Goal: Task Accomplishment & Management: Manage account settings

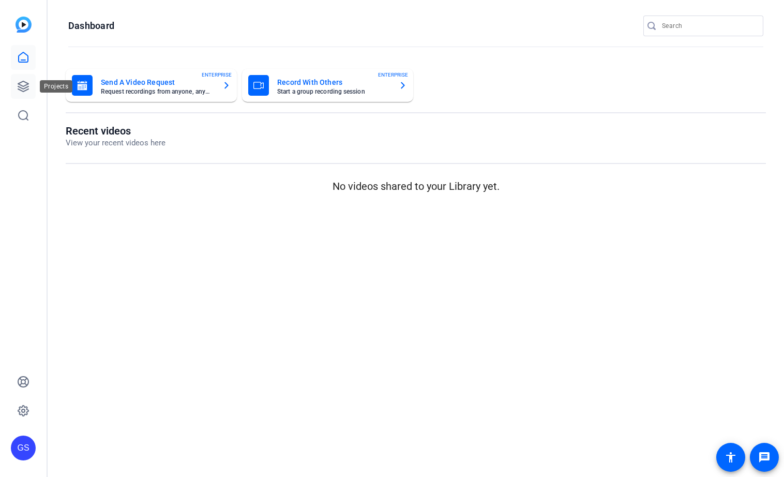
click at [26, 87] on icon at bounding box center [23, 86] width 10 height 10
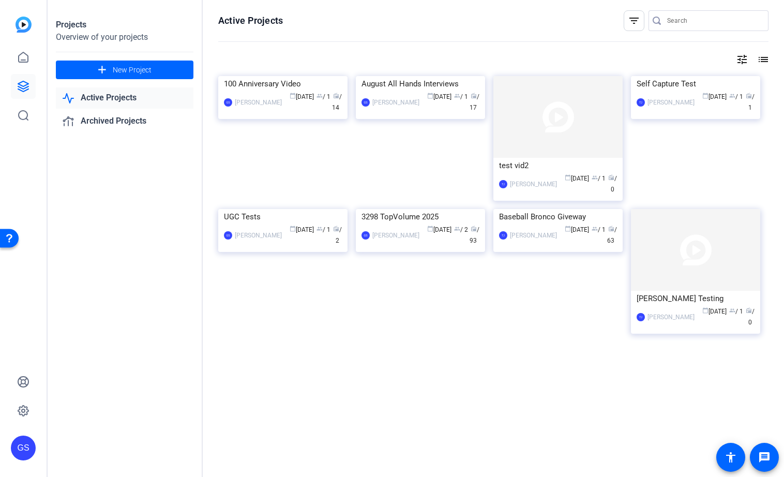
click at [122, 93] on link "Active Projects" at bounding box center [125, 97] width 138 height 21
click at [263, 92] on div "100 Anniversary Video" at bounding box center [283, 84] width 118 height 16
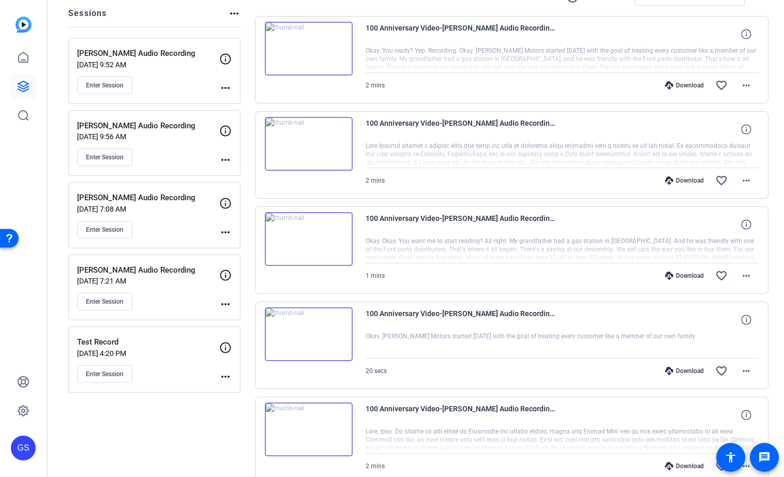
scroll to position [126, 0]
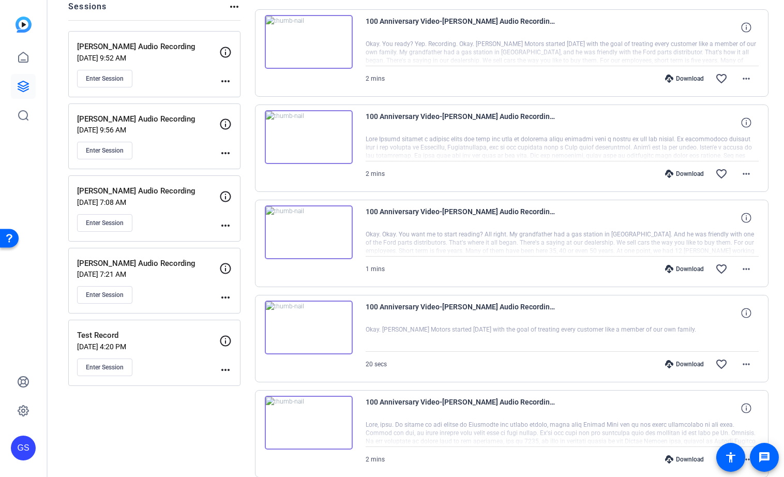
click at [227, 295] on mat-icon "more_horiz" at bounding box center [225, 297] width 12 height 12
click at [230, 316] on span "Edit Session" at bounding box center [251, 313] width 47 height 12
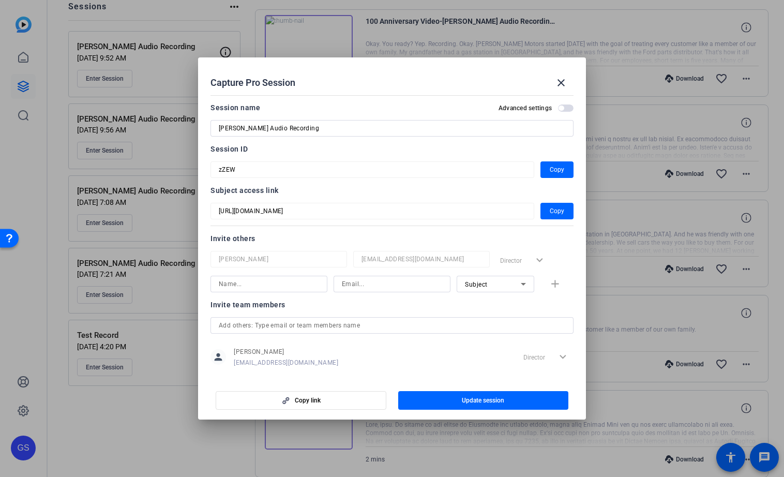
click at [233, 288] on input at bounding box center [269, 284] width 100 height 12
type input "julie"
type input "jmoyer@xperience-det.com"
click at [473, 284] on span "Subject" at bounding box center [476, 284] width 23 height 7
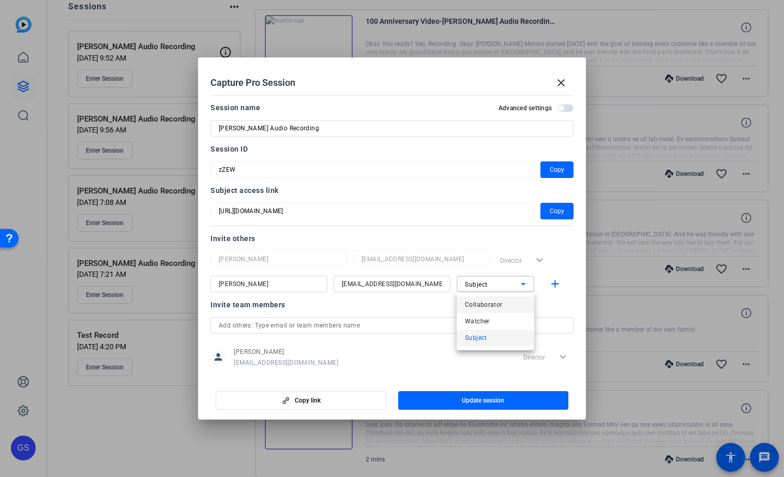
drag, startPoint x: 474, startPoint y: 320, endPoint x: 474, endPoint y: 299, distance: 20.7
click at [474, 299] on div "Collaborator Watcher Subject" at bounding box center [496, 321] width 78 height 58
click at [475, 322] on span "Watcher" at bounding box center [477, 321] width 25 height 12
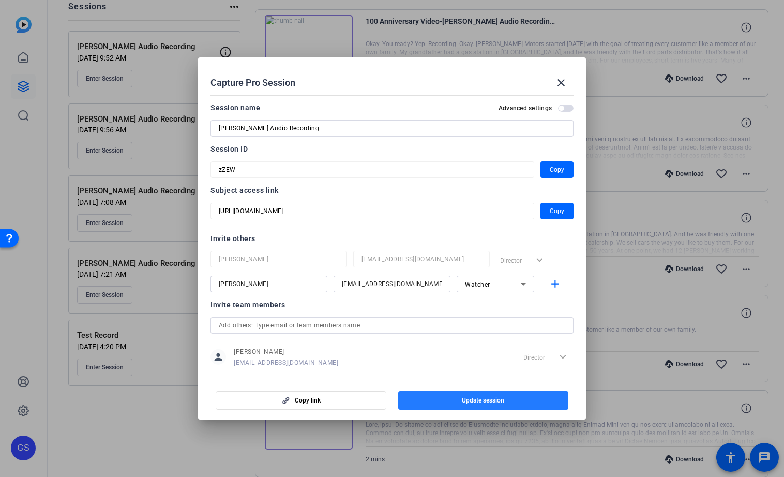
click at [444, 401] on span "button" at bounding box center [483, 400] width 171 height 25
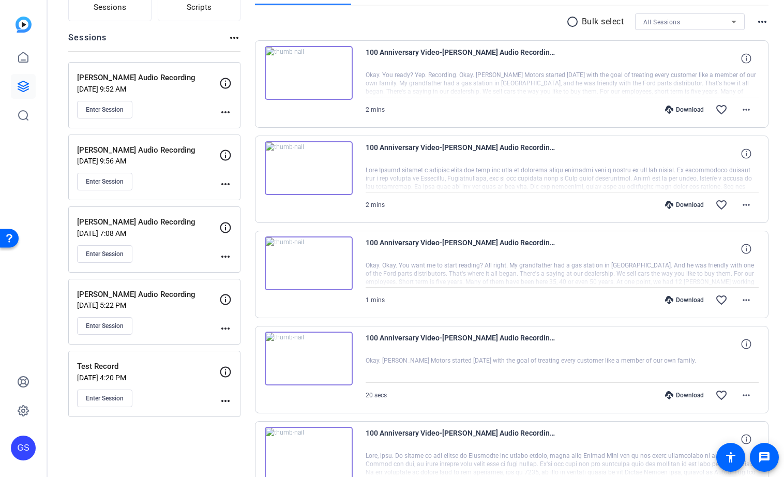
scroll to position [0, 0]
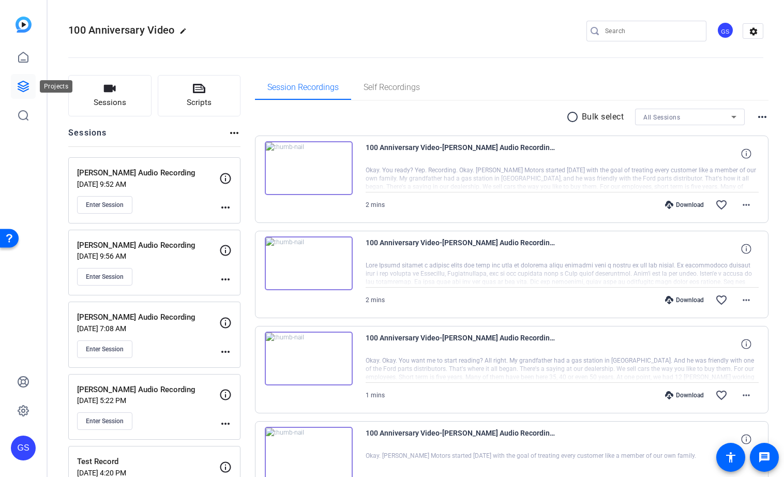
click at [26, 87] on icon at bounding box center [23, 86] width 10 height 10
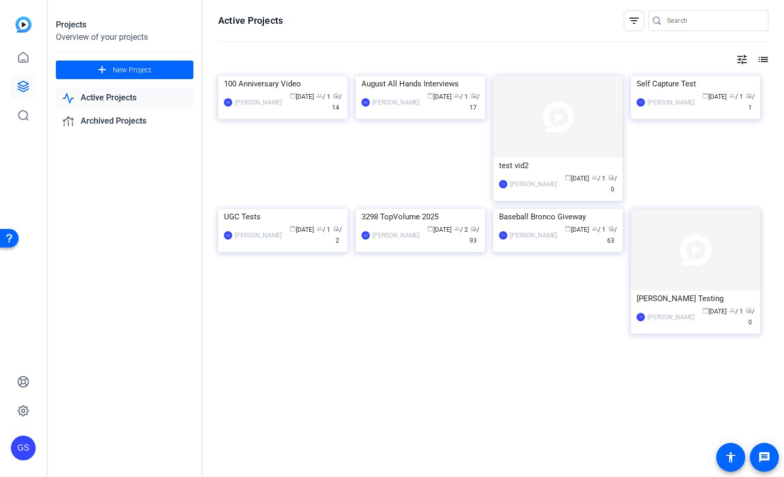
click at [98, 97] on link "Active Projects" at bounding box center [125, 97] width 138 height 21
click at [666, 92] on div "Self Capture Test" at bounding box center [696, 84] width 118 height 16
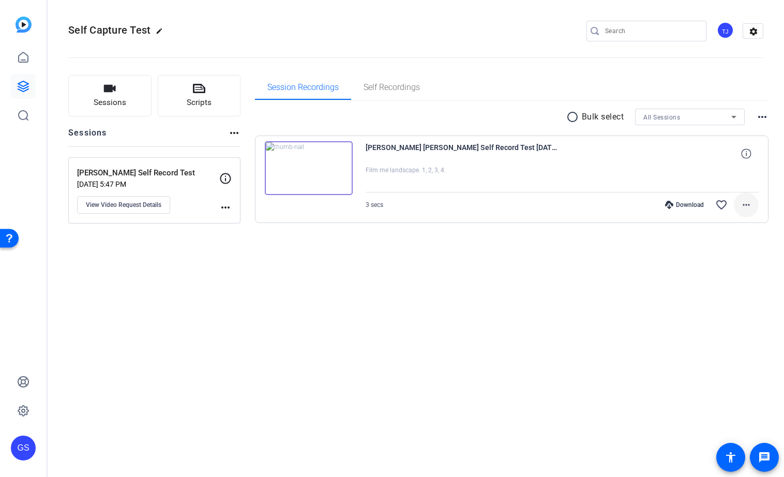
click at [747, 206] on mat-icon "more_horiz" at bounding box center [746, 205] width 12 height 12
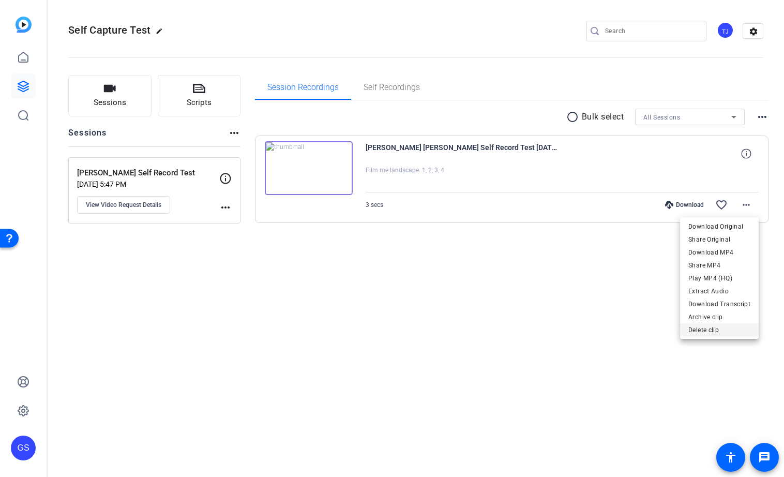
click at [712, 328] on span "Delete clip" at bounding box center [719, 330] width 62 height 12
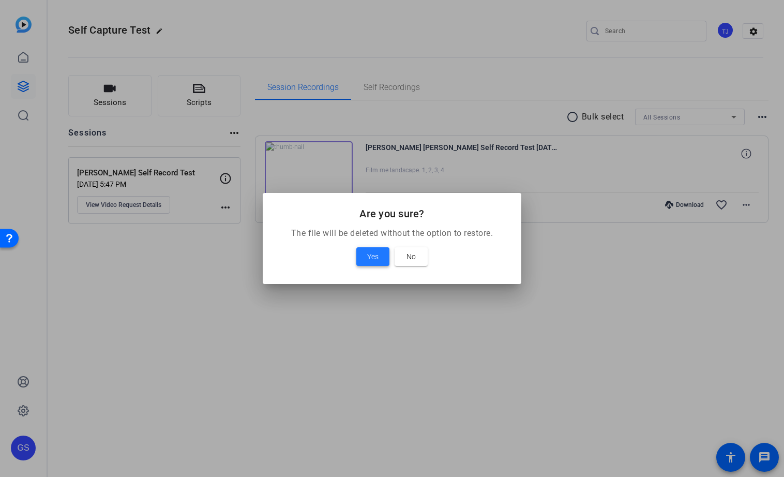
click at [370, 254] on span "Yes" at bounding box center [372, 256] width 11 height 12
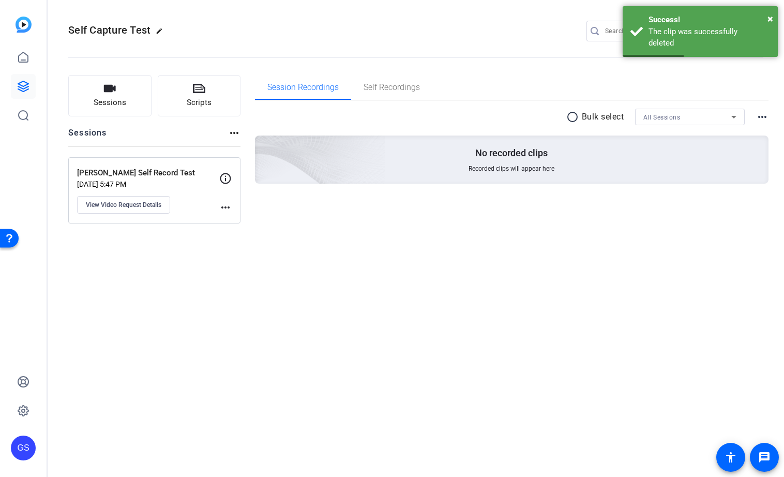
click at [226, 207] on mat-icon "more_horiz" at bounding box center [225, 207] width 12 height 12
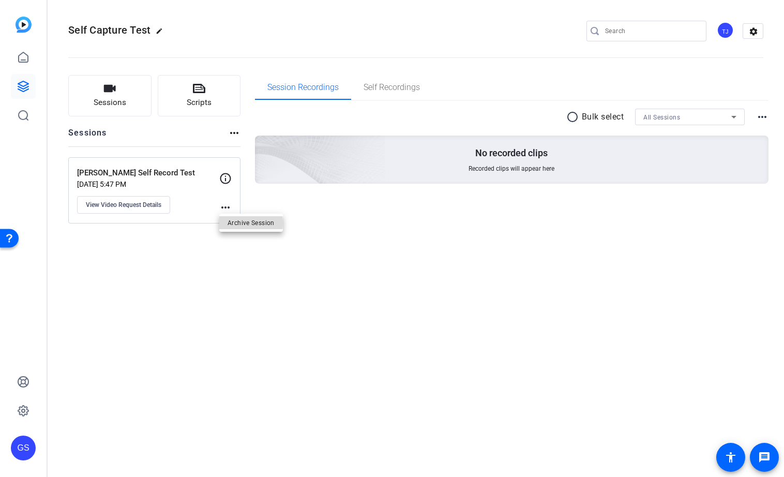
click at [238, 222] on span "Archive Session" at bounding box center [251, 222] width 47 height 12
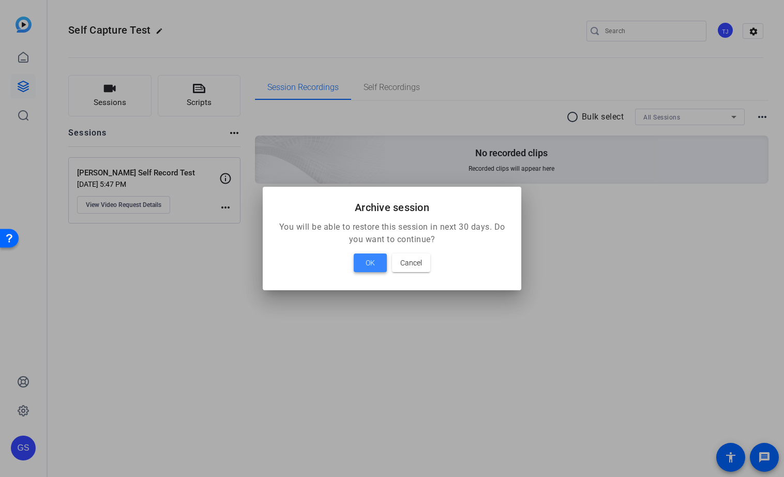
click at [370, 258] on span "OK" at bounding box center [370, 263] width 9 height 12
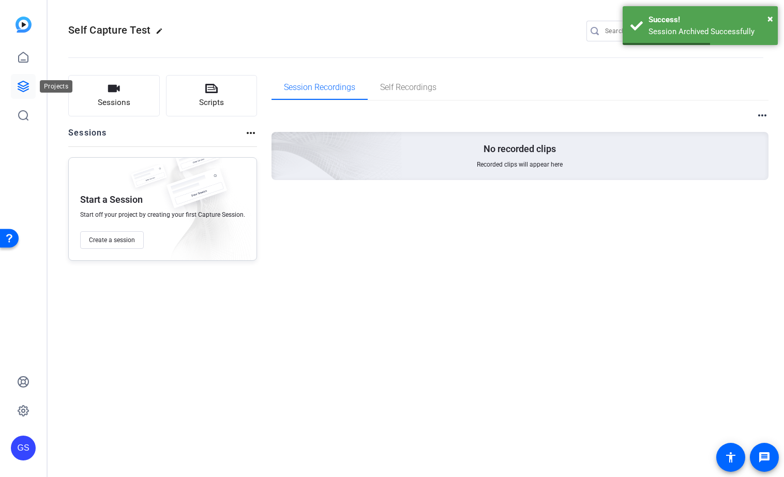
click at [24, 81] on icon at bounding box center [23, 86] width 10 height 10
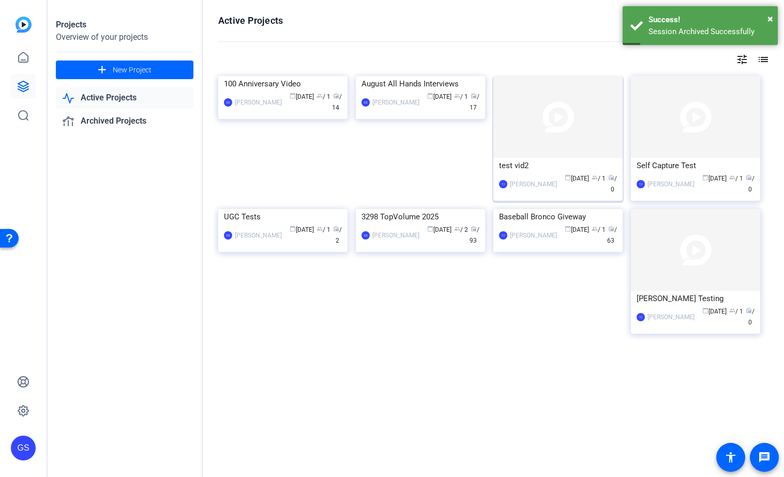
click at [516, 164] on div "test vid2" at bounding box center [558, 166] width 118 height 16
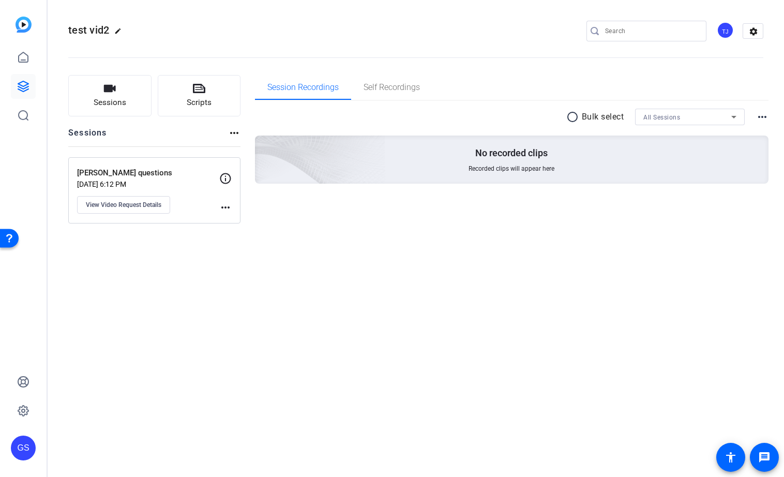
click at [229, 205] on mat-icon "more_horiz" at bounding box center [225, 207] width 12 height 12
click at [232, 222] on span "Archive Session" at bounding box center [251, 222] width 47 height 12
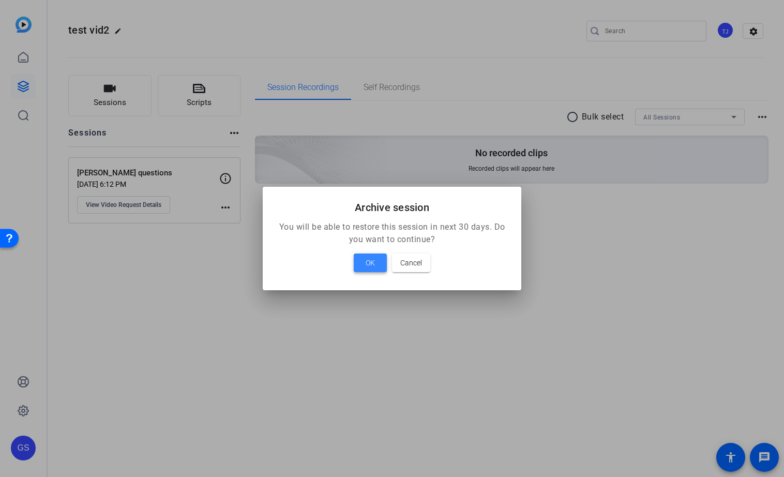
click at [371, 259] on span "OK" at bounding box center [370, 263] width 9 height 12
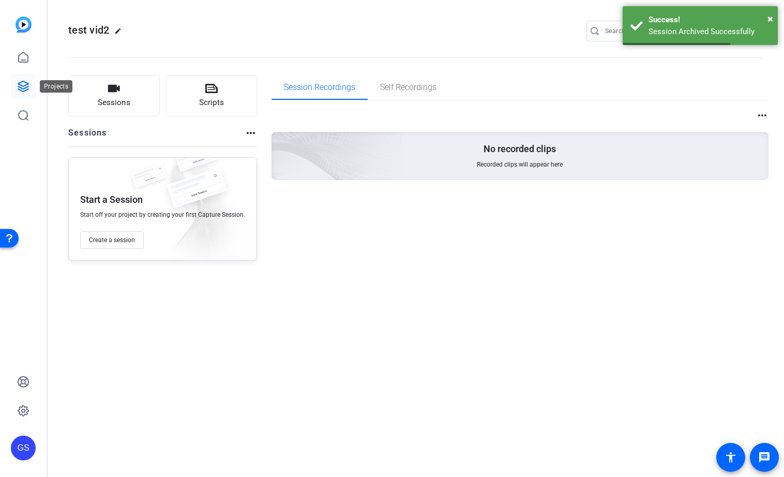
click at [18, 87] on icon at bounding box center [23, 86] width 12 height 12
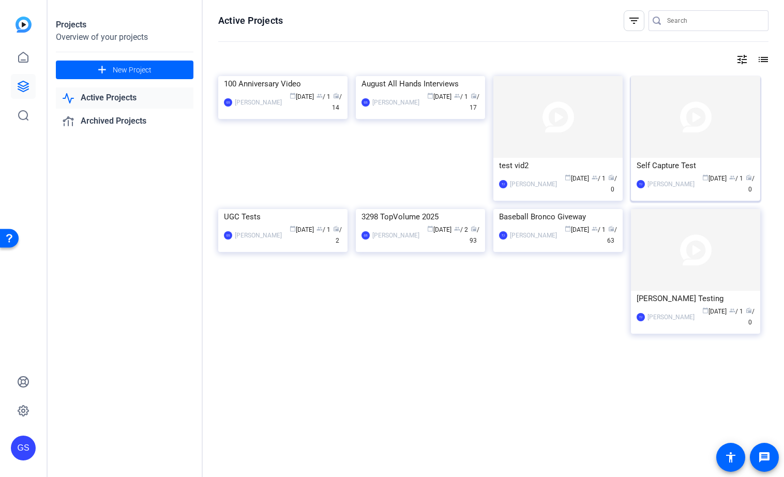
click at [679, 159] on div "Self Capture Test" at bounding box center [696, 166] width 118 height 16
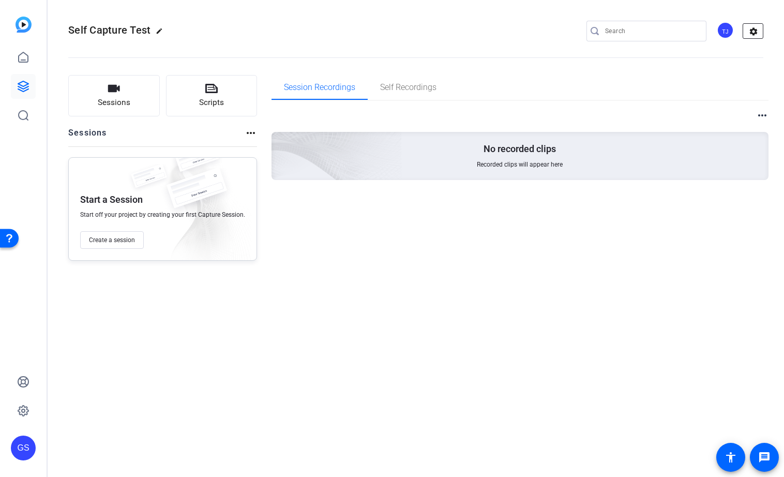
click at [751, 32] on mat-icon "settings" at bounding box center [753, 32] width 21 height 16
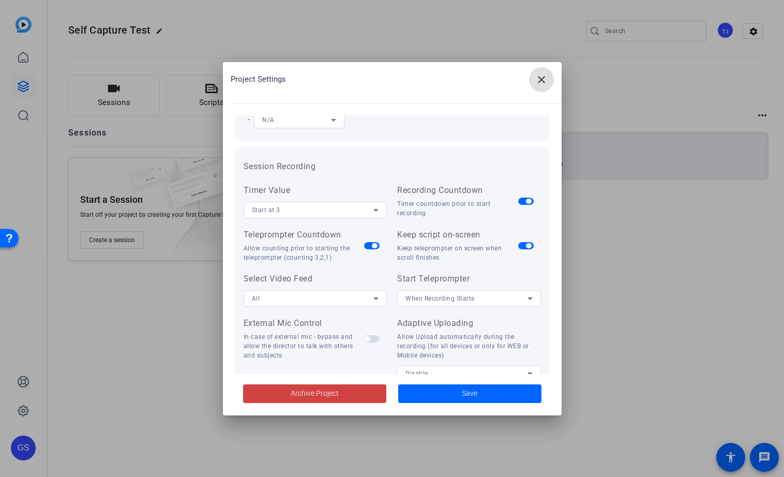
scroll to position [214, 0]
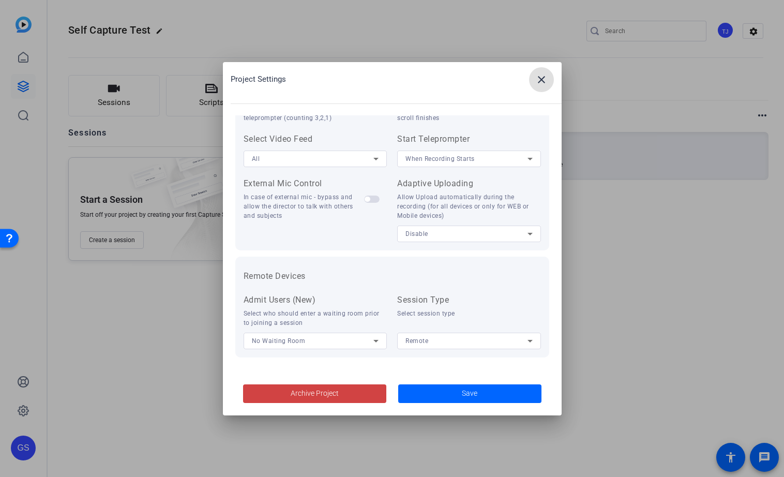
click at [540, 80] on mat-icon "close" at bounding box center [541, 79] width 12 height 12
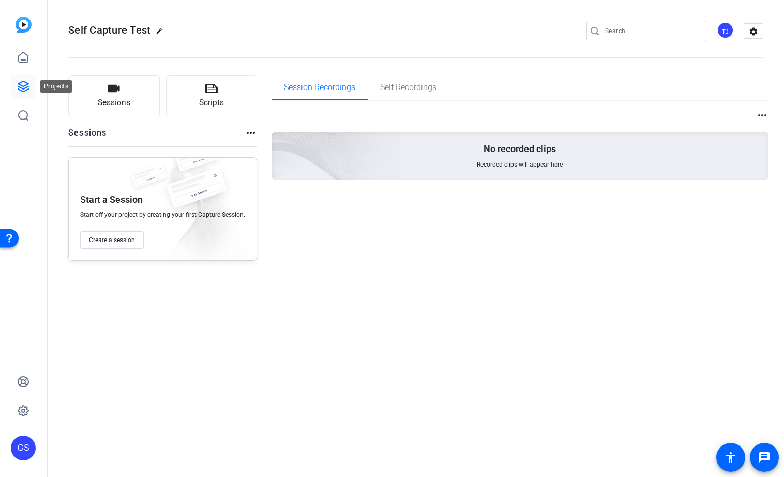
click at [22, 83] on icon at bounding box center [23, 86] width 12 height 12
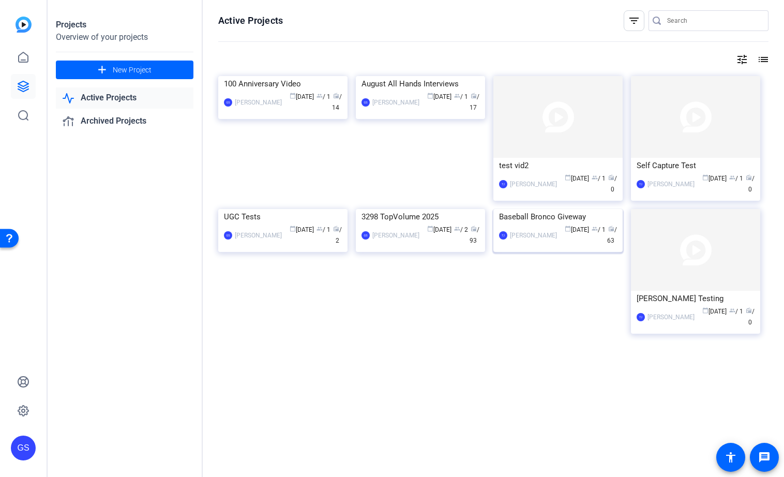
click at [574, 224] on div "Baseball Bronco Giveway" at bounding box center [558, 217] width 118 height 16
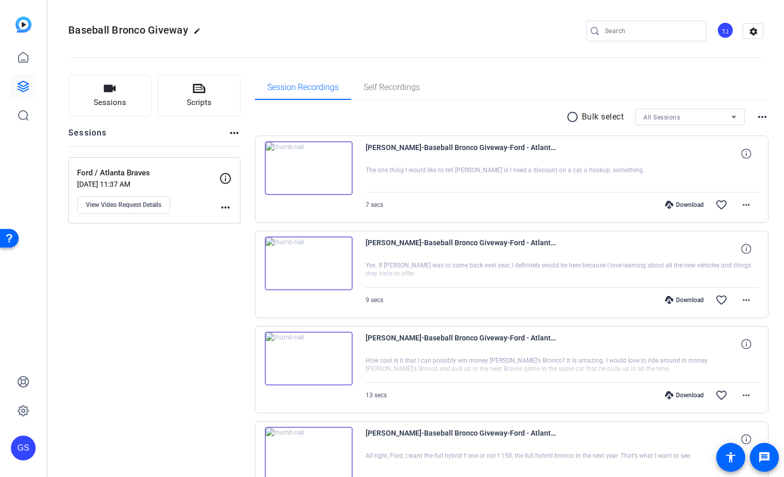
click at [573, 117] on mat-icon "radio_button_unchecked" at bounding box center [574, 117] width 16 height 12
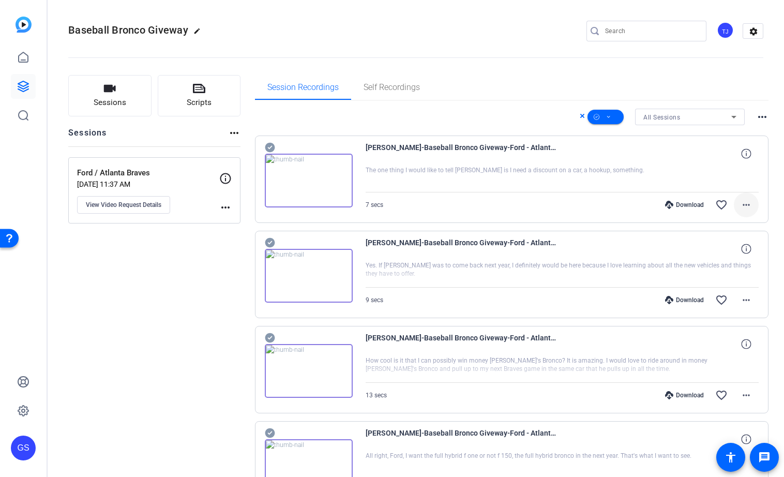
click at [745, 205] on mat-icon "more_horiz" at bounding box center [746, 205] width 12 height 12
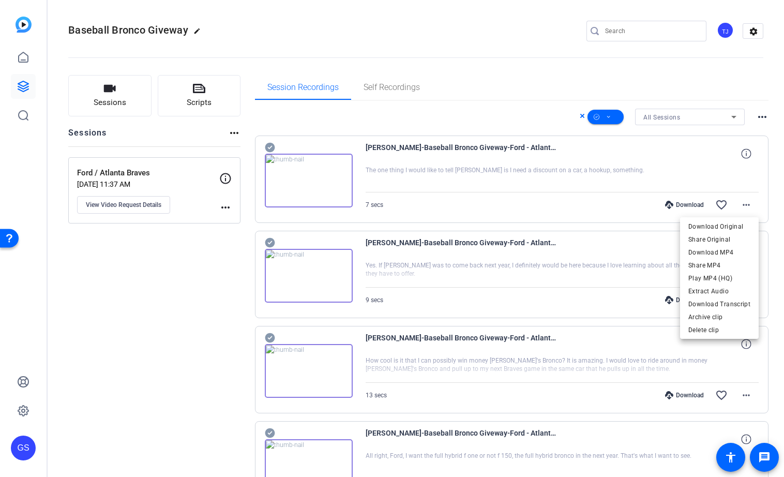
click at [676, 158] on div at bounding box center [392, 238] width 784 height 477
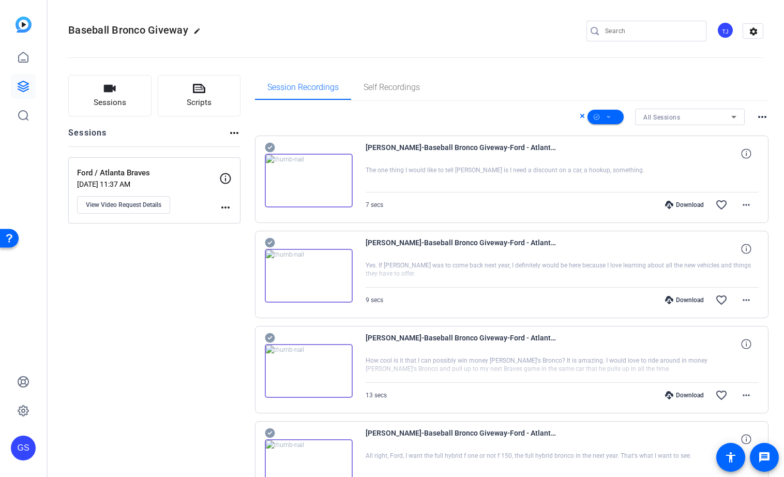
click at [760, 116] on mat-icon "more_horiz" at bounding box center [762, 117] width 12 height 12
click at [478, 128] on div at bounding box center [392, 238] width 784 height 477
click at [752, 28] on mat-icon "settings" at bounding box center [753, 32] width 21 height 16
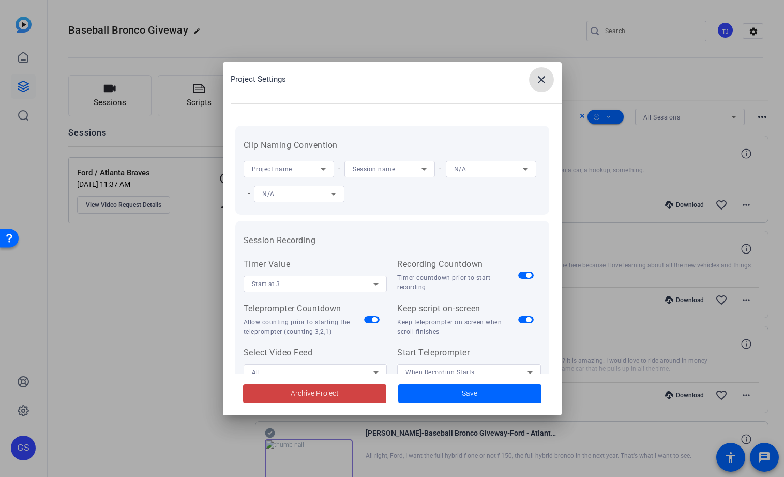
click at [540, 74] on mat-icon "close" at bounding box center [541, 79] width 12 height 12
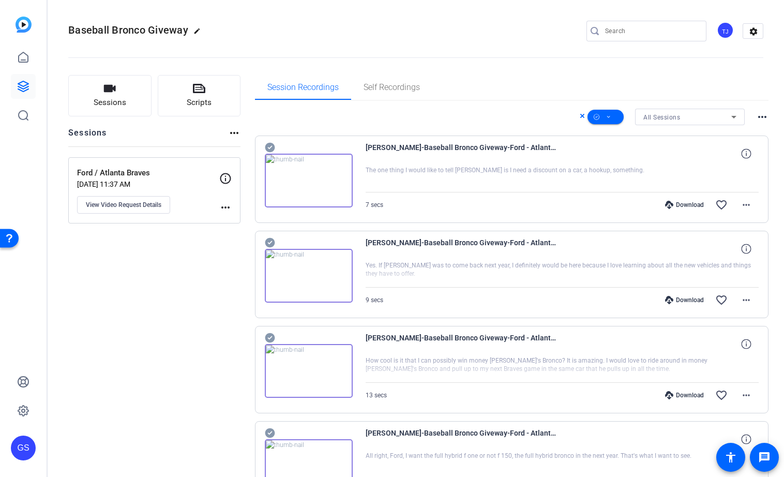
scroll to position [67, 0]
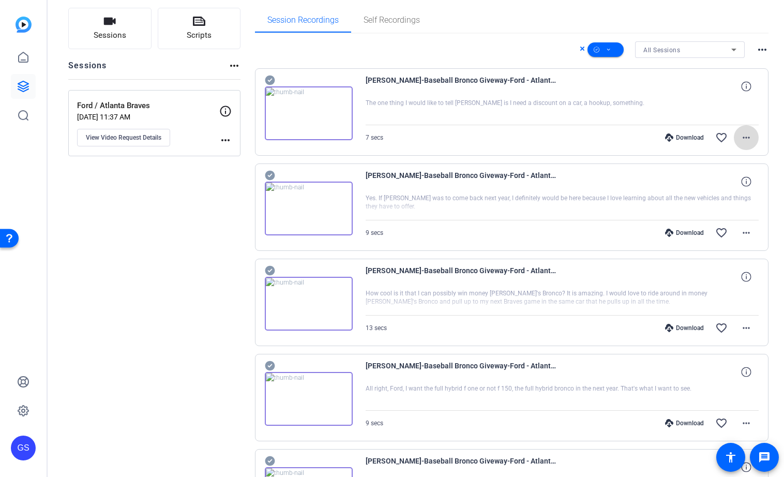
click at [746, 137] on mat-icon "more_horiz" at bounding box center [746, 137] width 12 height 12
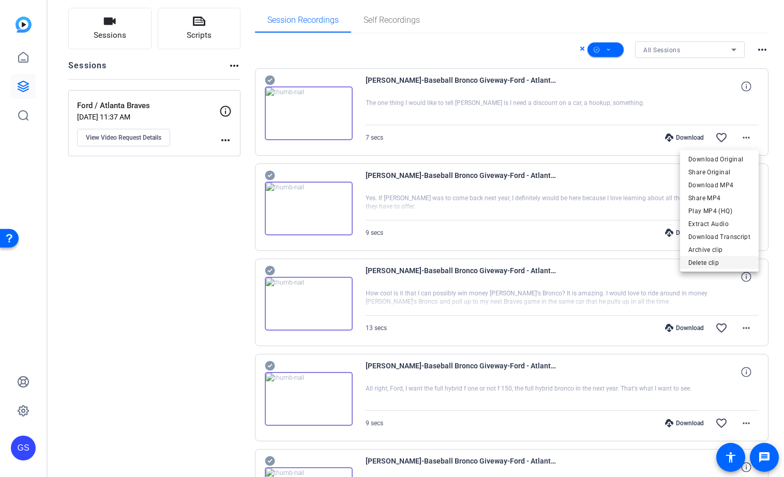
click at [692, 265] on span "Delete clip" at bounding box center [719, 263] width 62 height 12
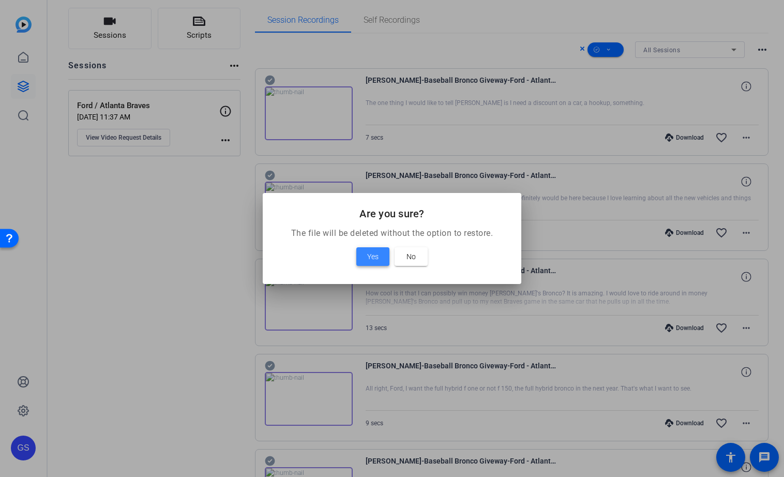
click at [370, 259] on span "Yes" at bounding box center [372, 256] width 11 height 12
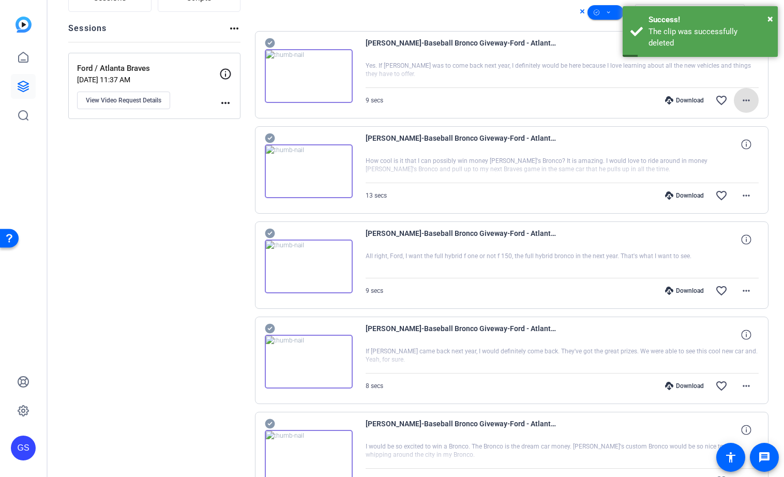
scroll to position [0, 0]
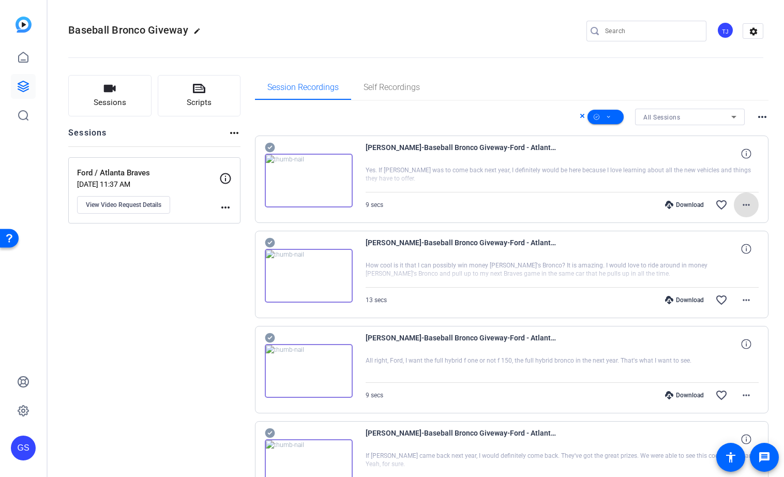
click at [651, 114] on span "All Sessions" at bounding box center [661, 117] width 37 height 7
click at [612, 76] on div at bounding box center [392, 238] width 784 height 477
click at [583, 114] on icon at bounding box center [582, 116] width 5 height 12
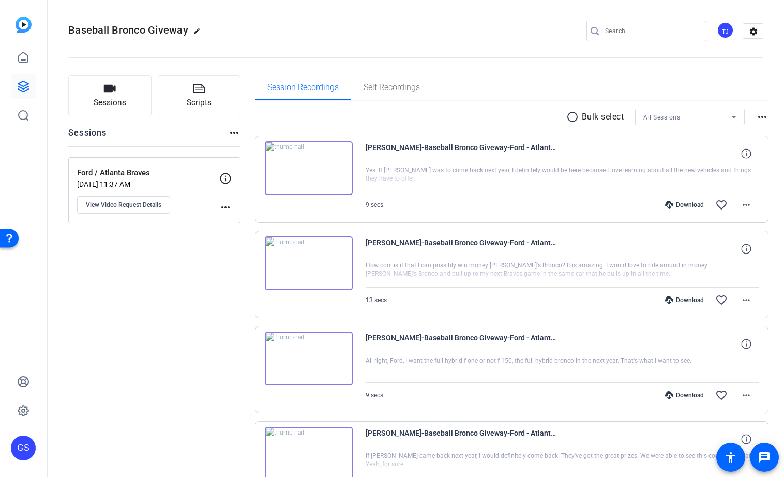
click at [228, 207] on mat-icon "more_horiz" at bounding box center [225, 207] width 12 height 12
click at [24, 87] on div at bounding box center [392, 238] width 784 height 477
click at [746, 208] on mat-icon "more_horiz" at bounding box center [746, 205] width 12 height 12
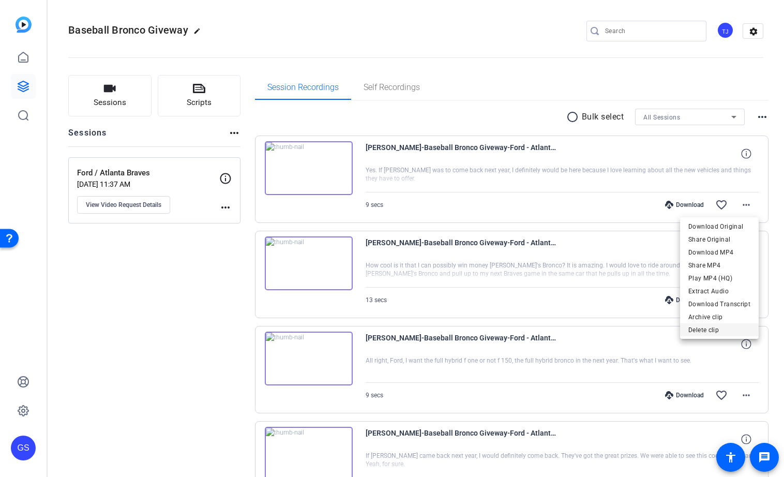
click at [699, 326] on span "Delete clip" at bounding box center [719, 330] width 62 height 12
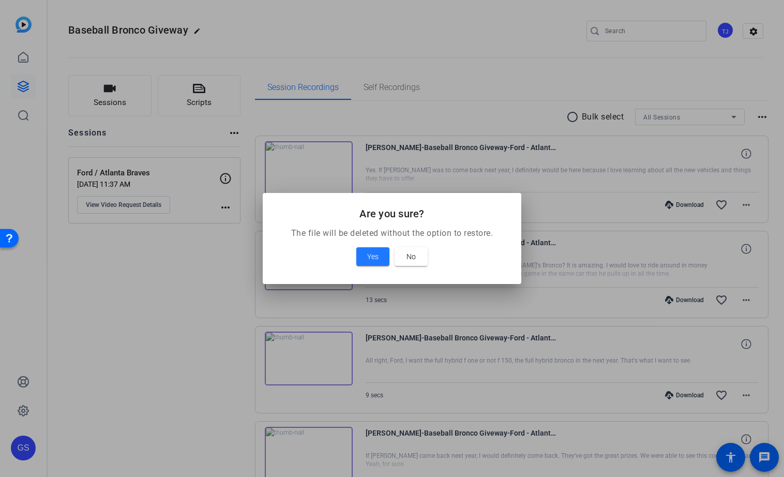
click at [356, 247] on button "Yes" at bounding box center [372, 256] width 33 height 19
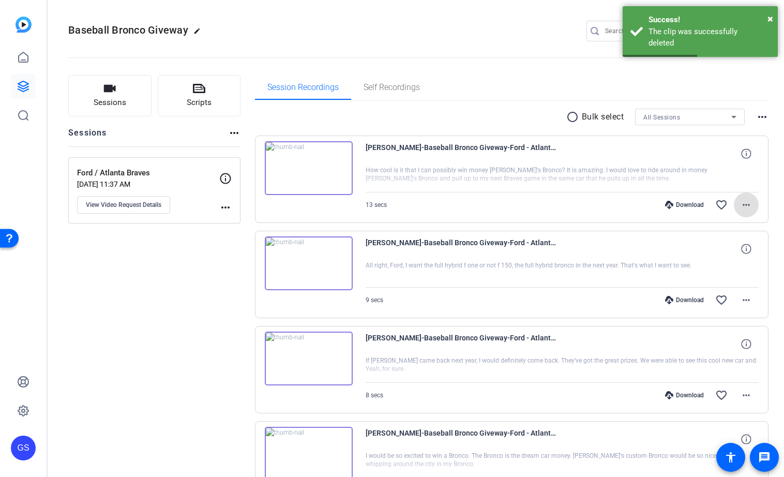
click at [570, 119] on mat-icon "radio_button_unchecked" at bounding box center [574, 117] width 16 height 12
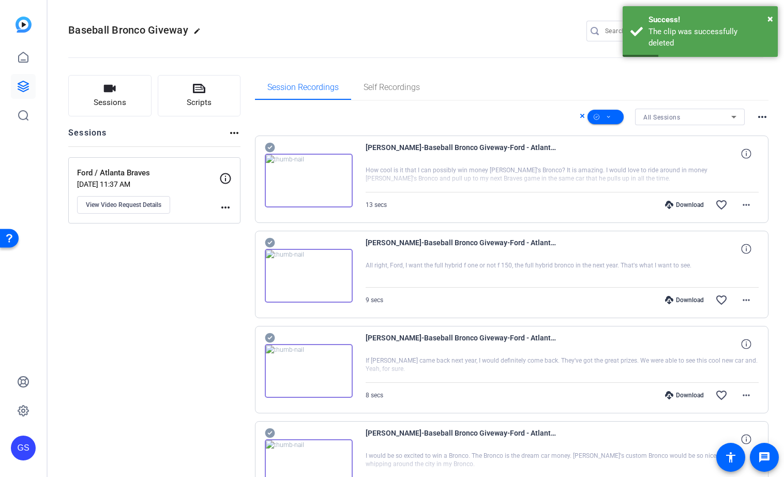
click at [762, 116] on mat-icon "more_horiz" at bounding box center [762, 117] width 12 height 12
click at [739, 84] on div at bounding box center [392, 238] width 784 height 477
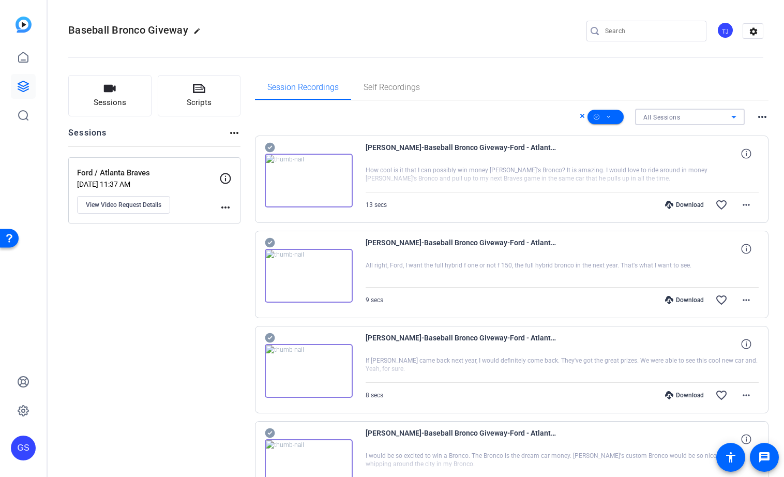
click at [724, 118] on div "All Sessions" at bounding box center [687, 117] width 88 height 13
click at [695, 76] on div at bounding box center [392, 238] width 784 height 477
click at [754, 26] on mat-icon "settings" at bounding box center [753, 32] width 21 height 16
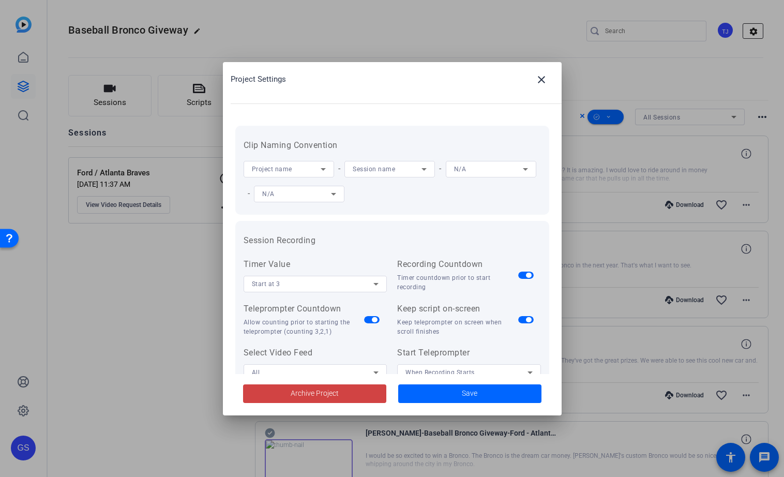
click at [754, 26] on div at bounding box center [392, 238] width 784 height 477
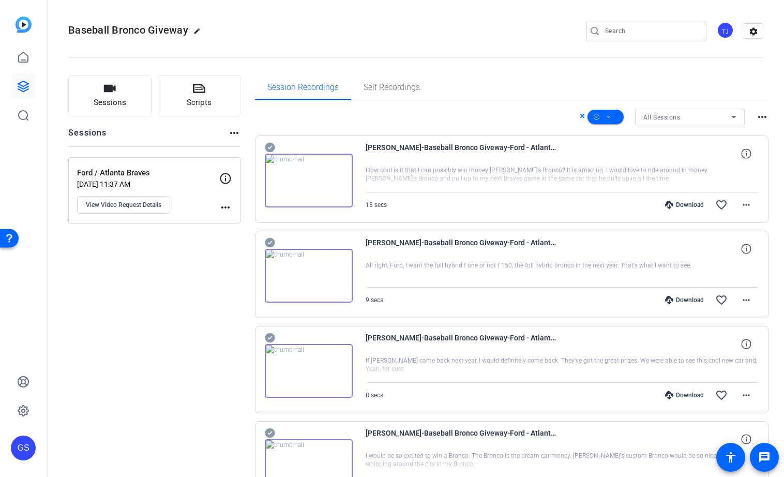
click at [196, 31] on mat-icon "edit" at bounding box center [199, 33] width 12 height 12
click at [174, 31] on span "clear" at bounding box center [177, 31] width 12 height 12
click at [23, 87] on icon at bounding box center [23, 86] width 12 height 12
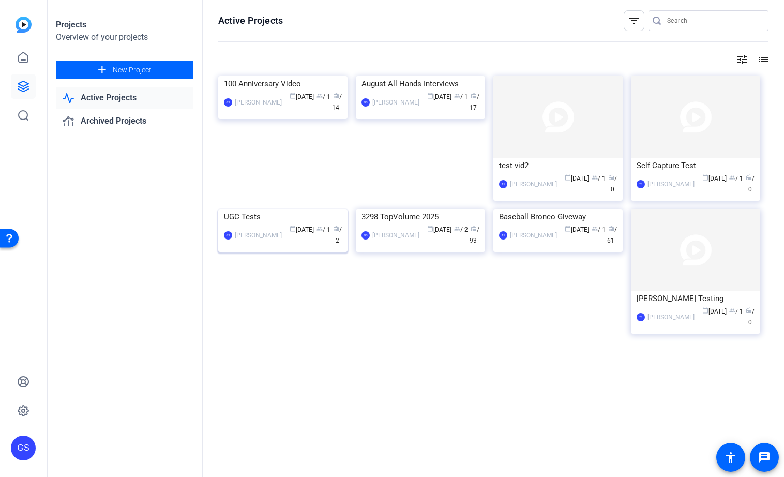
click at [254, 224] on div "UGC Tests" at bounding box center [283, 217] width 118 height 16
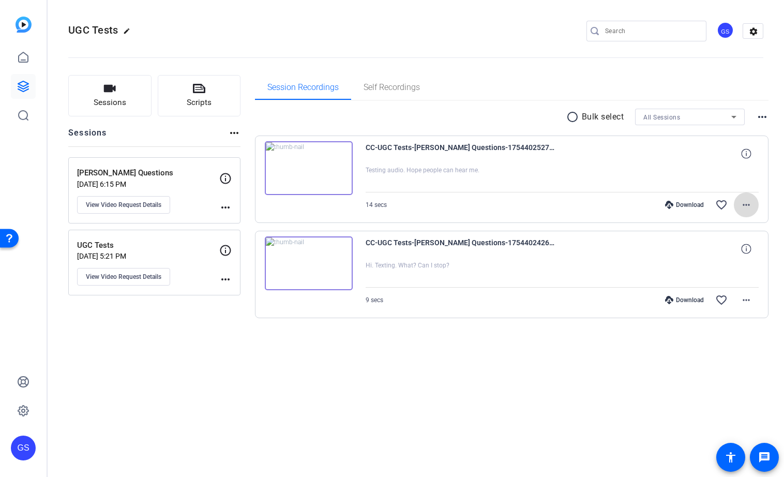
click at [745, 203] on mat-icon "more_horiz" at bounding box center [746, 205] width 12 height 12
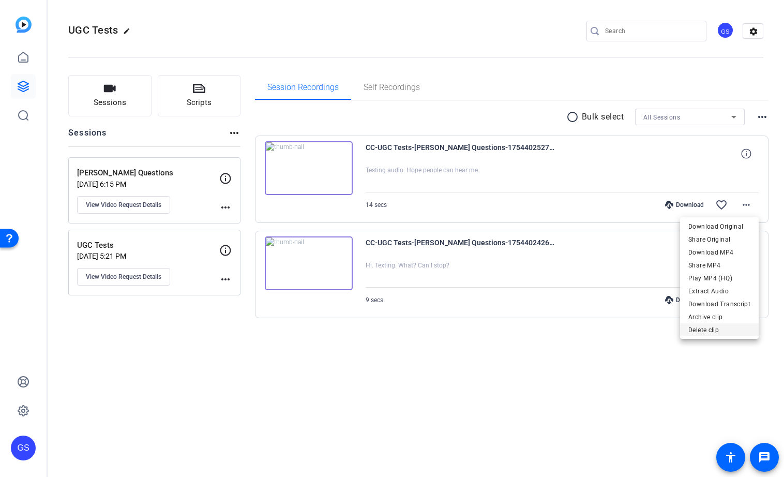
click at [699, 332] on span "Delete clip" at bounding box center [719, 330] width 62 height 12
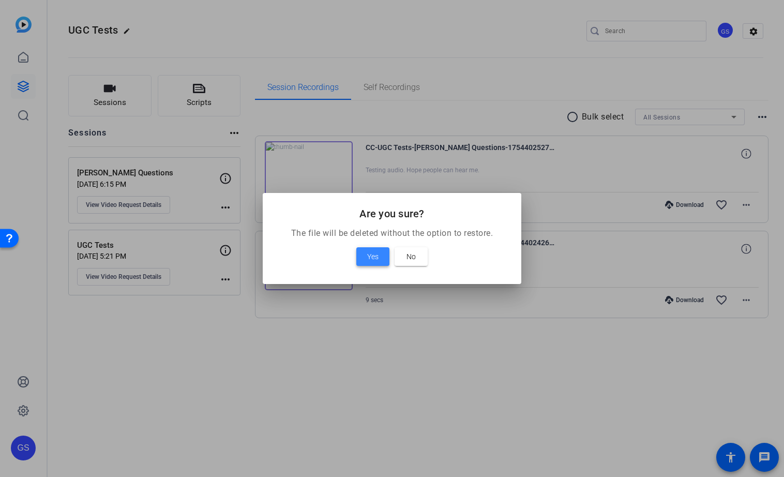
click at [373, 256] on span "Yes" at bounding box center [372, 256] width 11 height 12
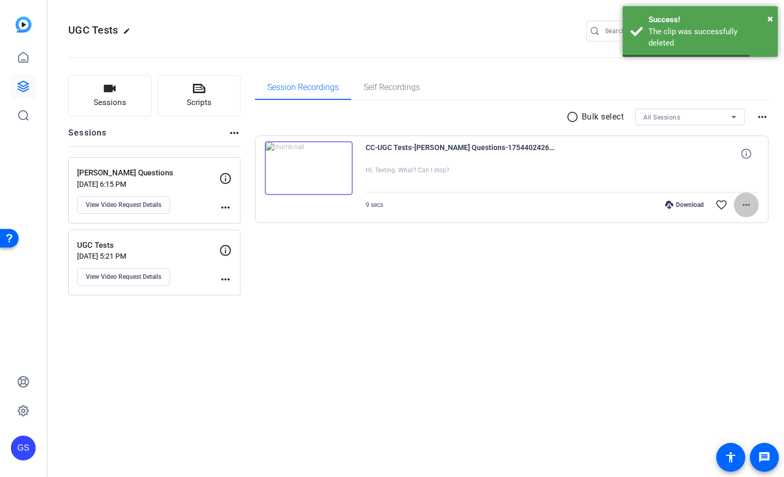
click at [745, 202] on mat-icon "more_horiz" at bounding box center [746, 205] width 12 height 12
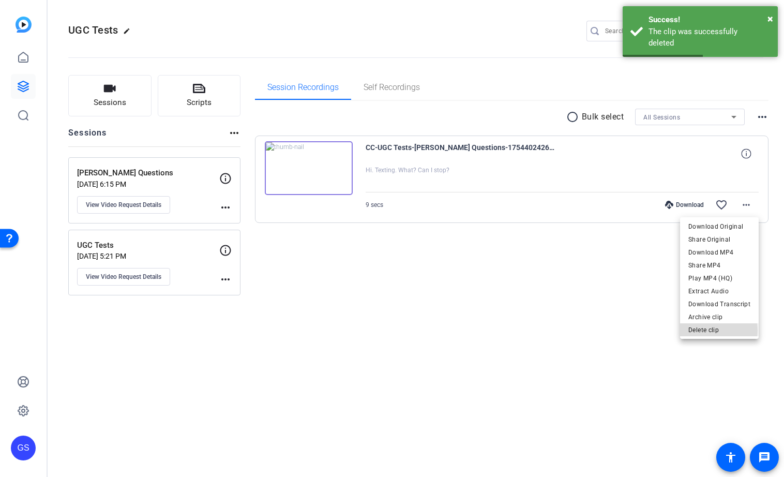
click at [696, 331] on span "Delete clip" at bounding box center [719, 330] width 62 height 12
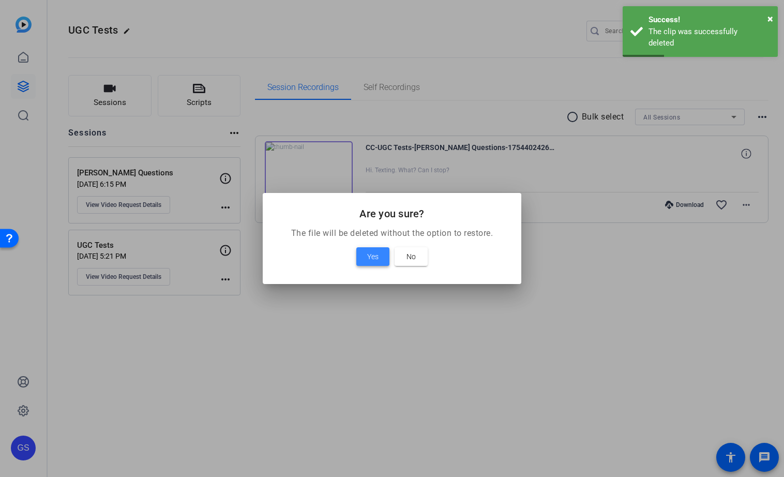
click at [372, 249] on span at bounding box center [372, 256] width 33 height 25
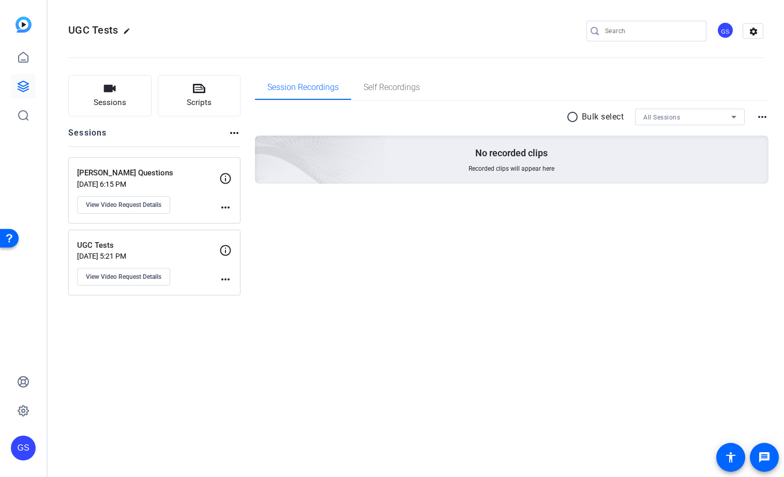
click at [235, 134] on mat-icon "more_horiz" at bounding box center [234, 133] width 12 height 12
click at [191, 138] on div at bounding box center [392, 238] width 784 height 477
click at [223, 205] on mat-icon "more_horiz" at bounding box center [225, 207] width 12 height 12
click at [233, 224] on span "Archive Session" at bounding box center [251, 222] width 47 height 12
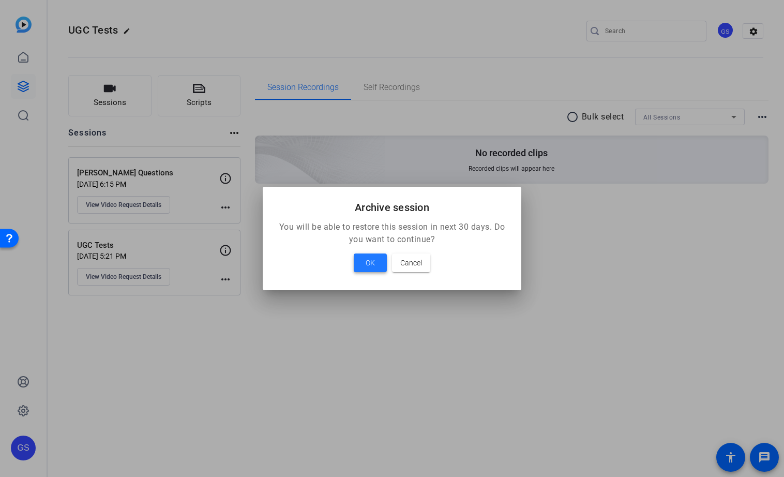
click at [368, 263] on span "OK" at bounding box center [370, 263] width 9 height 12
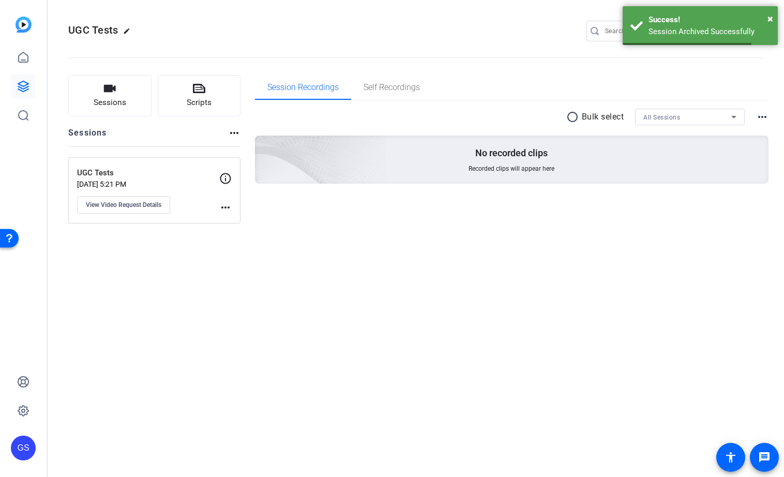
click at [220, 207] on mat-icon "more_horiz" at bounding box center [225, 207] width 12 height 12
click at [245, 220] on span "Archive Session" at bounding box center [251, 222] width 47 height 12
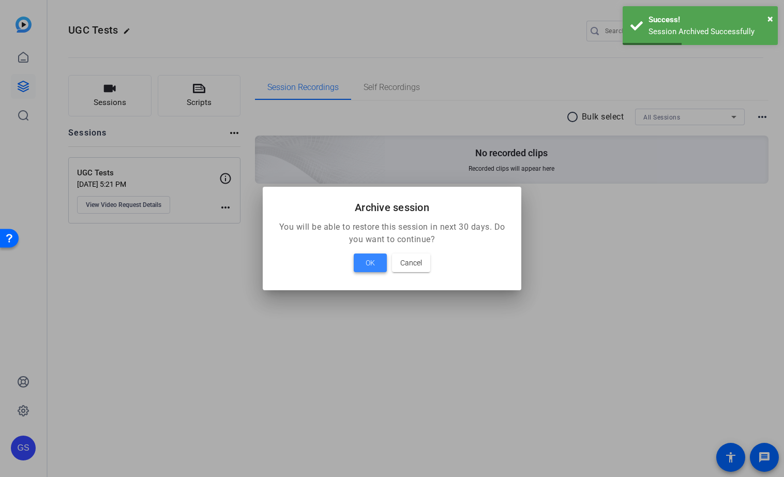
click at [381, 268] on span at bounding box center [370, 262] width 33 height 25
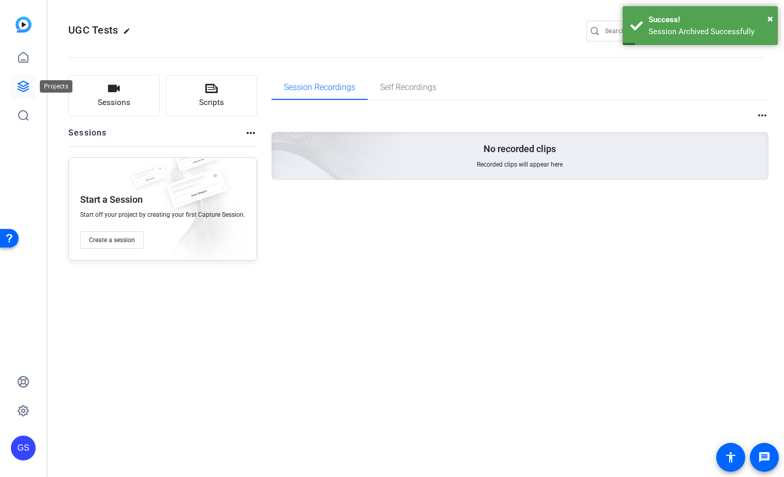
click at [23, 87] on icon at bounding box center [23, 86] width 12 height 12
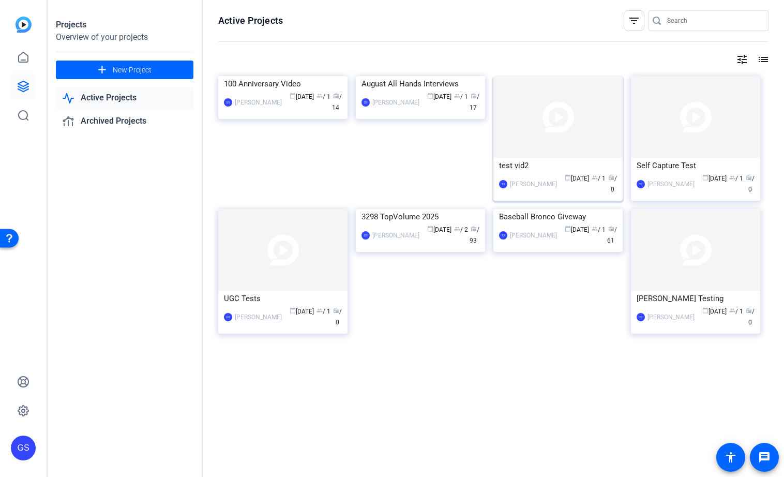
click at [549, 167] on div "test vid2" at bounding box center [558, 166] width 118 height 16
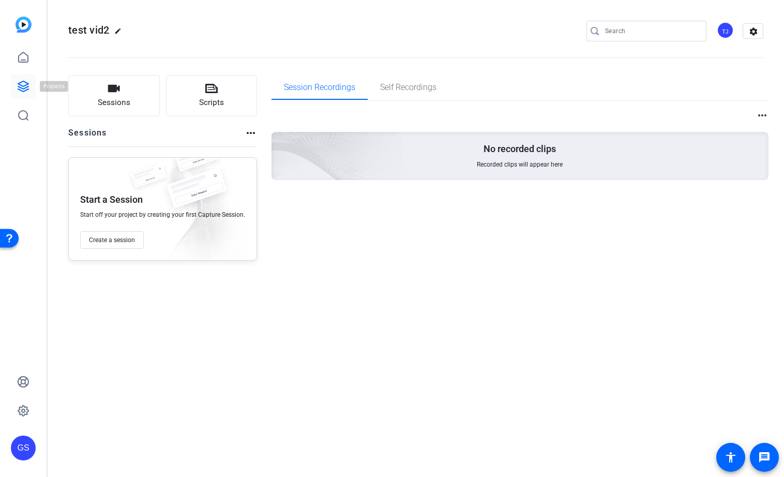
click at [19, 84] on icon at bounding box center [23, 86] width 10 height 10
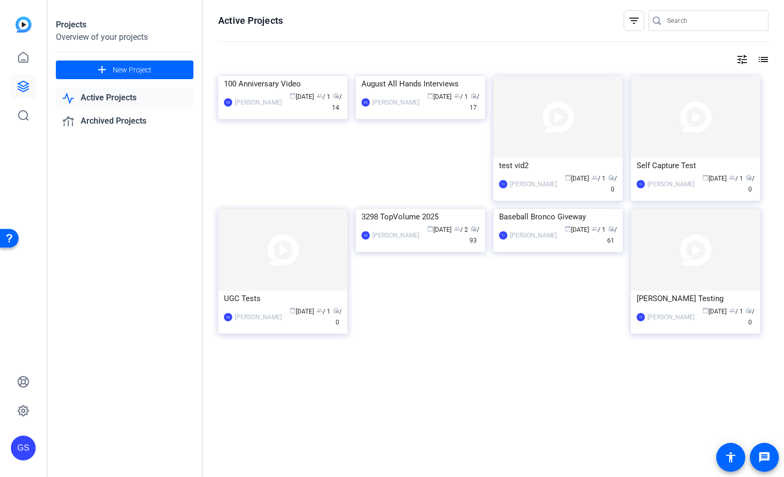
click at [767, 62] on mat-icon "list" at bounding box center [762, 59] width 12 height 12
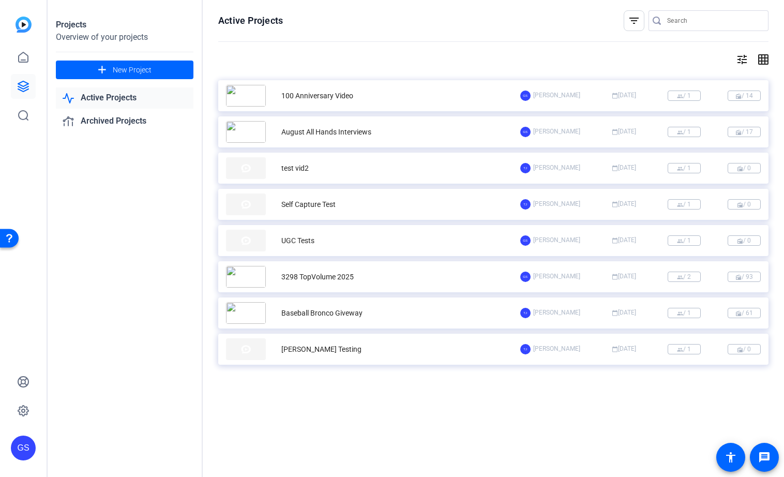
click at [767, 62] on mat-icon "grid_on" at bounding box center [762, 59] width 12 height 12
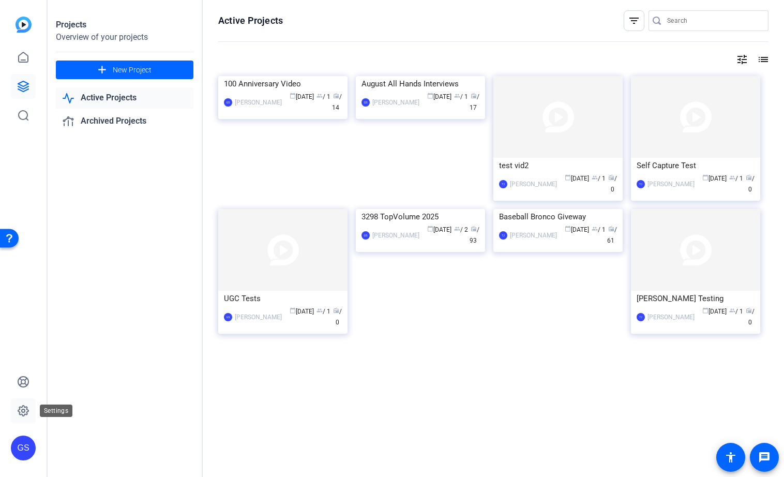
click at [21, 408] on icon at bounding box center [23, 411] width 12 height 12
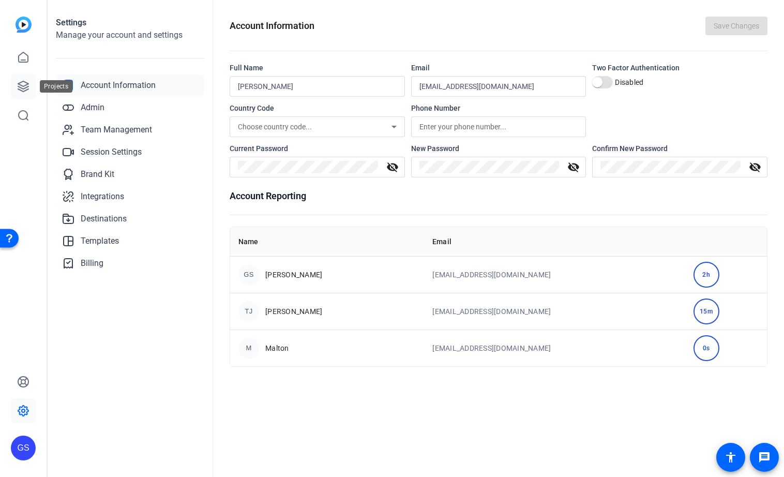
click at [22, 81] on icon at bounding box center [23, 86] width 10 height 10
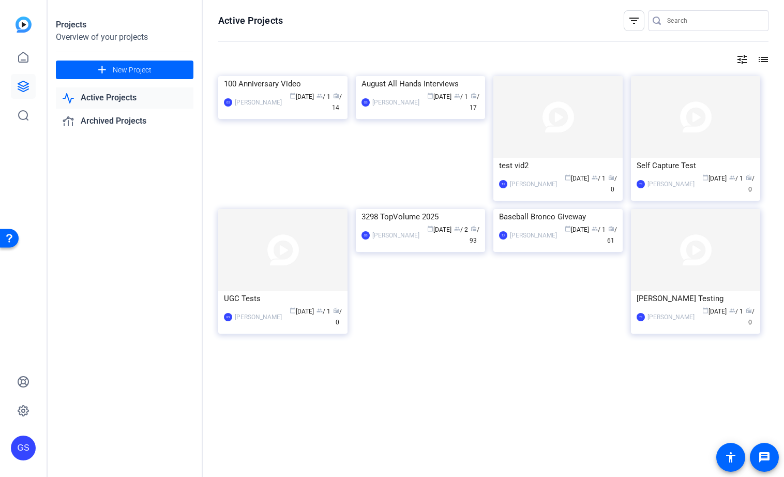
click at [115, 96] on link "Active Projects" at bounding box center [125, 97] width 138 height 21
click at [245, 92] on div "100 Anniversary Video" at bounding box center [283, 84] width 118 height 16
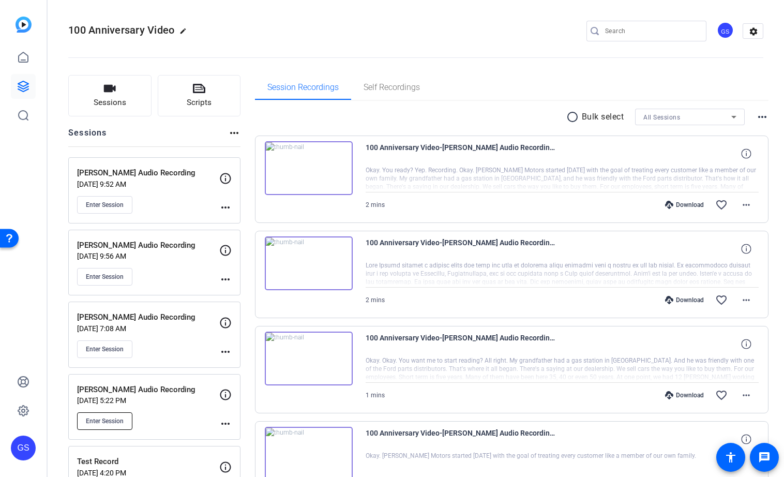
click at [122, 416] on button "Enter Session" at bounding box center [104, 421] width 55 height 18
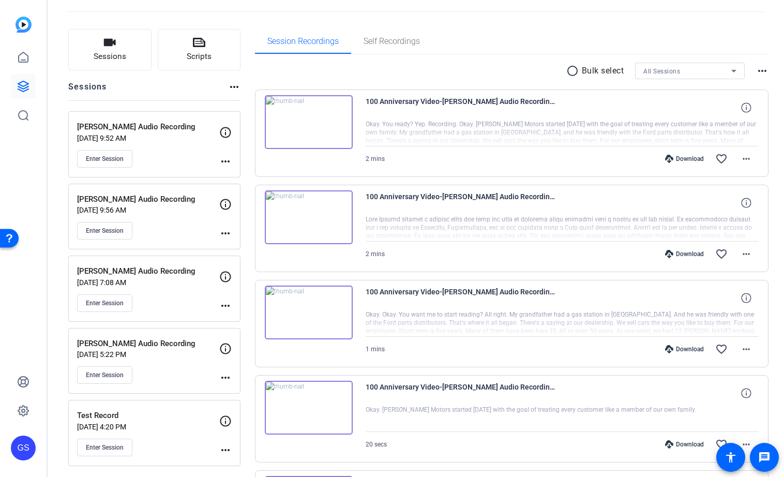
scroll to position [51, 0]
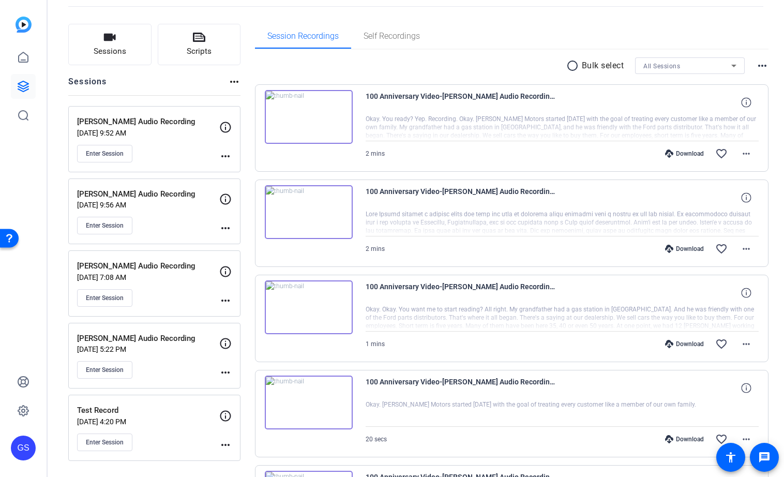
click at [225, 373] on mat-icon "more_horiz" at bounding box center [225, 372] width 12 height 12
click at [242, 388] on span "Edit Session" at bounding box center [251, 388] width 47 height 12
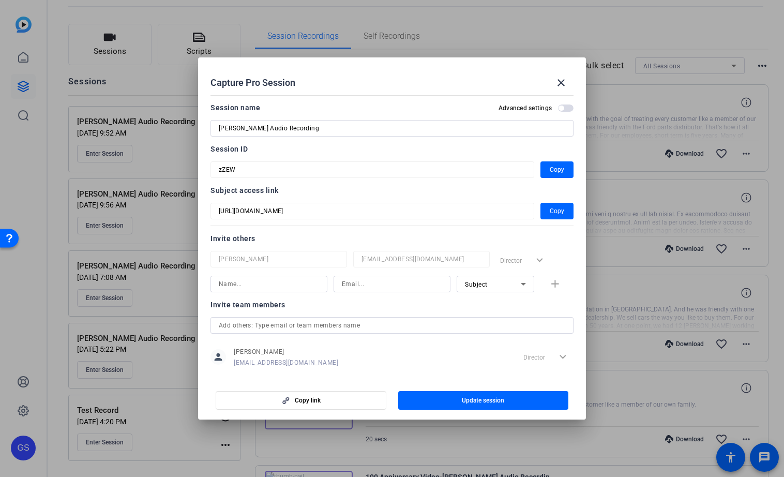
scroll to position [13, 0]
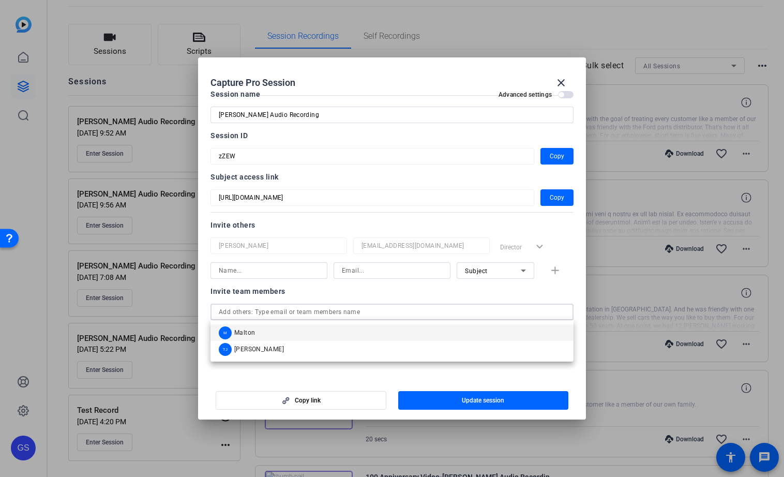
click at [246, 310] on input "text" at bounding box center [392, 312] width 347 height 12
click at [232, 270] on input at bounding box center [269, 270] width 100 height 12
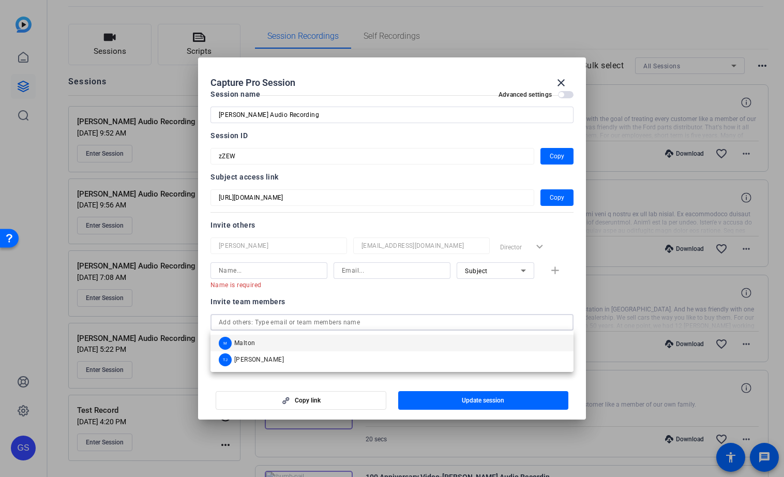
click at [222, 310] on div "Invite team members person Greg Smith gsmith@xperience-det.com Director expand_…" at bounding box center [392, 336] width 363 height 82
type input "g"
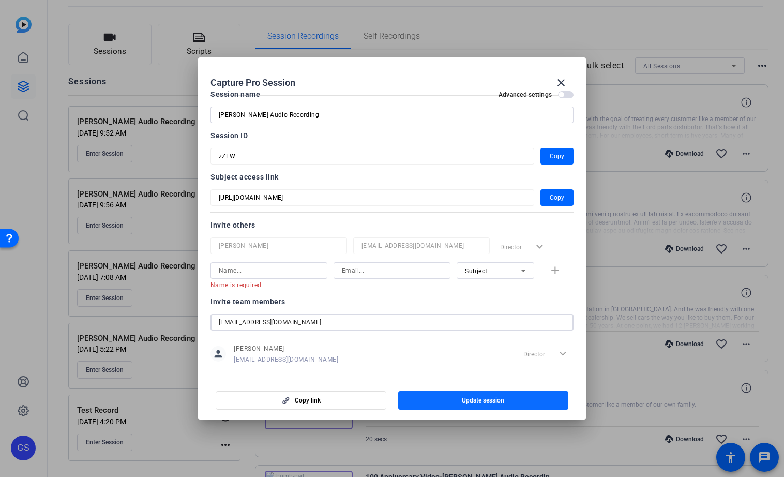
type input "jmoyer@xperience-det.com"
click at [483, 399] on span "Update session" at bounding box center [483, 400] width 42 height 8
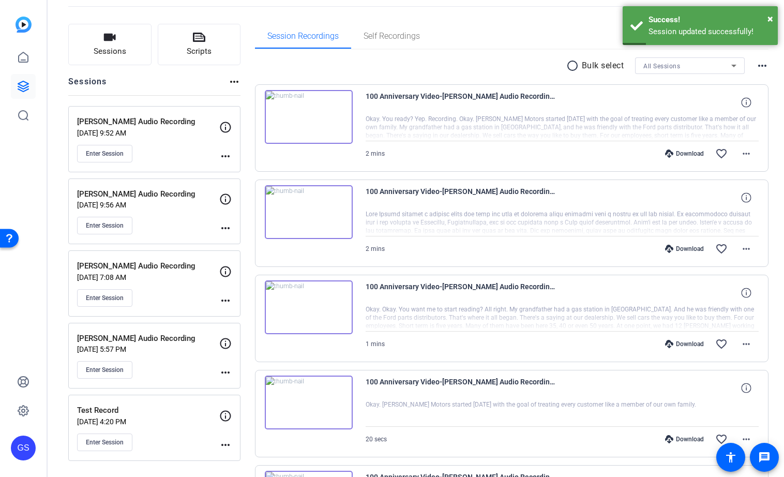
click at [224, 372] on mat-icon "more_horiz" at bounding box center [225, 372] width 12 height 12
click at [238, 386] on span "Edit Session" at bounding box center [251, 388] width 47 height 12
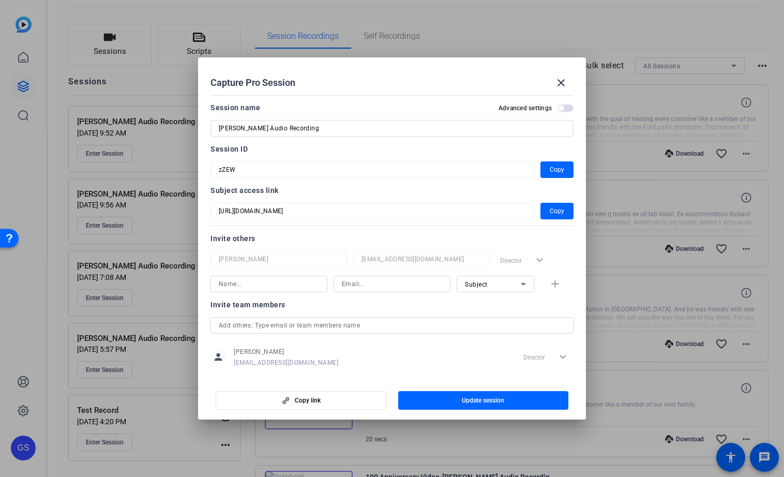
click at [252, 286] on input at bounding box center [269, 284] width 100 height 12
type input "[PERSON_NAME]"
type input "jmoyer@xperience-det.com"
click at [484, 284] on span "Subject" at bounding box center [476, 284] width 23 height 7
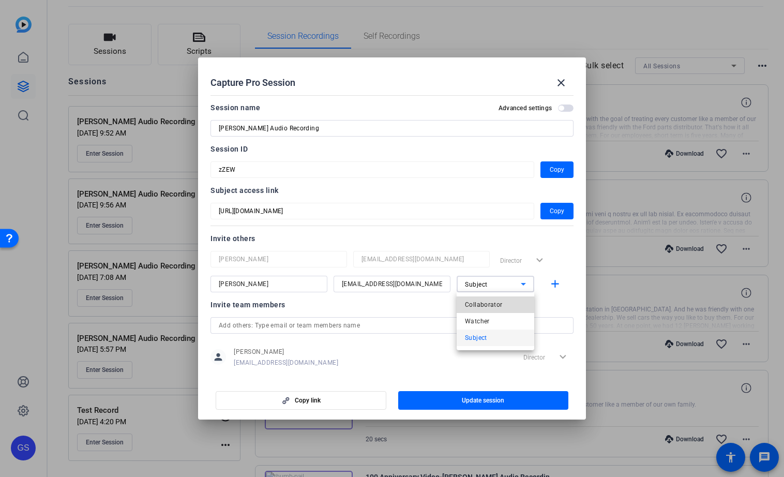
click at [483, 307] on span "Collaborator" at bounding box center [484, 304] width 38 height 12
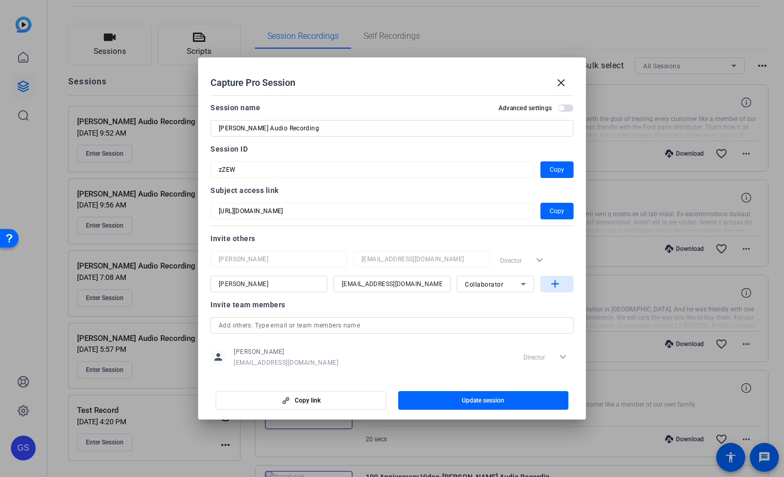
click at [553, 281] on mat-icon "add" at bounding box center [555, 284] width 13 height 13
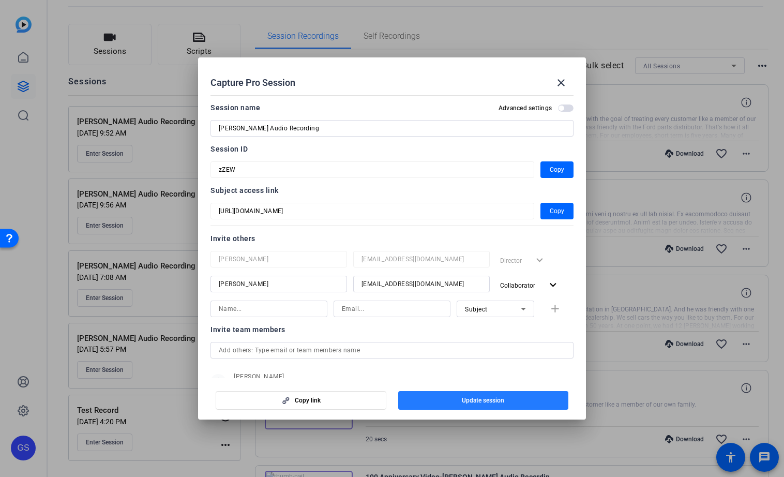
click at [457, 398] on span "button" at bounding box center [483, 400] width 171 height 25
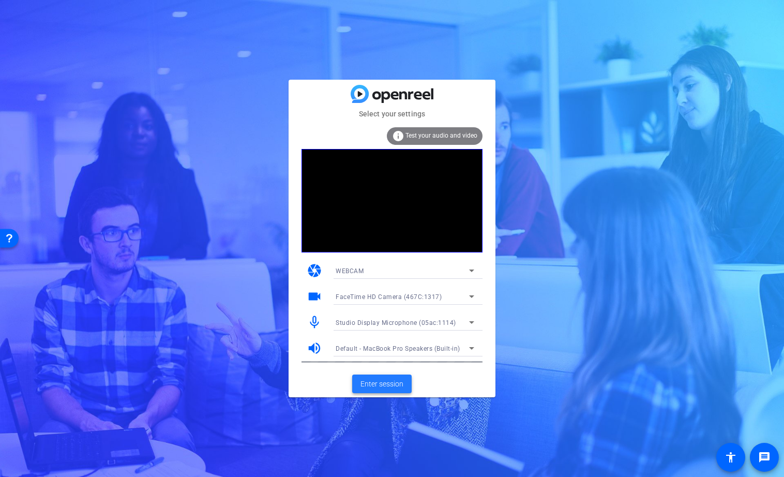
click at [373, 384] on span "Enter session" at bounding box center [382, 384] width 43 height 11
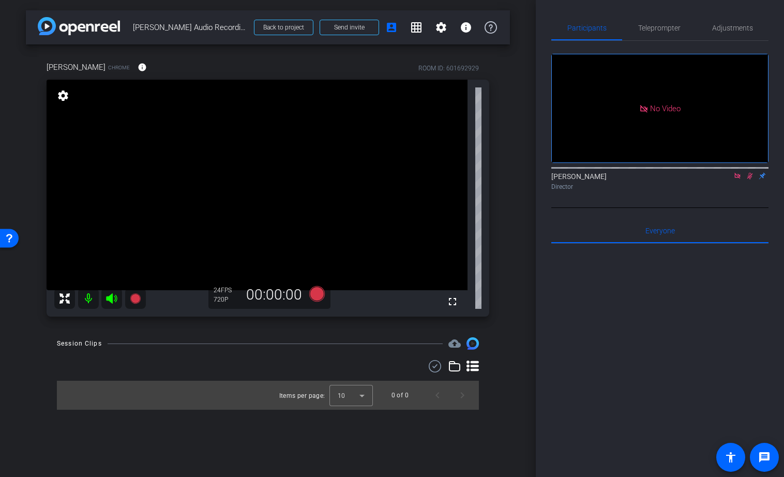
click at [737, 179] on icon at bounding box center [737, 175] width 8 height 7
click at [735, 179] on icon at bounding box center [737, 175] width 8 height 7
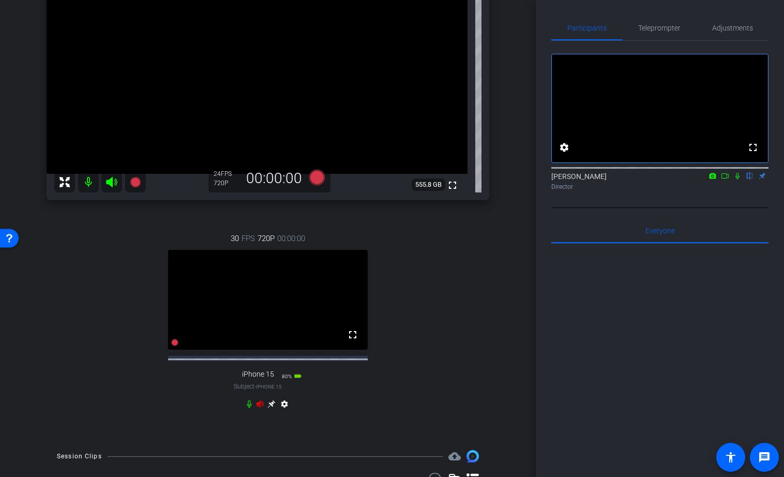
scroll to position [117, 0]
click at [260, 406] on icon at bounding box center [260, 402] width 7 height 7
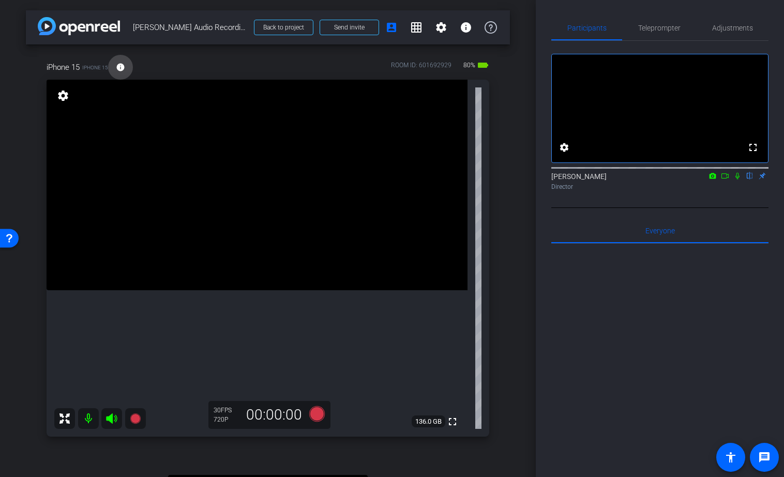
click at [122, 65] on mat-icon "info" at bounding box center [120, 67] width 9 height 9
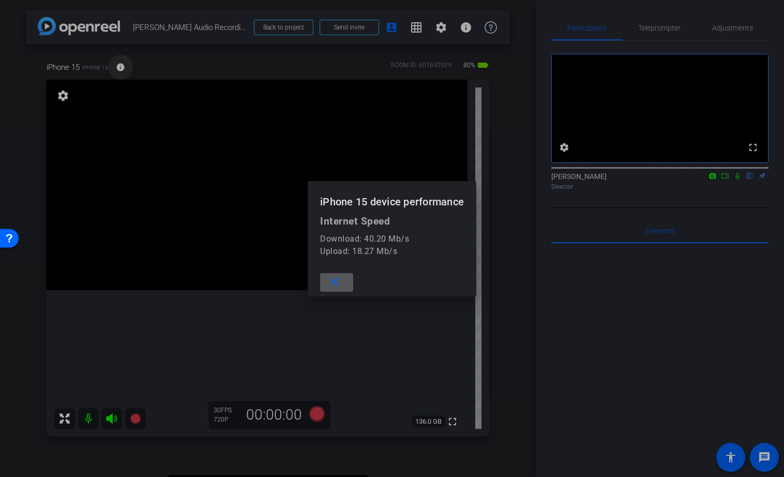
click at [122, 65] on div at bounding box center [392, 238] width 784 height 477
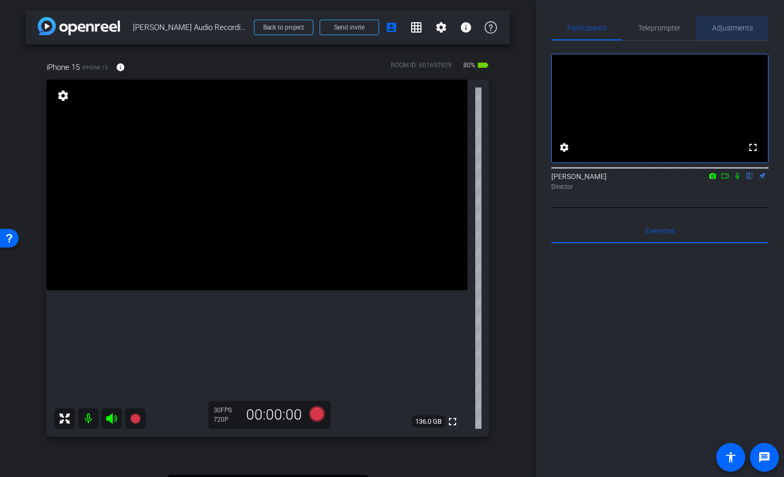
click at [725, 28] on span "Adjustments" at bounding box center [732, 27] width 41 height 7
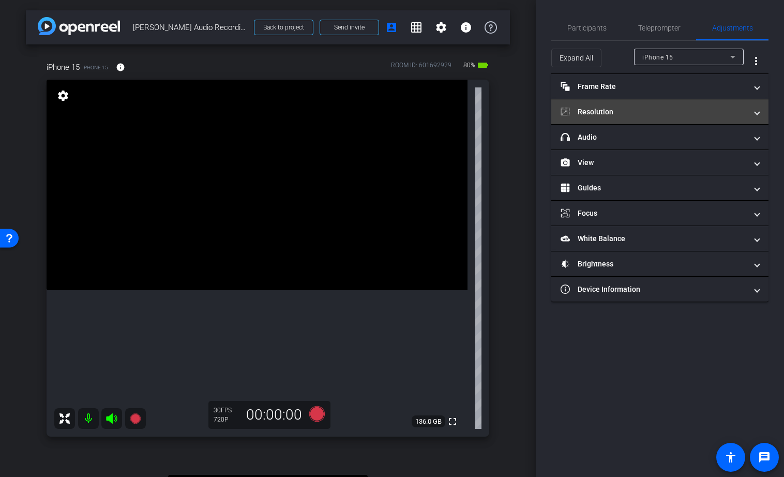
click at [677, 104] on mat-expansion-panel-header "Resolution" at bounding box center [659, 111] width 217 height 25
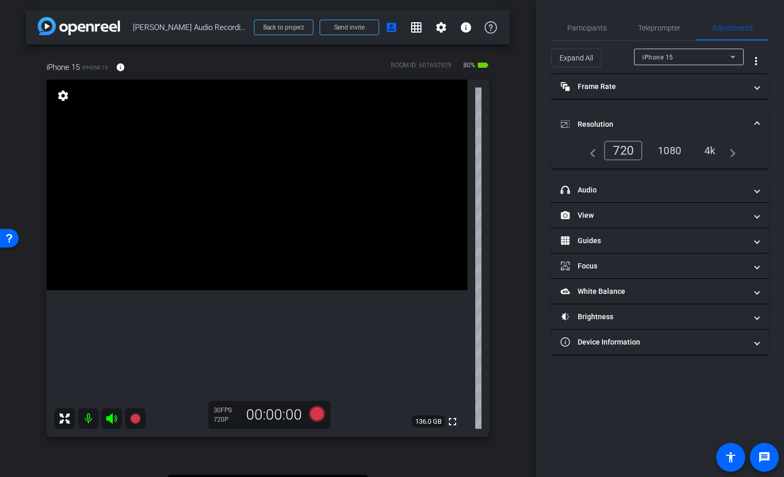
click at [669, 150] on div "1080" at bounding box center [669, 151] width 39 height 18
click at [755, 114] on mat-expansion-panel-header "Resolution" at bounding box center [659, 124] width 217 height 33
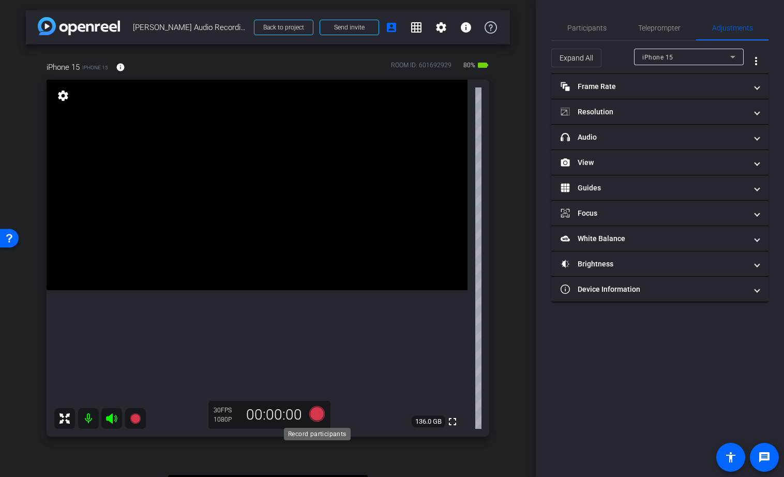
click at [318, 413] on icon at bounding box center [317, 414] width 16 height 16
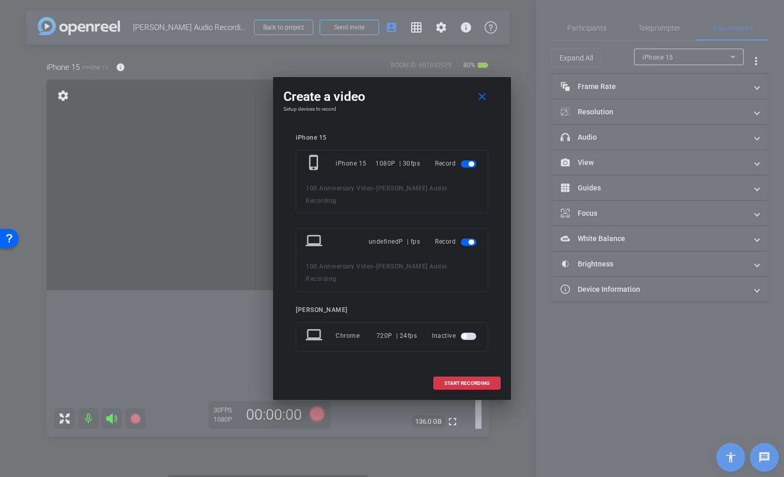
click at [470, 241] on span "button" at bounding box center [471, 241] width 5 height 5
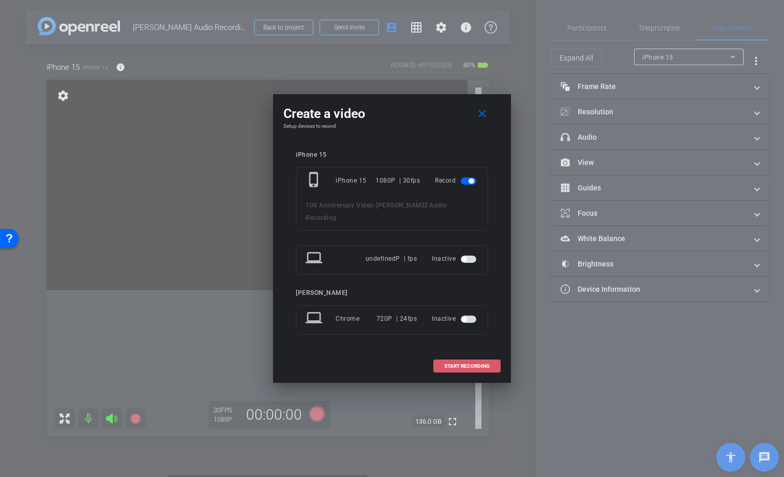
click at [458, 365] on span "START RECORDING" at bounding box center [467, 366] width 46 height 5
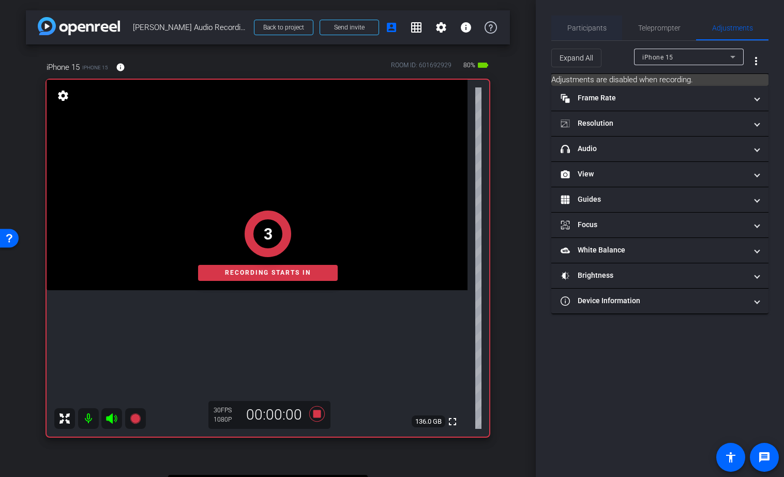
click at [589, 24] on span "Participants" at bounding box center [586, 27] width 39 height 7
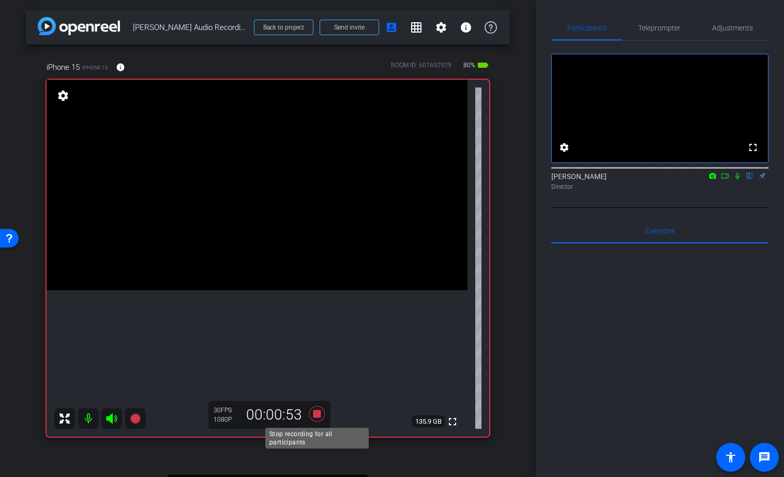
click at [317, 414] on icon at bounding box center [317, 414] width 16 height 16
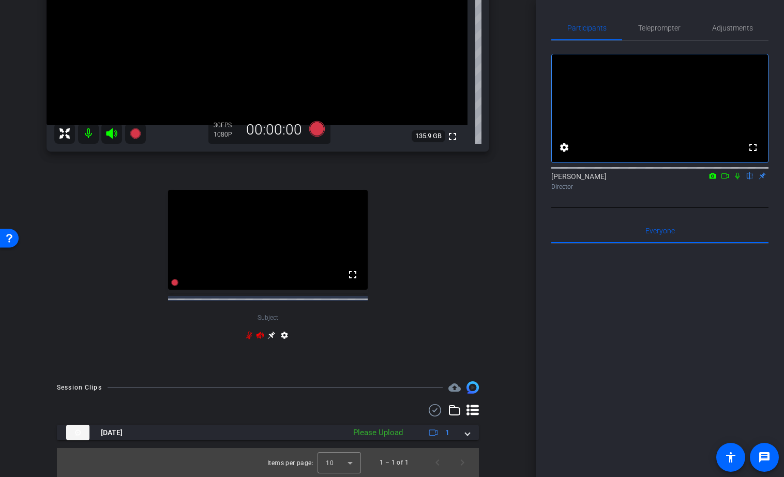
scroll to position [174, 0]
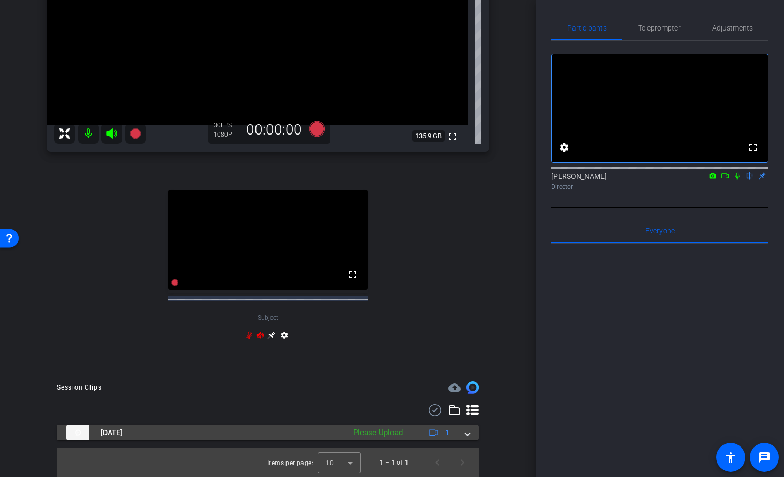
click at [465, 434] on div "[DATE] Please Upload 1" at bounding box center [265, 433] width 399 height 16
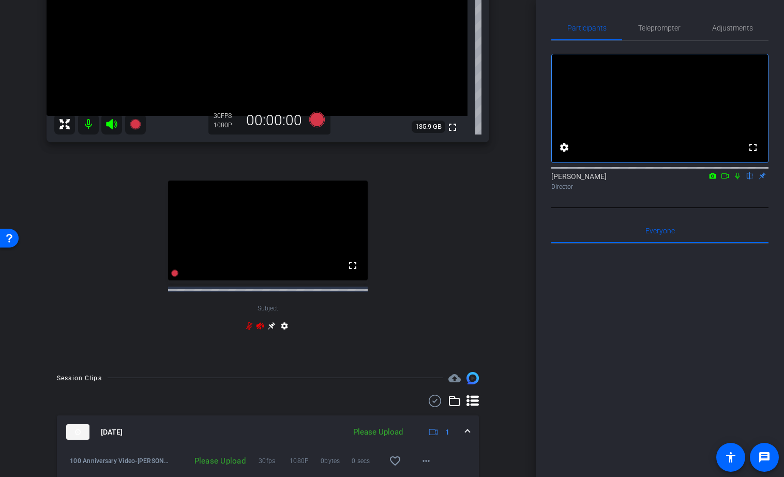
scroll to position [228, 0]
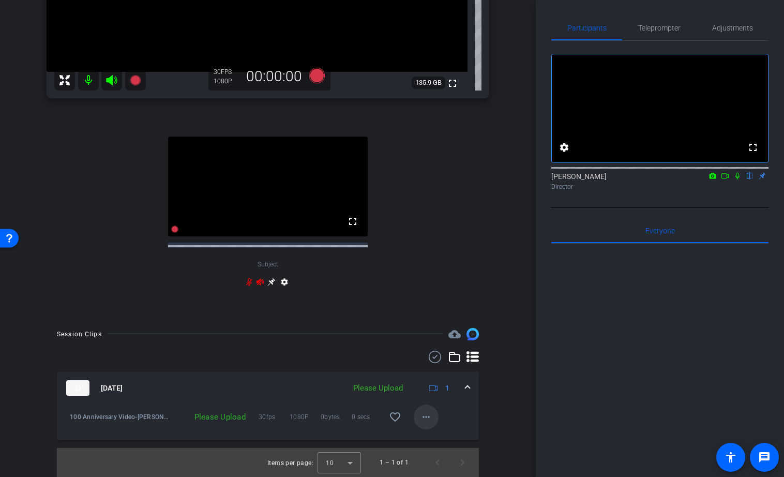
click at [427, 419] on mat-icon "more_horiz" at bounding box center [426, 417] width 12 height 12
click at [432, 441] on span "Upload" at bounding box center [442, 438] width 41 height 12
click at [424, 420] on mat-icon "more_horiz" at bounding box center [426, 420] width 12 height 12
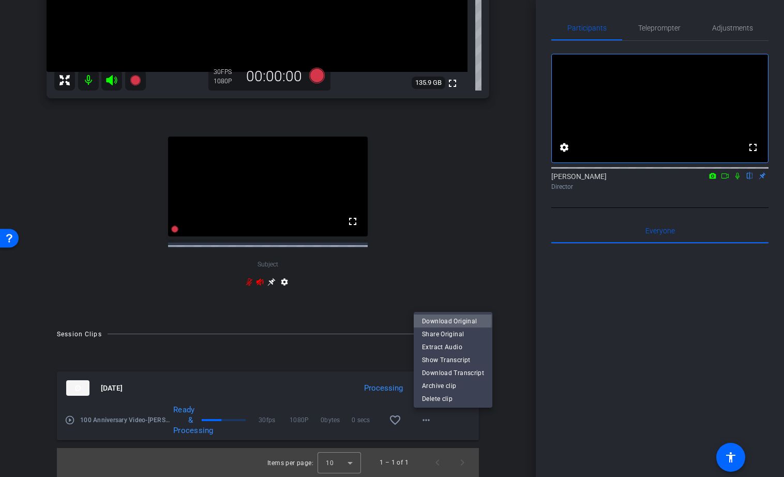
click at [440, 320] on span "Download Original" at bounding box center [453, 320] width 62 height 12
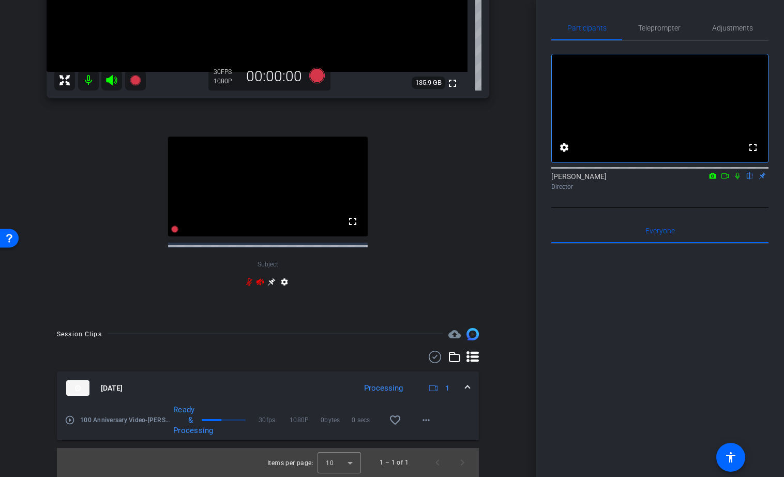
scroll to position [0, 0]
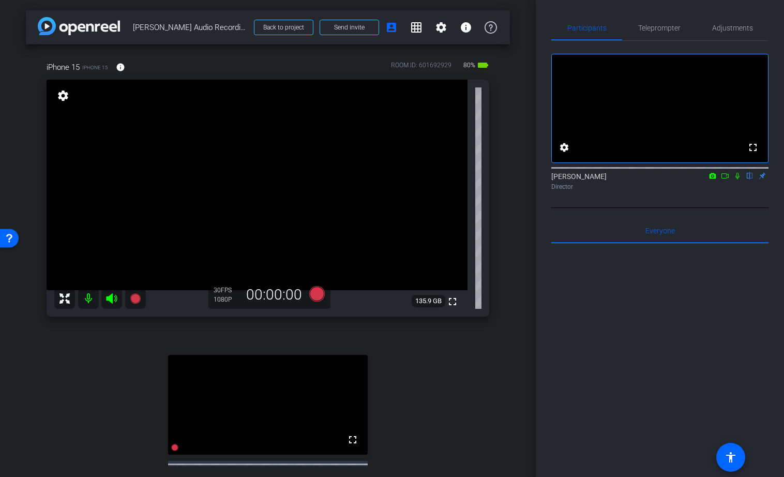
click at [737, 179] on icon at bounding box center [738, 176] width 4 height 7
click at [738, 179] on icon at bounding box center [737, 175] width 8 height 7
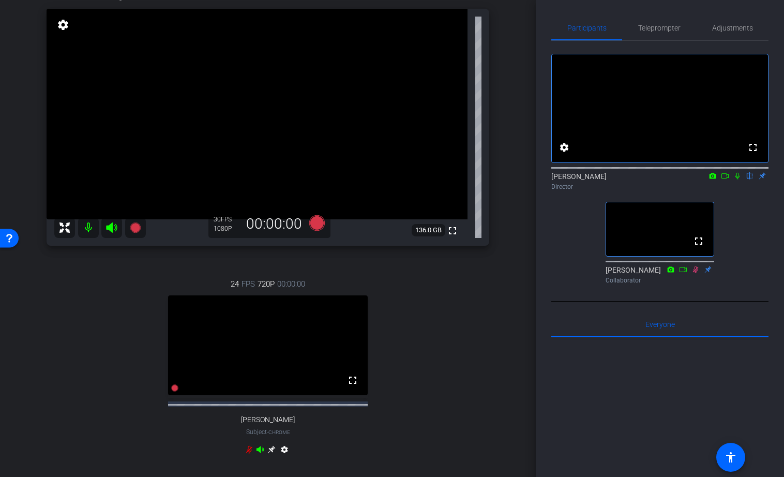
scroll to position [54, 0]
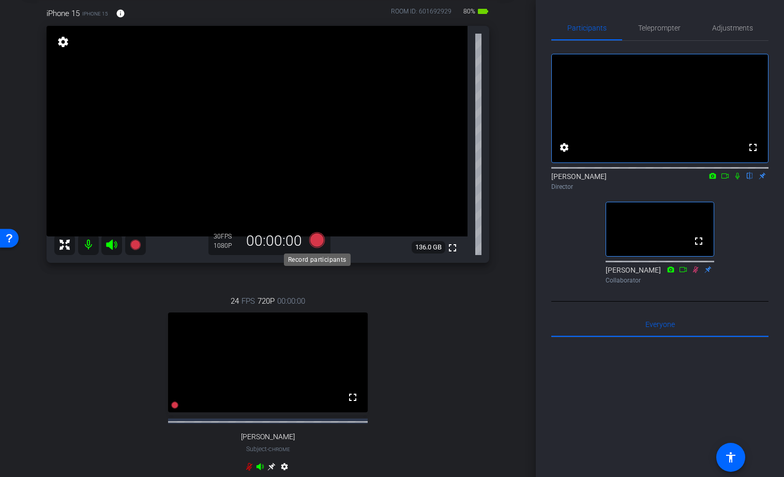
click at [319, 240] on icon at bounding box center [317, 240] width 16 height 16
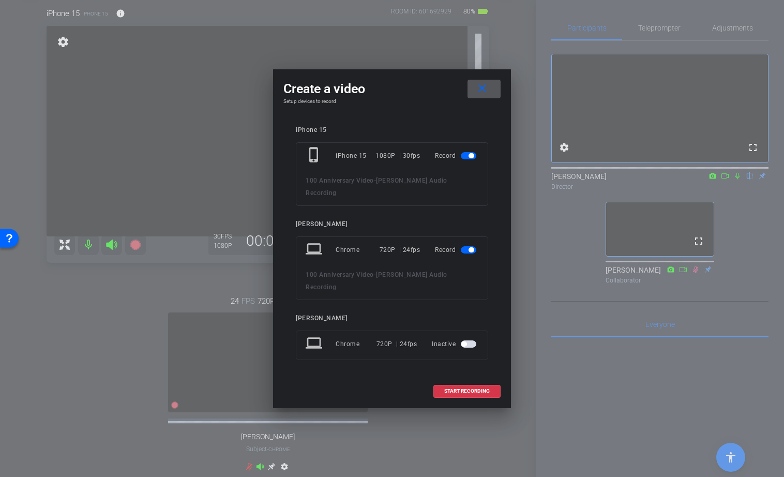
click at [469, 249] on span "button" at bounding box center [471, 249] width 5 height 5
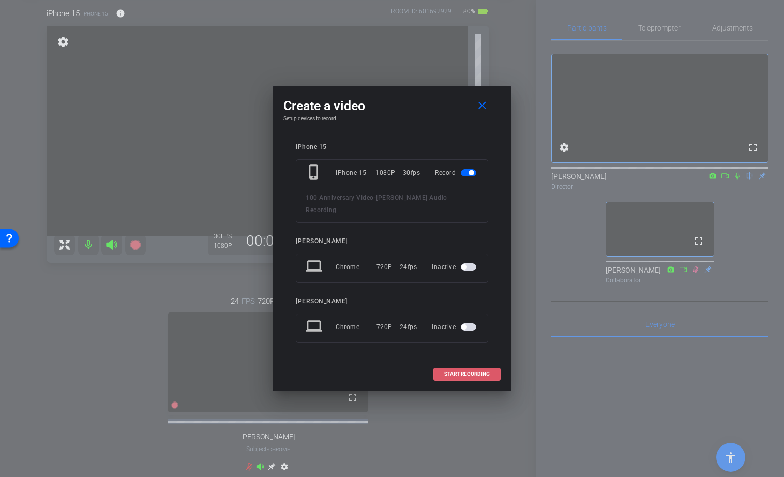
click at [457, 376] on span "START RECORDING" at bounding box center [467, 373] width 46 height 5
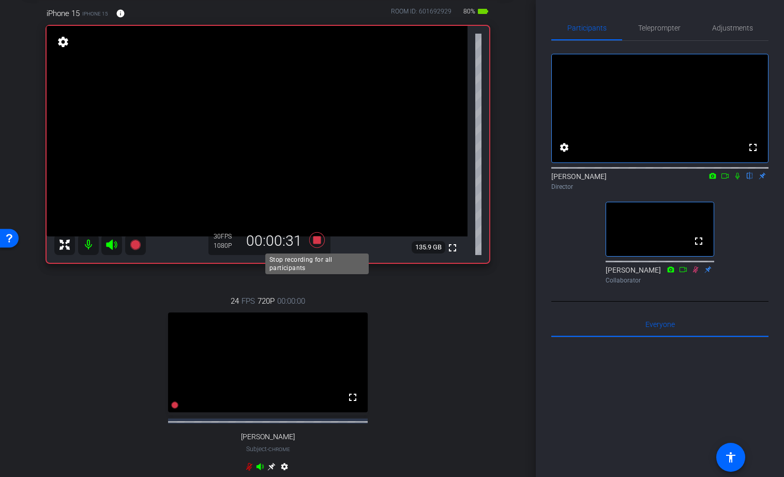
click at [318, 238] on icon at bounding box center [317, 240] width 16 height 16
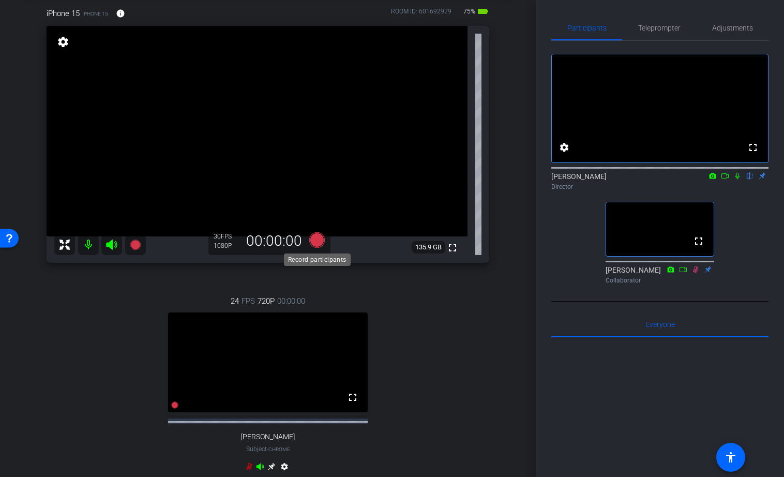
click at [317, 239] on icon at bounding box center [317, 240] width 16 height 16
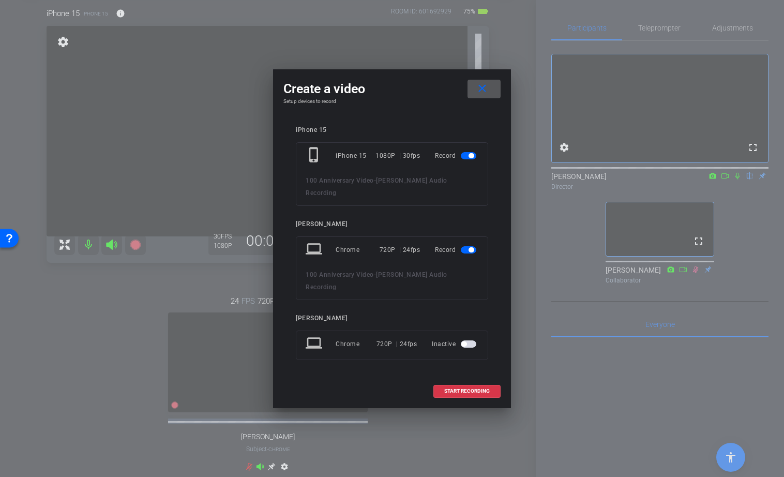
click at [470, 248] on span "button" at bounding box center [471, 249] width 5 height 5
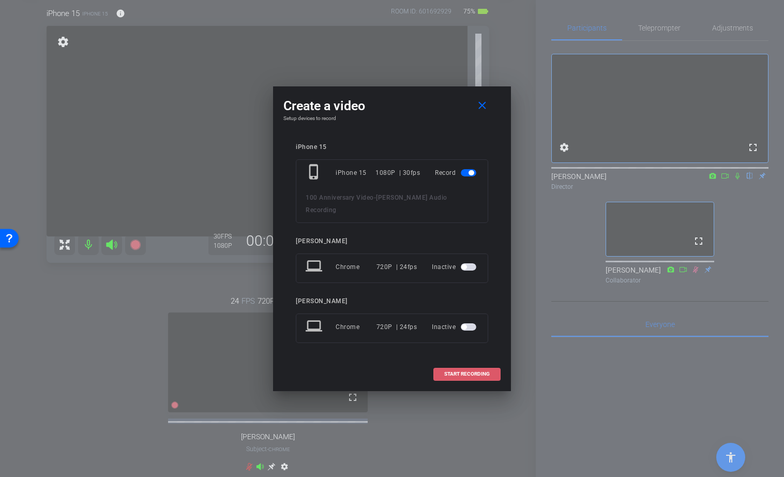
click at [455, 375] on span "START RECORDING" at bounding box center [467, 373] width 46 height 5
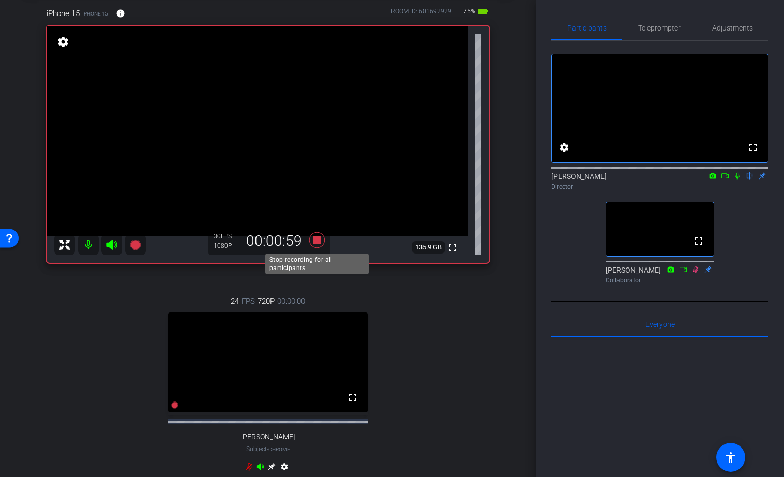
click at [319, 238] on icon at bounding box center [317, 240] width 16 height 16
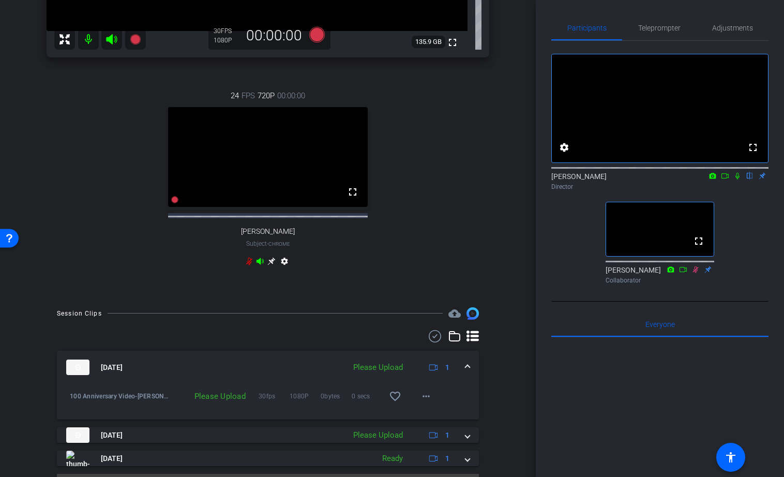
scroll to position [294, 0]
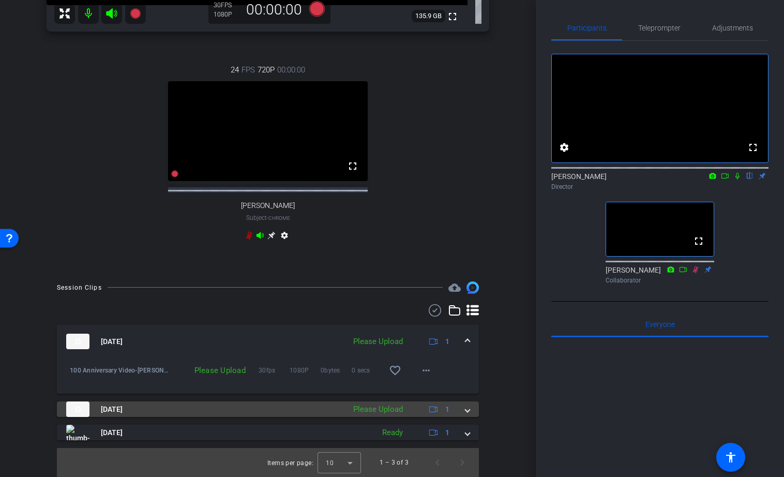
click at [467, 408] on span at bounding box center [468, 409] width 4 height 11
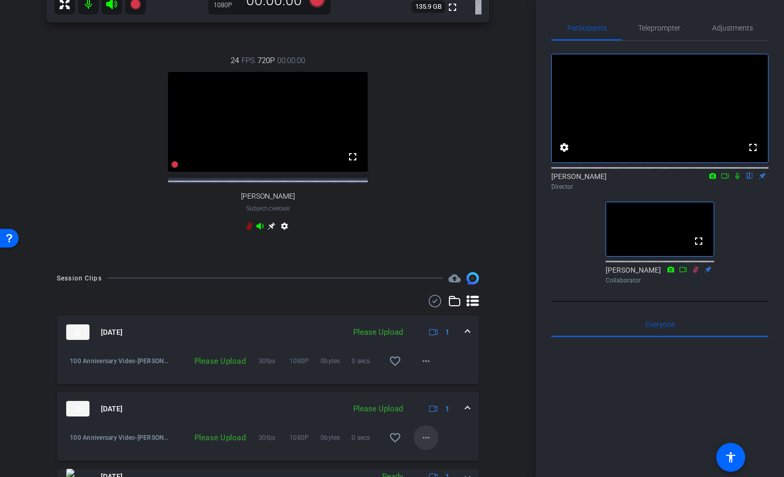
click at [424, 443] on mat-icon "more_horiz" at bounding box center [426, 437] width 12 height 12
click at [427, 397] on span "Upload" at bounding box center [442, 399] width 41 height 12
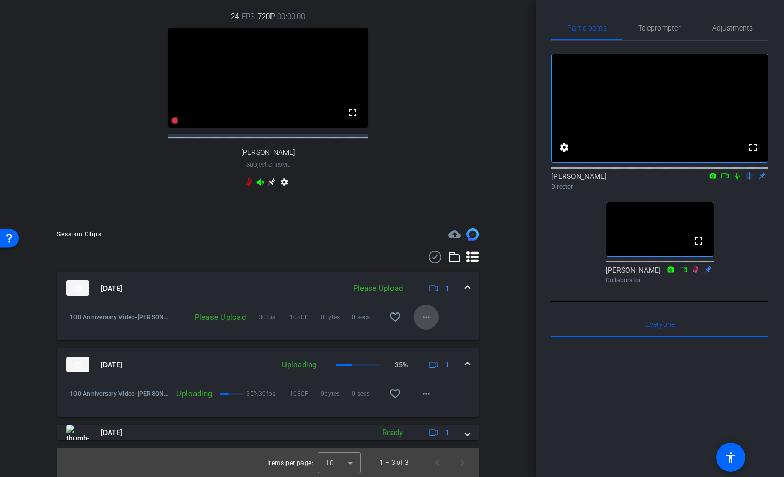
click at [426, 316] on mat-icon "more_horiz" at bounding box center [426, 317] width 12 height 12
click at [429, 337] on span "Upload" at bounding box center [442, 338] width 41 height 12
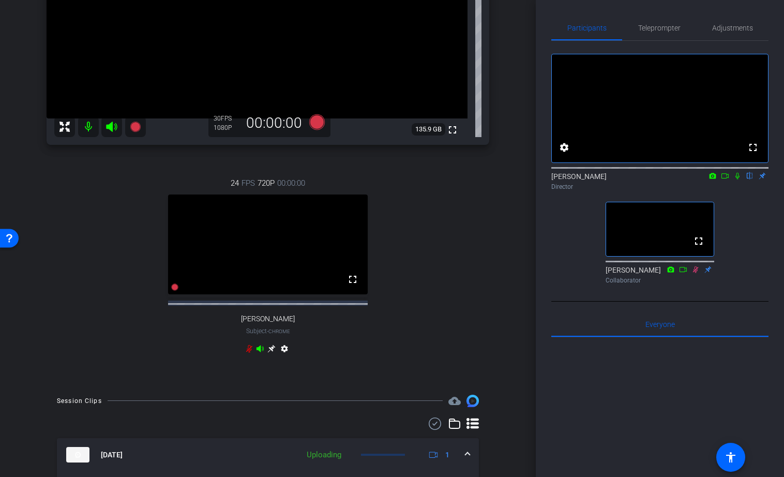
scroll to position [0, 0]
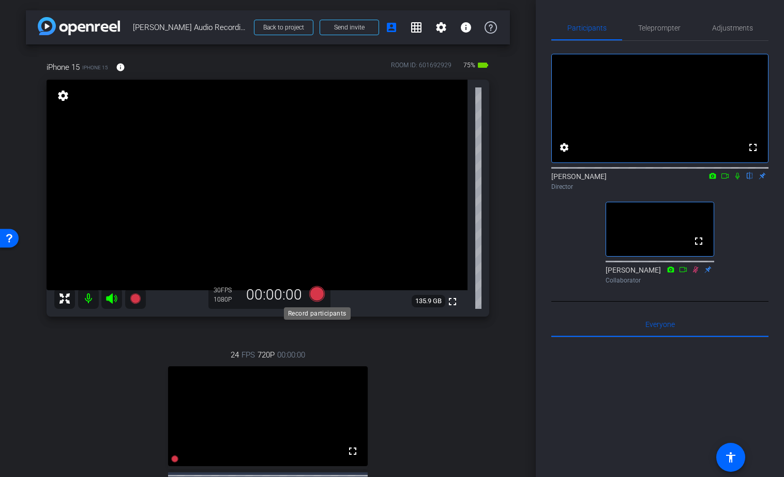
click at [314, 295] on icon at bounding box center [317, 294] width 16 height 16
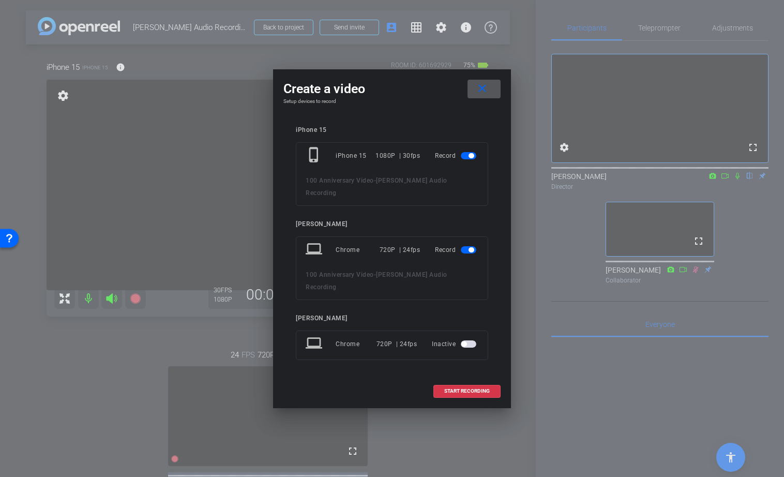
click at [469, 251] on span "button" at bounding box center [471, 249] width 5 height 5
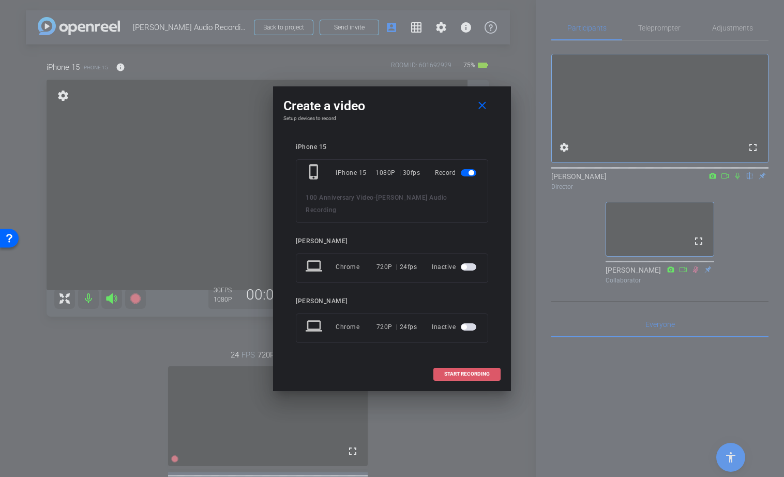
click at [453, 376] on span "START RECORDING" at bounding box center [467, 373] width 46 height 5
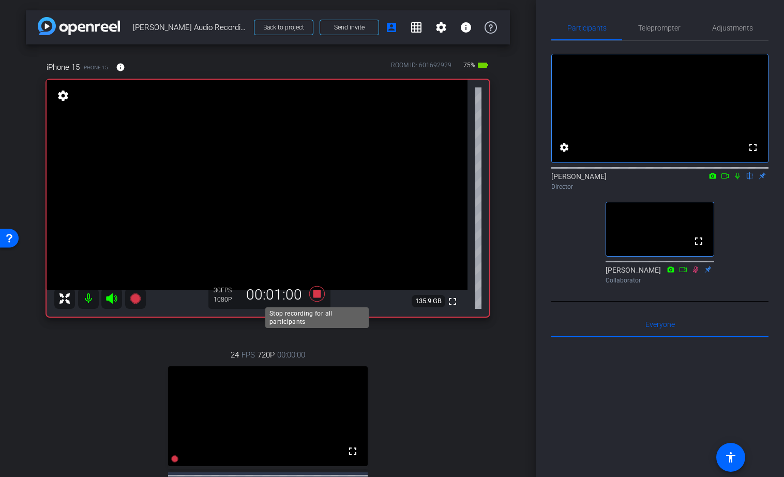
click at [322, 293] on icon at bounding box center [317, 293] width 25 height 19
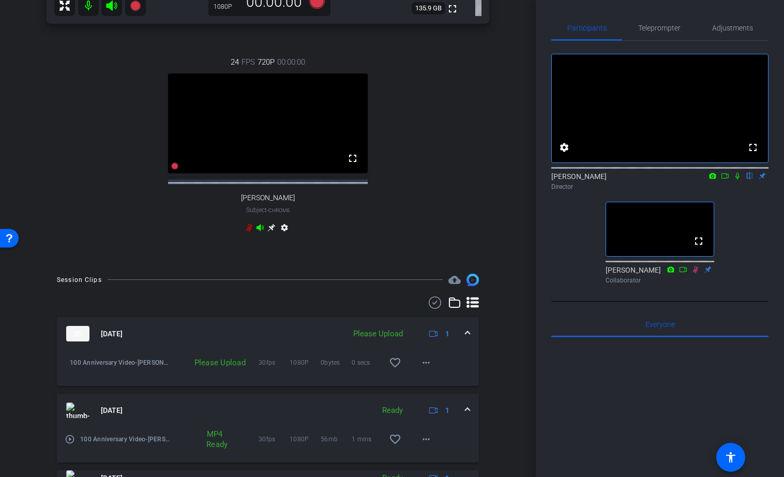
scroll to position [299, 0]
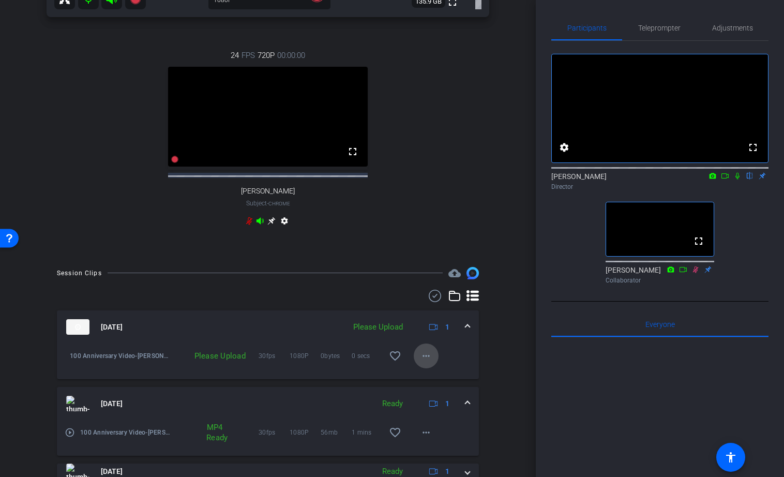
click at [429, 362] on mat-icon "more_horiz" at bounding box center [426, 356] width 12 height 12
click at [432, 385] on span "Upload" at bounding box center [442, 387] width 41 height 12
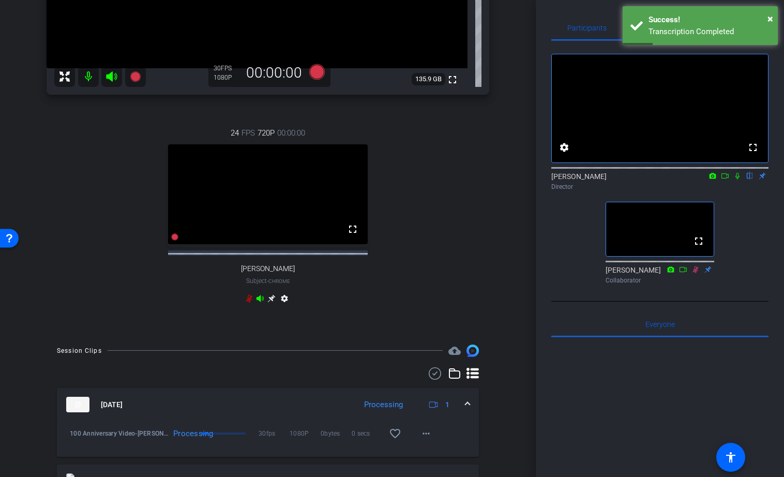
scroll to position [371, 0]
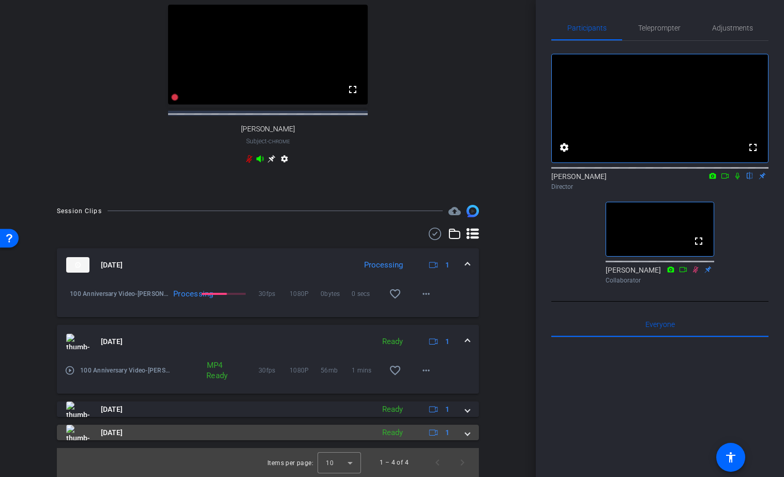
click at [469, 430] on span at bounding box center [468, 432] width 4 height 11
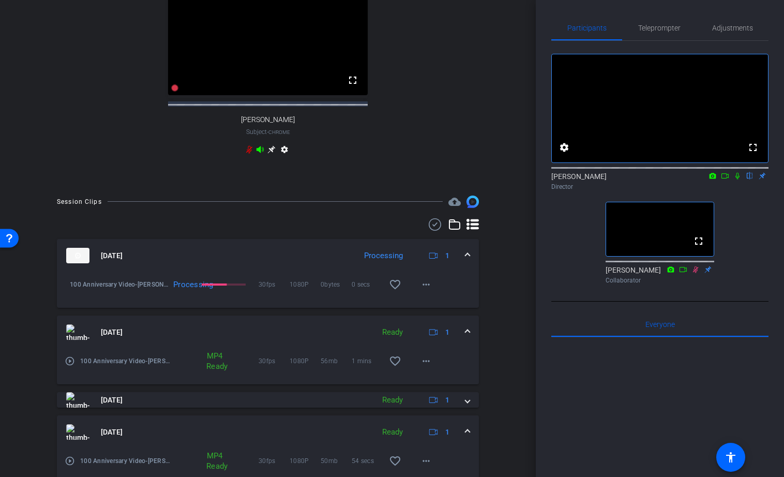
scroll to position [424, 0]
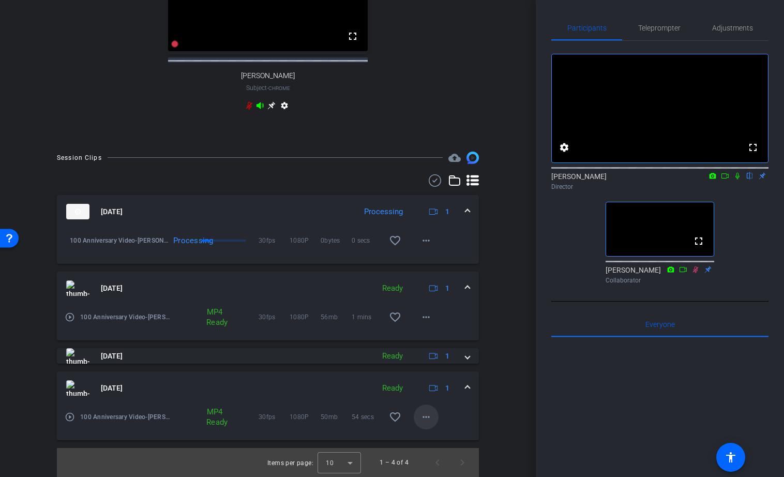
click at [424, 417] on mat-icon "more_horiz" at bounding box center [426, 417] width 12 height 12
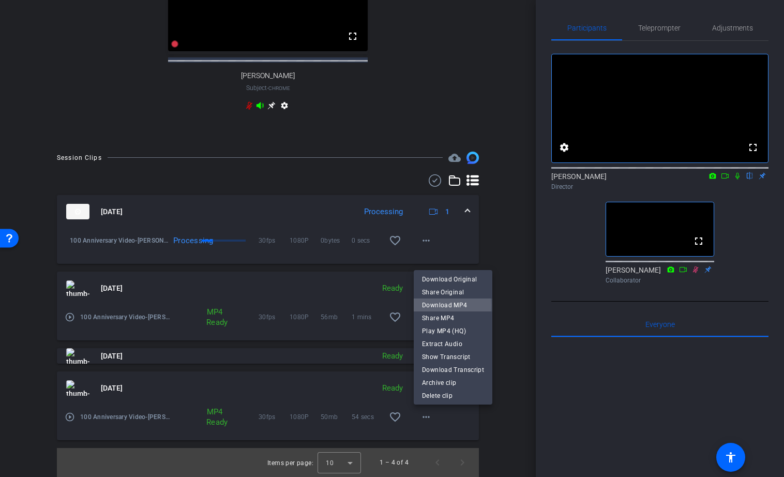
click at [440, 305] on span "Download MP4" at bounding box center [453, 304] width 62 height 12
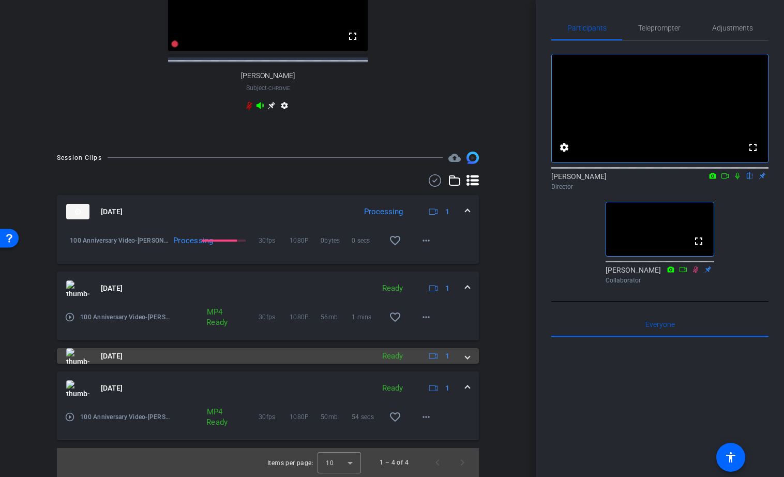
click at [467, 356] on span at bounding box center [468, 356] width 4 height 11
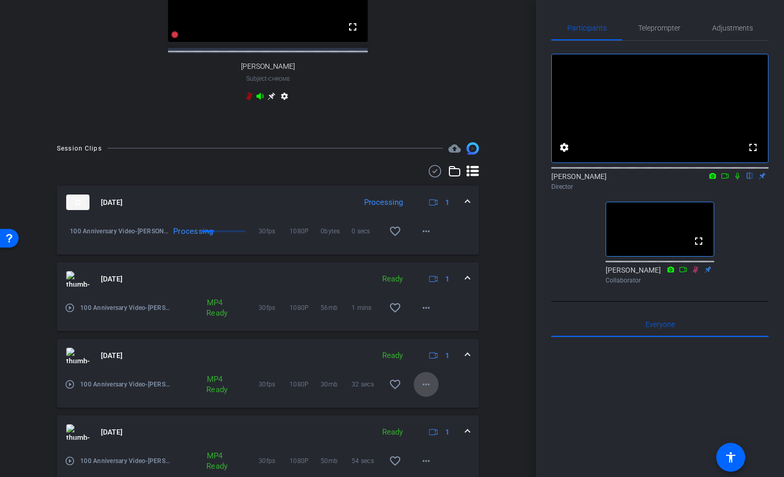
click at [424, 391] on mat-icon "more_horiz" at bounding box center [426, 384] width 12 height 12
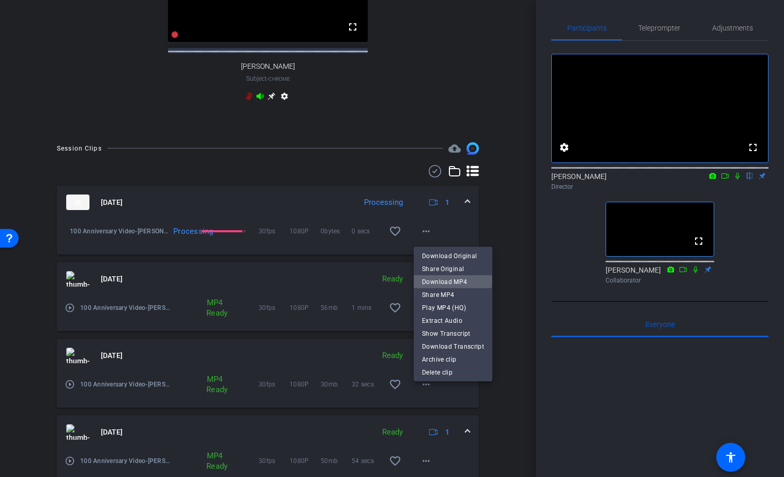
click at [441, 279] on span "Download MP4" at bounding box center [453, 281] width 62 height 12
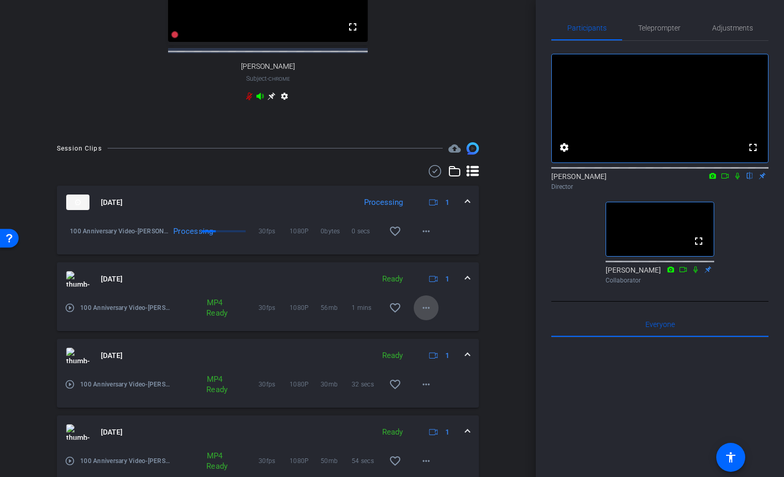
click at [423, 314] on mat-icon "more_horiz" at bounding box center [426, 308] width 12 height 12
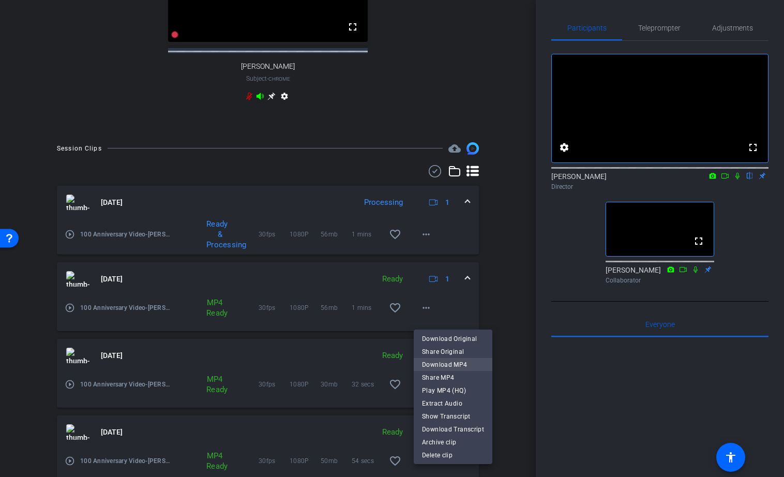
click at [454, 364] on span "Download MP4" at bounding box center [453, 364] width 62 height 12
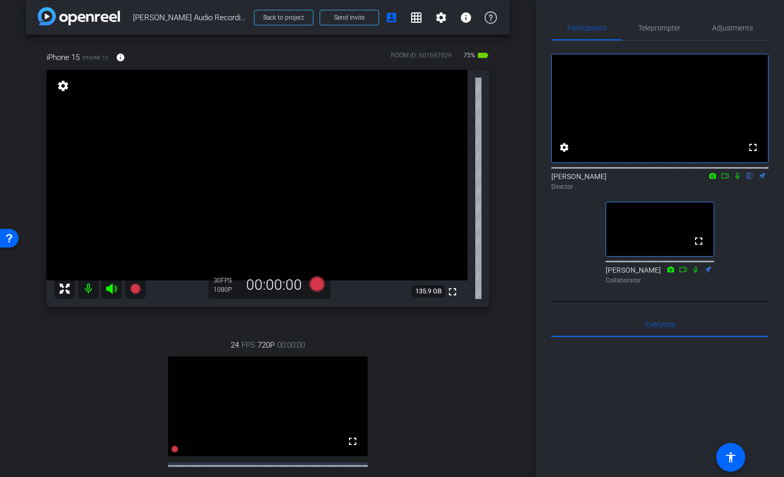
scroll to position [0, 0]
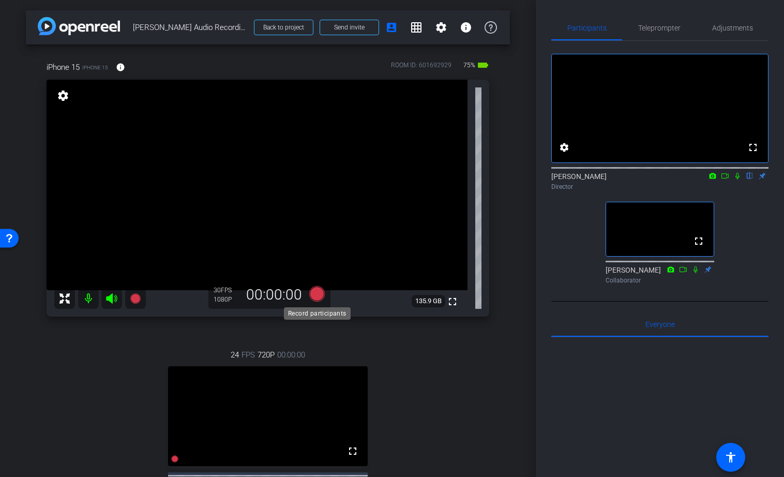
click at [319, 294] on icon at bounding box center [317, 294] width 16 height 16
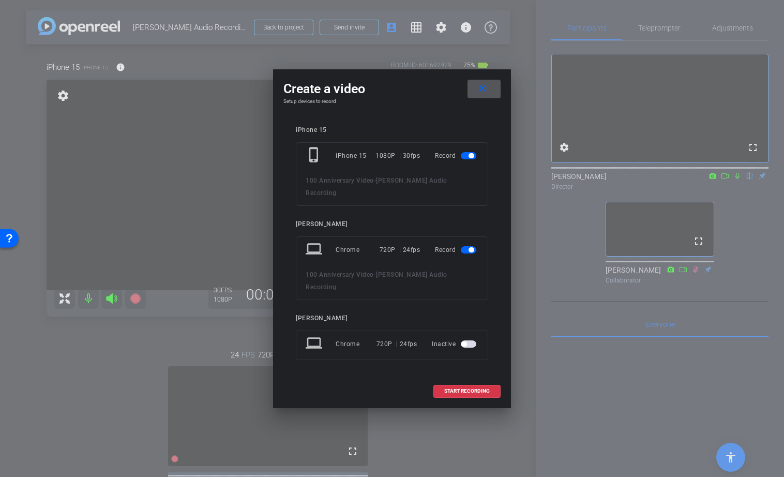
click at [471, 249] on span "button" at bounding box center [471, 249] width 5 height 5
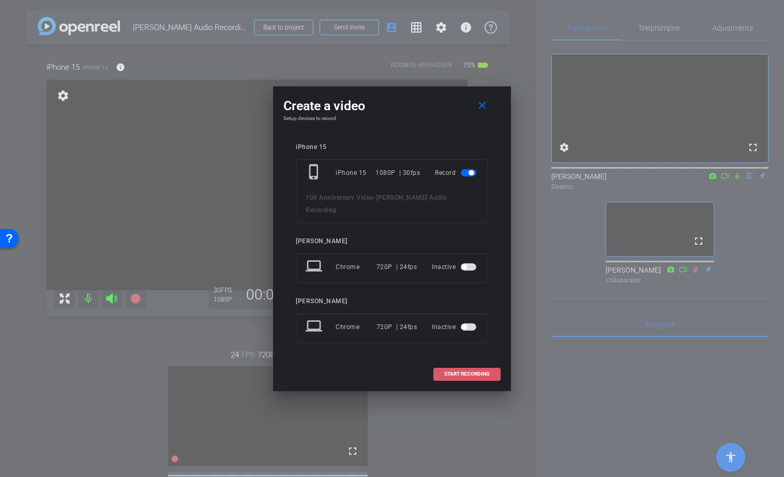
click at [459, 375] on span "START RECORDING" at bounding box center [467, 373] width 46 height 5
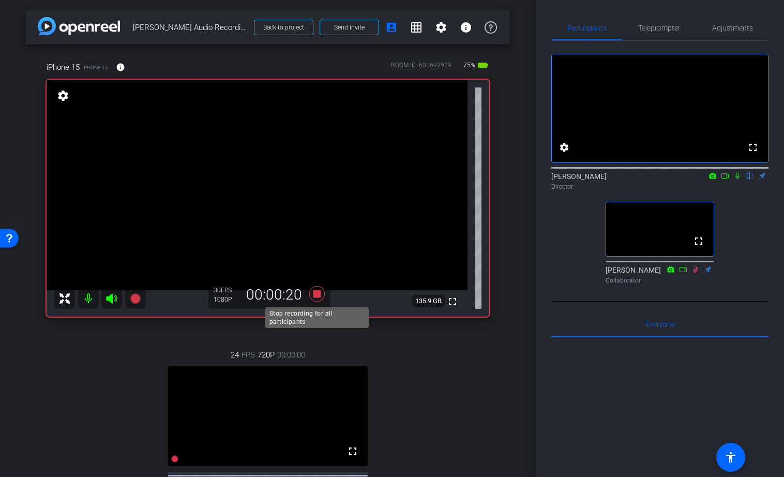
click at [319, 293] on icon at bounding box center [317, 294] width 16 height 16
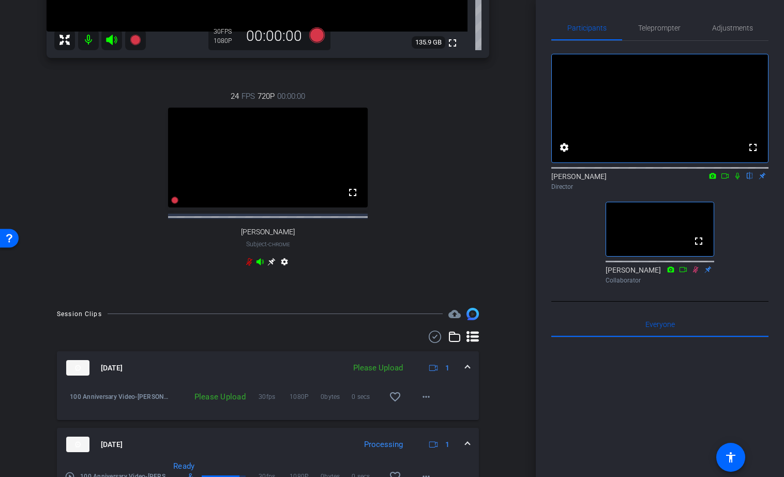
scroll to position [273, 0]
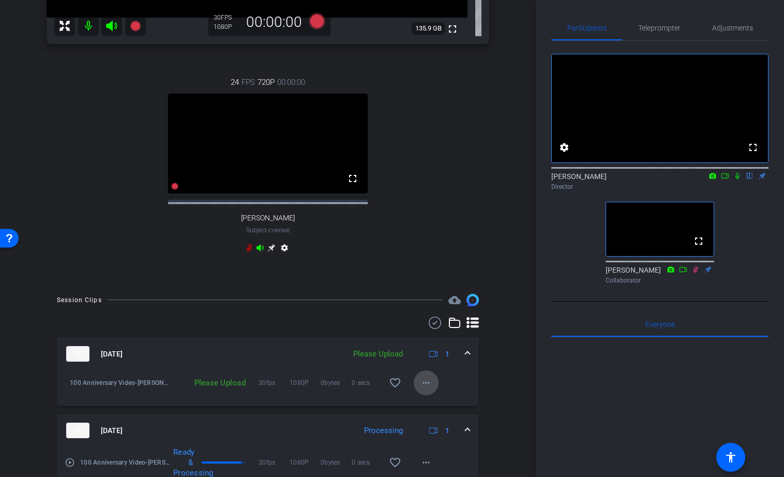
click at [428, 389] on mat-icon "more_horiz" at bounding box center [426, 383] width 12 height 12
click at [437, 441] on span "Delete clip" at bounding box center [442, 439] width 41 height 12
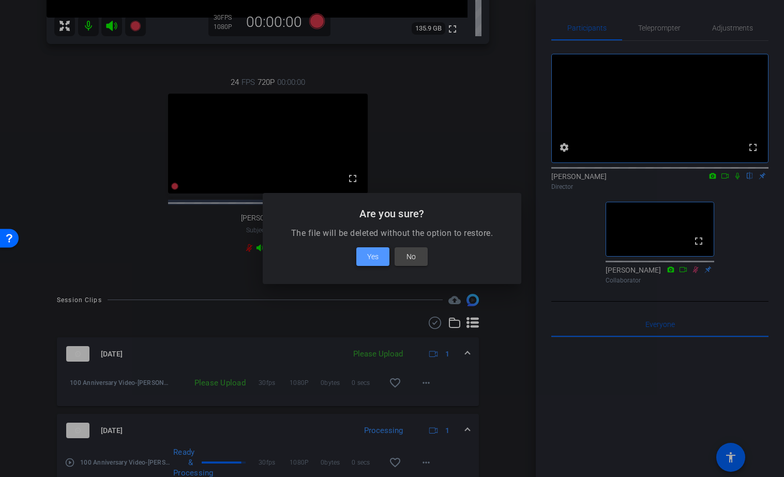
click at [370, 259] on span "Yes" at bounding box center [372, 256] width 11 height 12
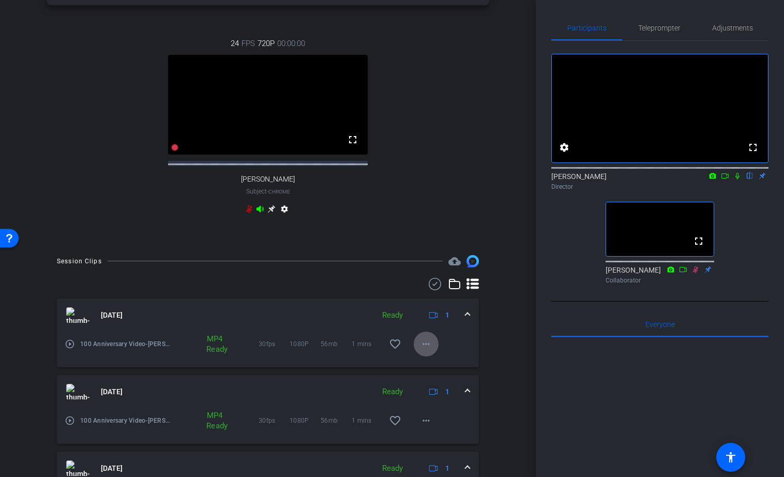
scroll to position [331, 0]
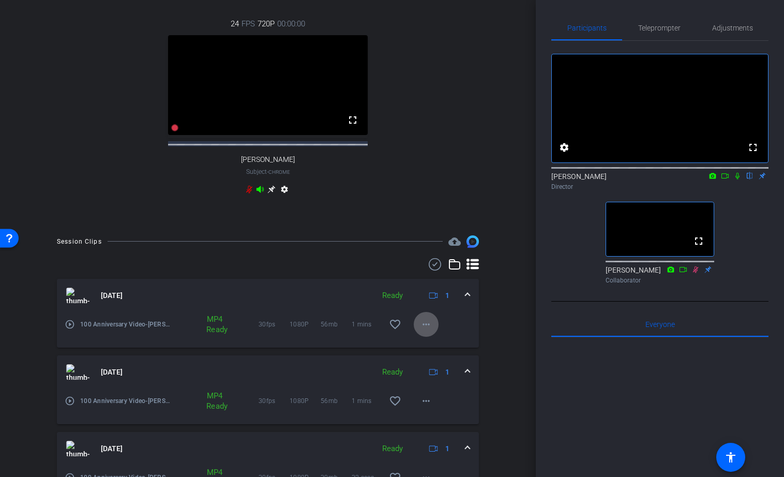
click at [425, 331] on mat-icon "more_horiz" at bounding box center [426, 324] width 12 height 12
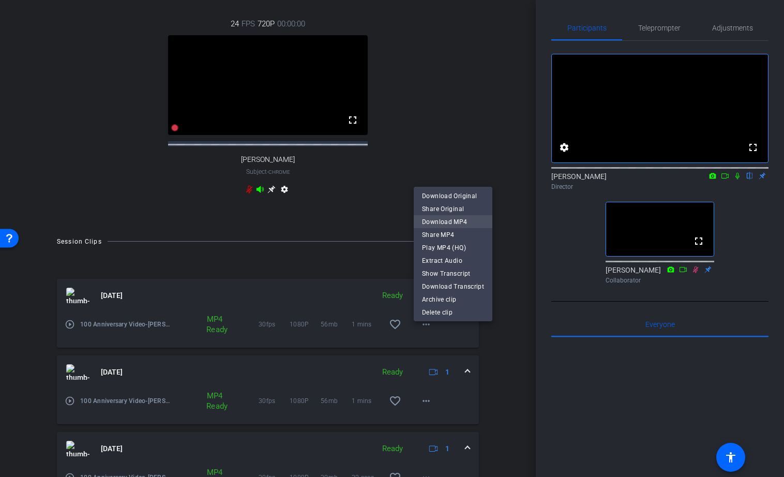
click at [452, 221] on span "Download MP4" at bounding box center [453, 222] width 62 height 12
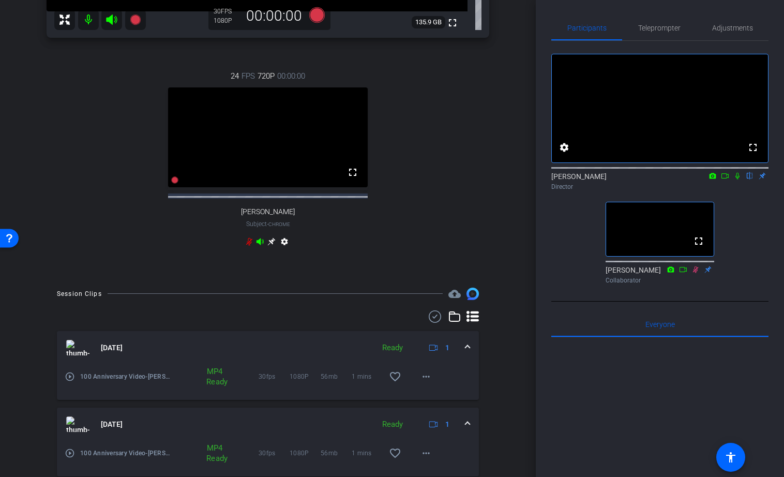
scroll to position [0, 0]
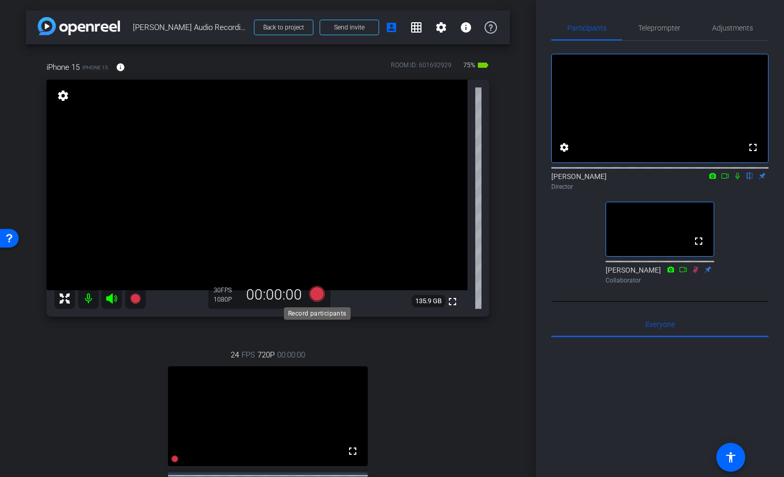
click at [319, 294] on icon at bounding box center [317, 294] width 16 height 16
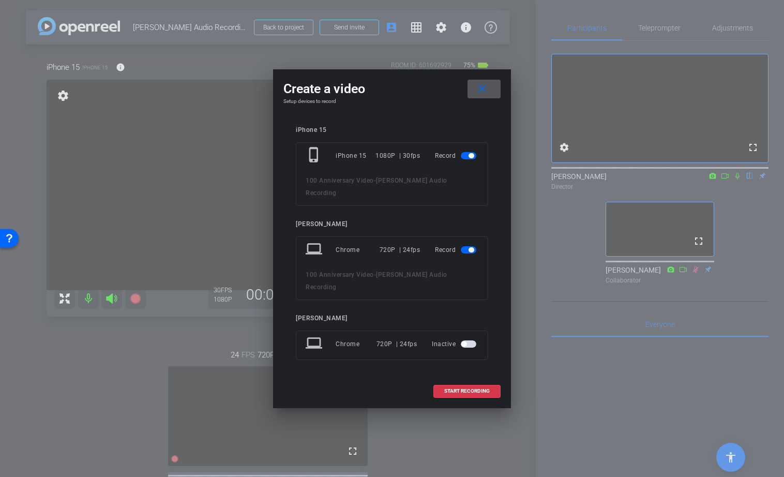
click at [467, 248] on span "button" at bounding box center [469, 249] width 16 height 7
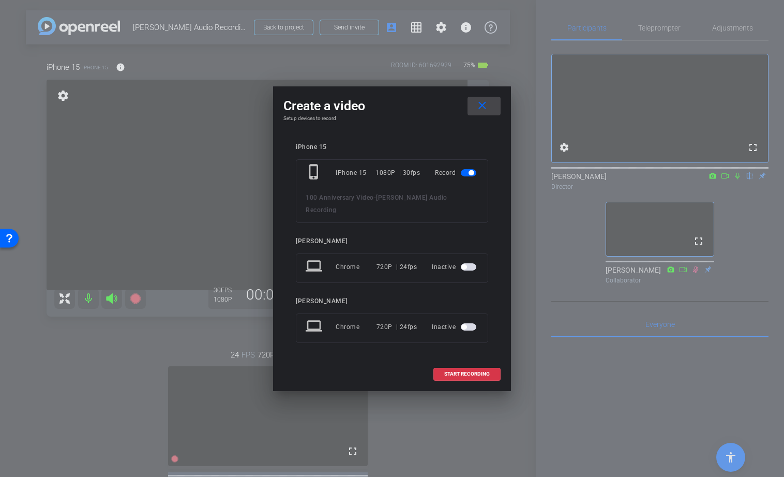
click at [481, 103] on mat-icon "close" at bounding box center [482, 105] width 13 height 13
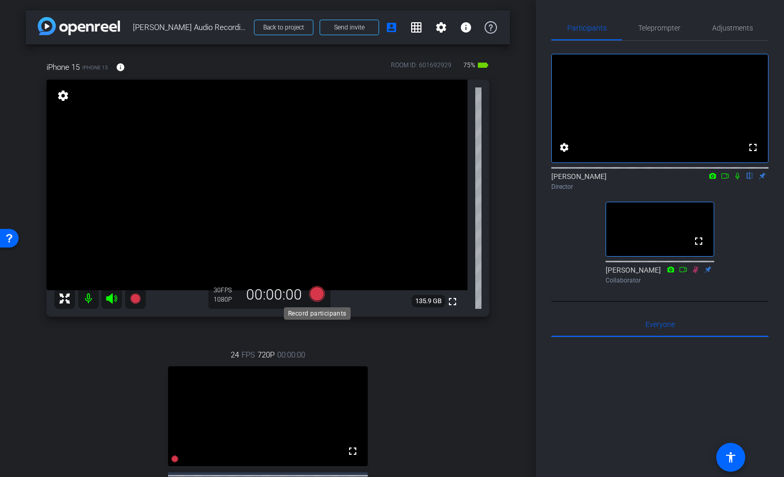
click at [316, 293] on icon at bounding box center [317, 294] width 16 height 16
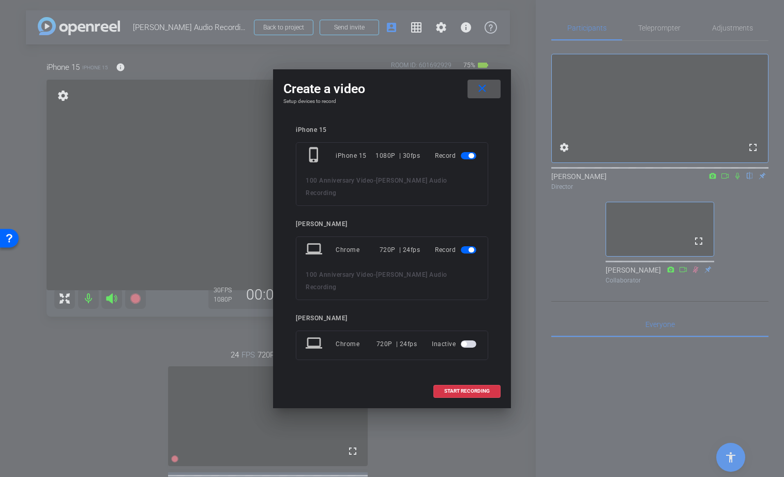
click at [471, 248] on span "button" at bounding box center [471, 249] width 5 height 5
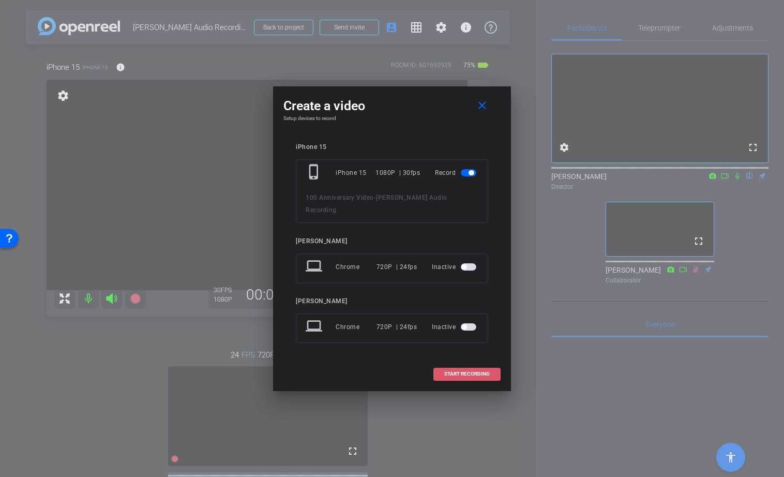
click at [451, 373] on span "START RECORDING" at bounding box center [467, 373] width 46 height 5
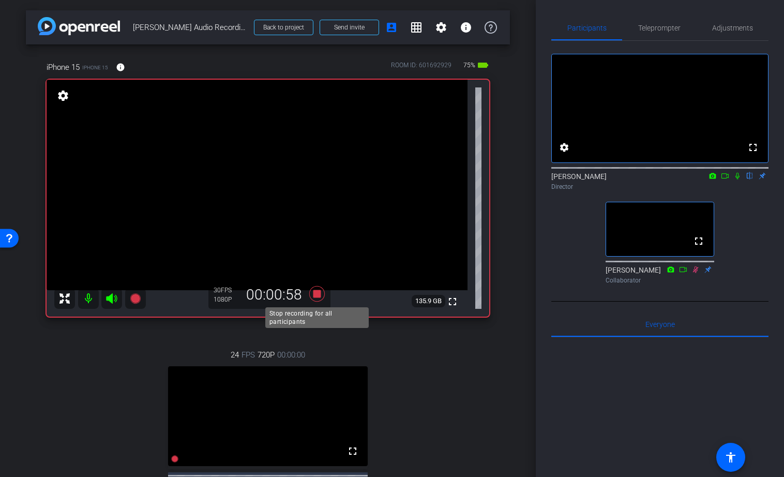
click at [318, 294] on icon at bounding box center [317, 294] width 16 height 16
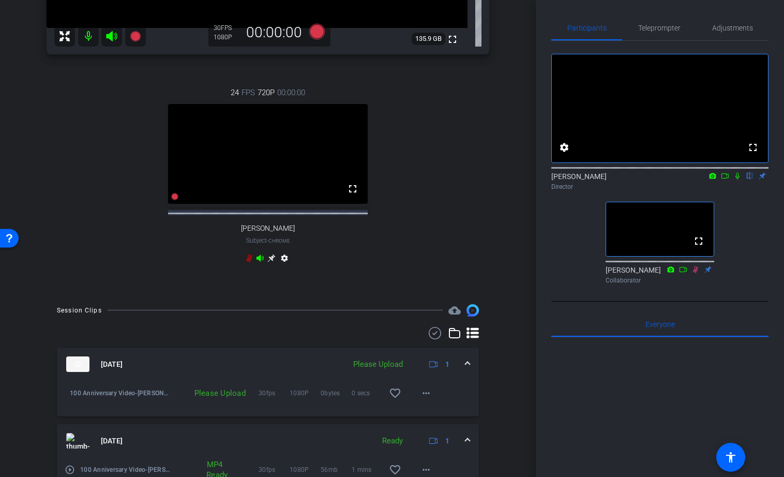
scroll to position [263, 0]
click at [428, 398] on mat-icon "more_horiz" at bounding box center [426, 392] width 12 height 12
click at [431, 423] on span "Upload" at bounding box center [442, 423] width 41 height 12
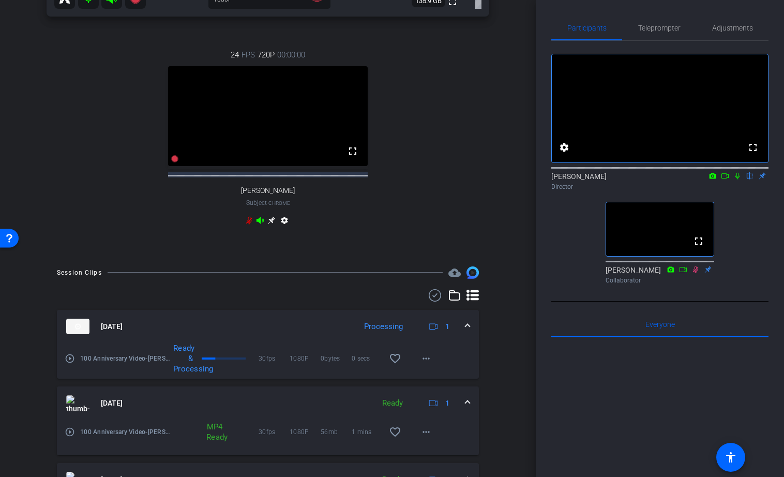
scroll to position [299, 0]
click at [426, 366] on mat-icon "more_horiz" at bounding box center [426, 359] width 12 height 12
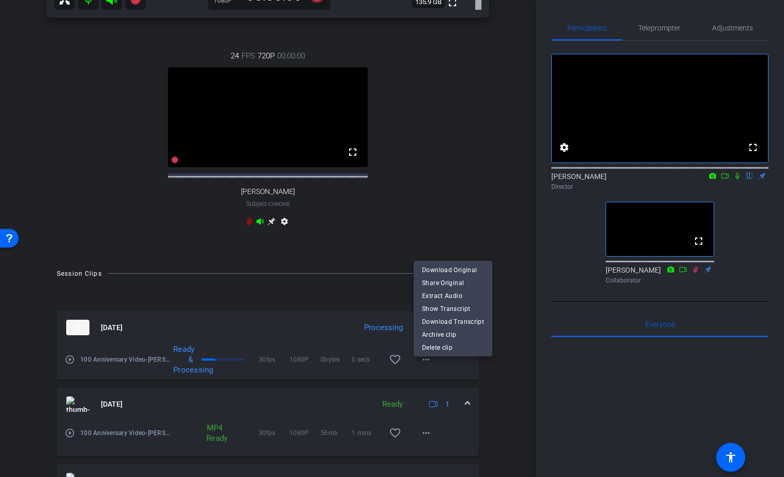
click at [449, 189] on div at bounding box center [392, 238] width 784 height 477
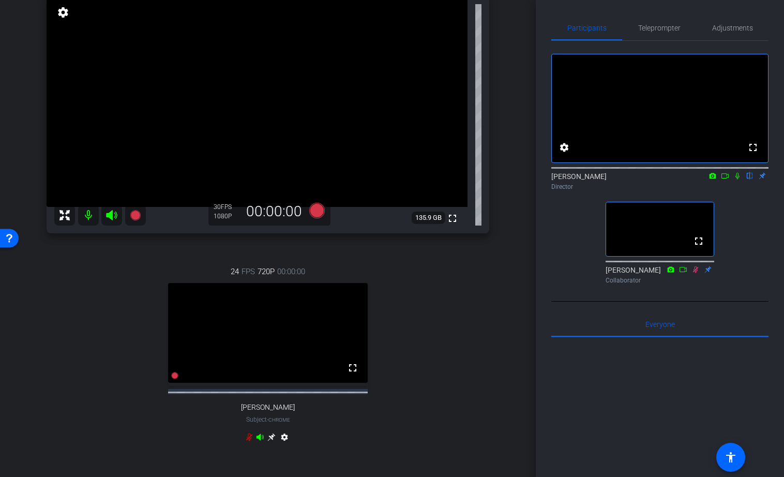
scroll to position [0, 0]
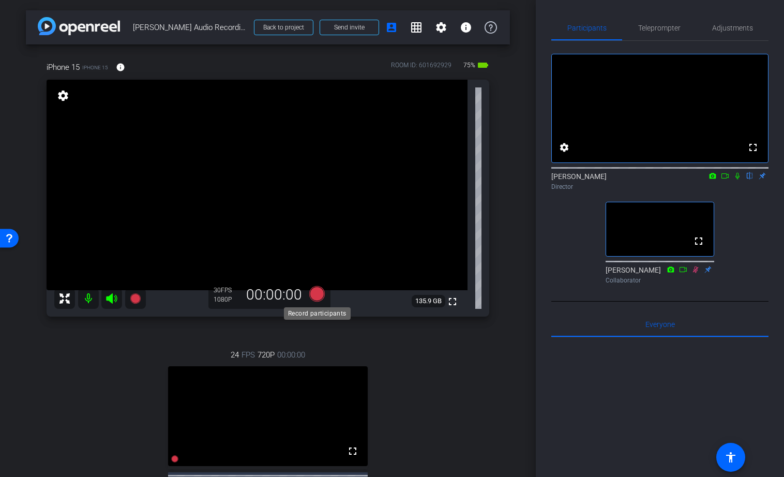
click at [319, 294] on icon at bounding box center [317, 294] width 16 height 16
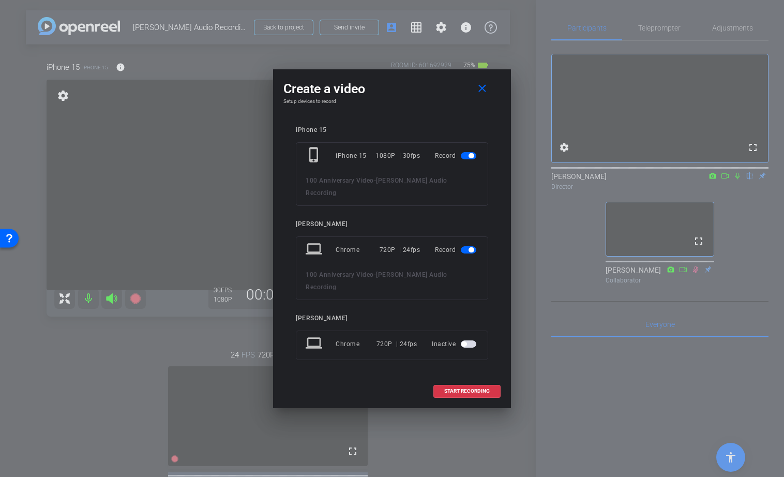
click at [468, 248] on span "button" at bounding box center [469, 249] width 16 height 7
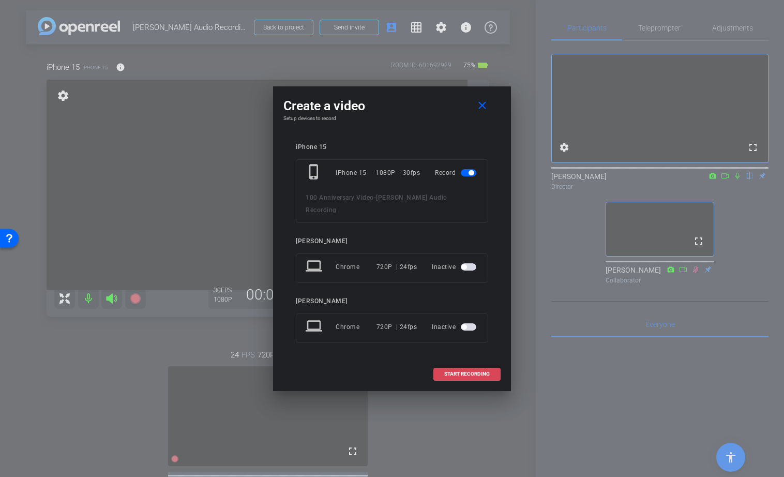
click at [447, 371] on span "START RECORDING" at bounding box center [467, 373] width 46 height 5
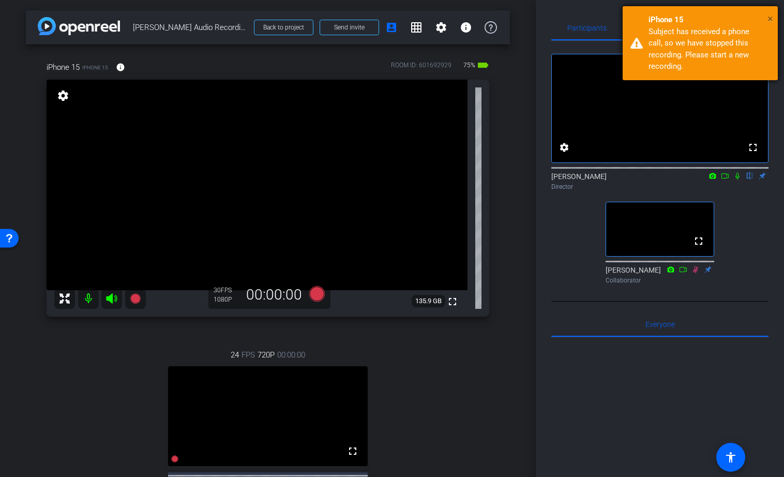
click at [772, 21] on span "×" at bounding box center [771, 18] width 6 height 12
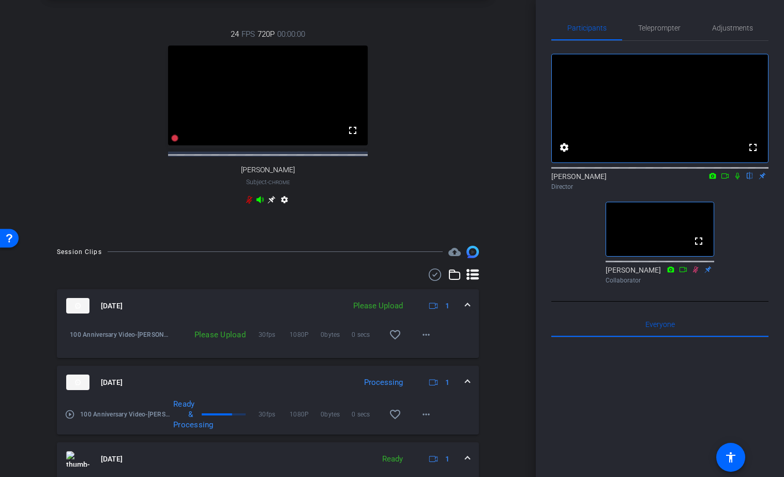
scroll to position [339, 0]
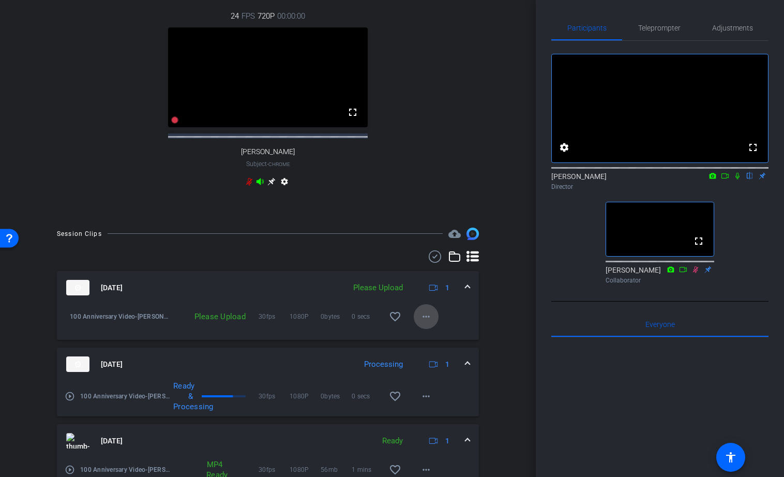
click at [427, 323] on mat-icon "more_horiz" at bounding box center [426, 316] width 12 height 12
click at [431, 349] on span "Upload" at bounding box center [442, 347] width 41 height 12
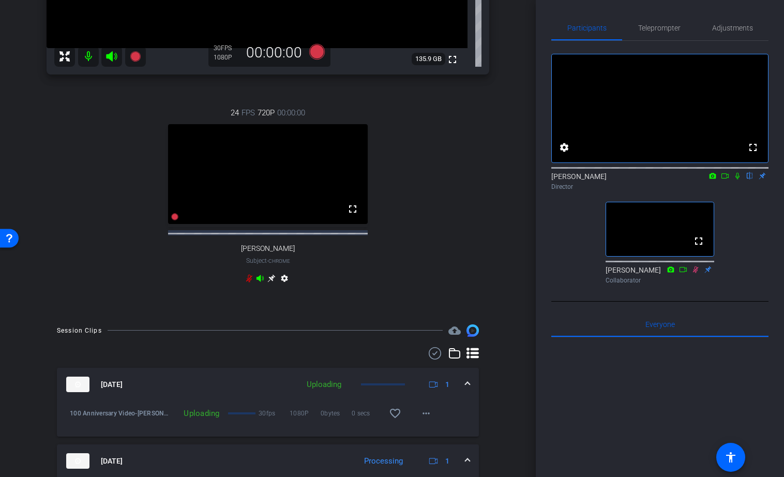
scroll to position [0, 0]
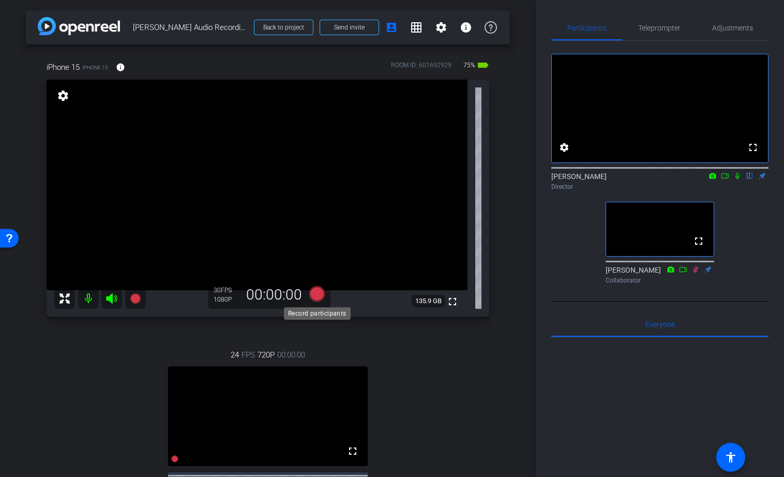
click at [318, 292] on icon at bounding box center [317, 294] width 16 height 16
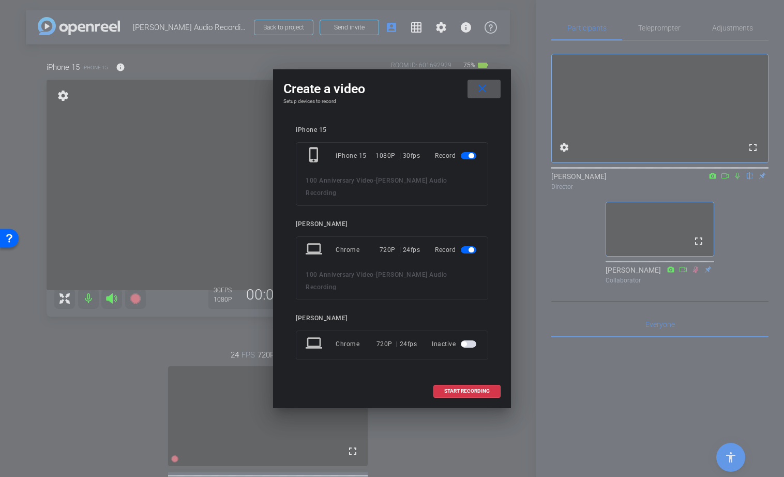
click at [471, 250] on span "button" at bounding box center [471, 249] width 5 height 5
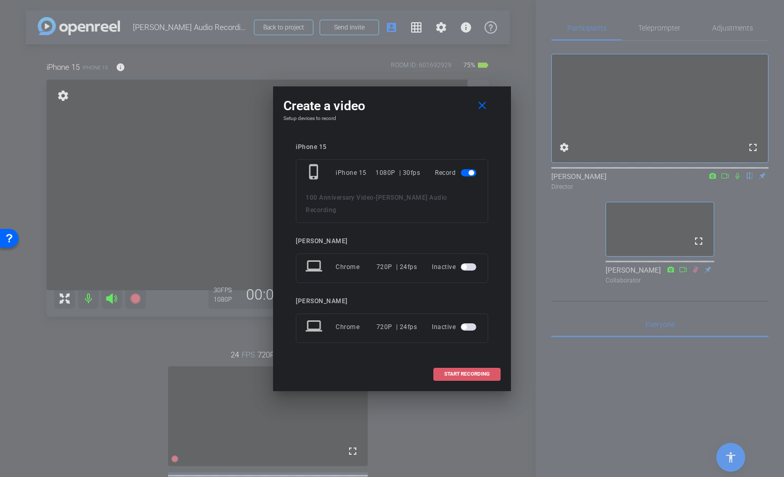
click at [447, 369] on span at bounding box center [467, 374] width 66 height 25
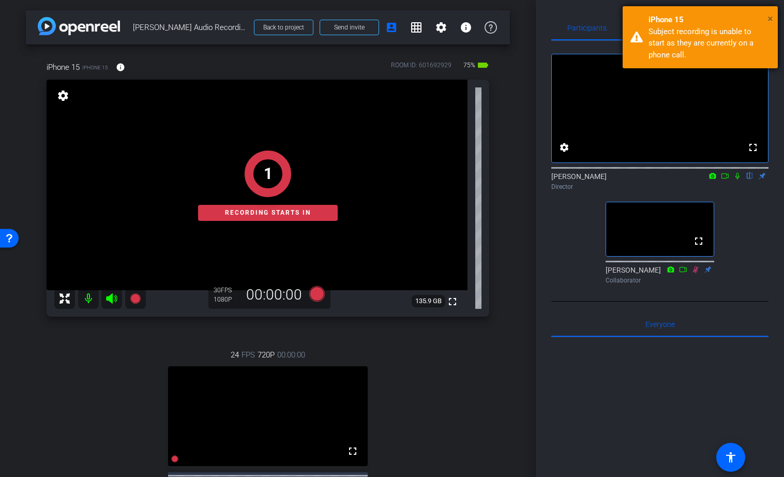
click at [768, 18] on span "×" at bounding box center [771, 18] width 6 height 12
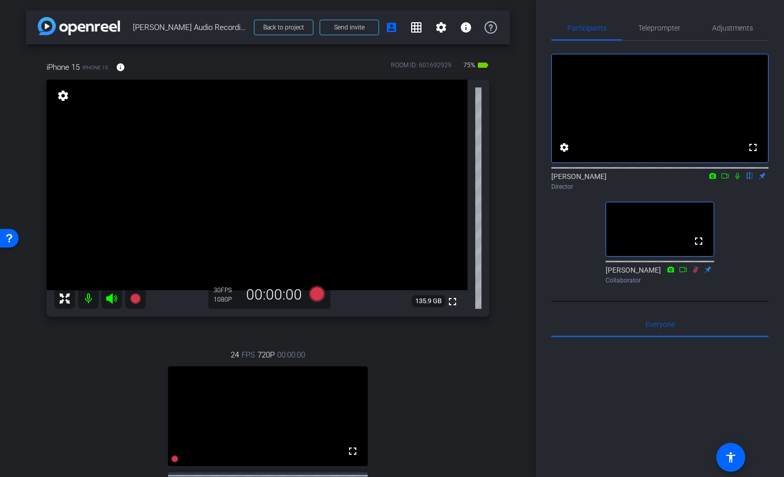
scroll to position [72, 0]
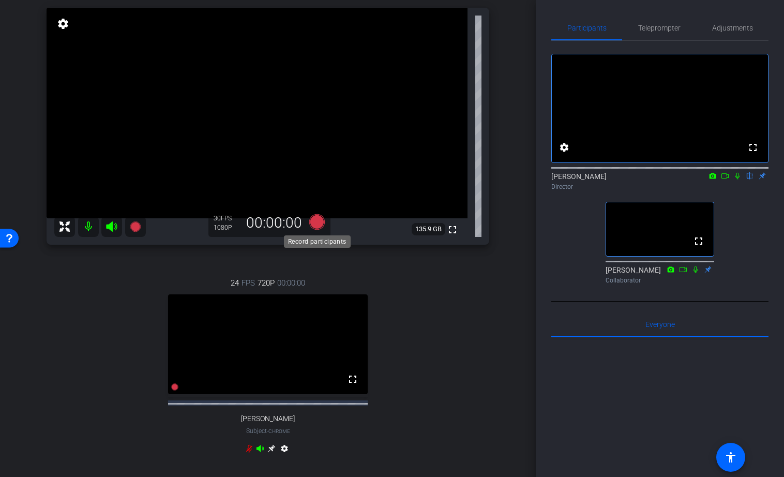
click at [318, 225] on icon at bounding box center [317, 222] width 16 height 16
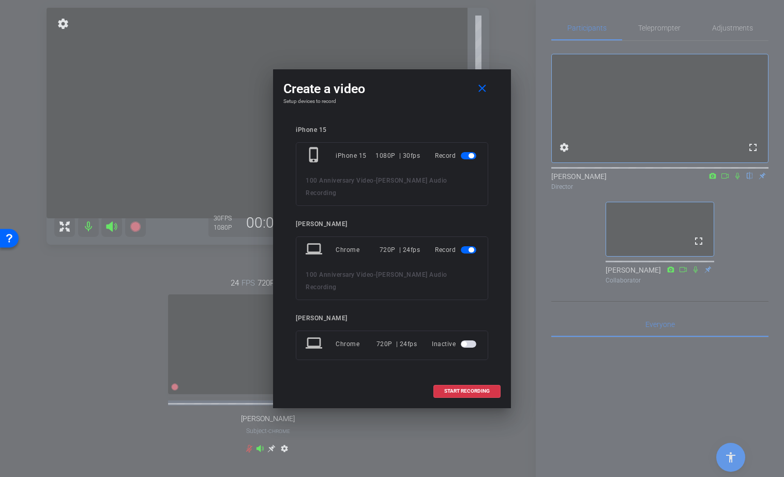
click at [470, 249] on span "button" at bounding box center [471, 249] width 5 height 5
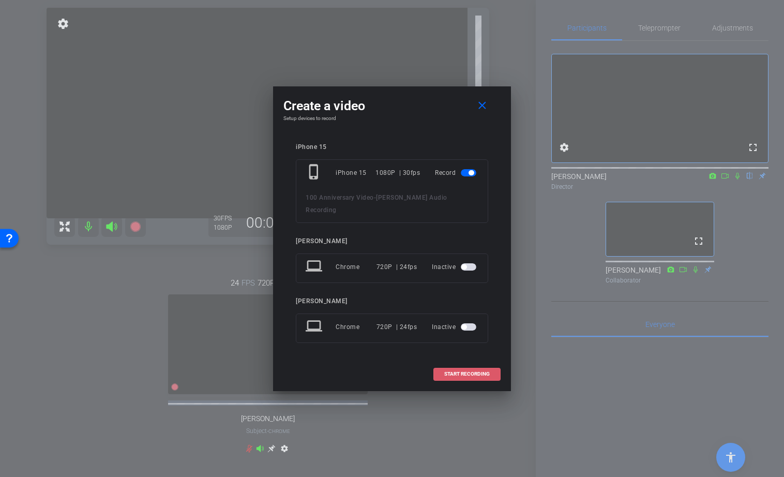
click at [455, 373] on span "START RECORDING" at bounding box center [467, 373] width 46 height 5
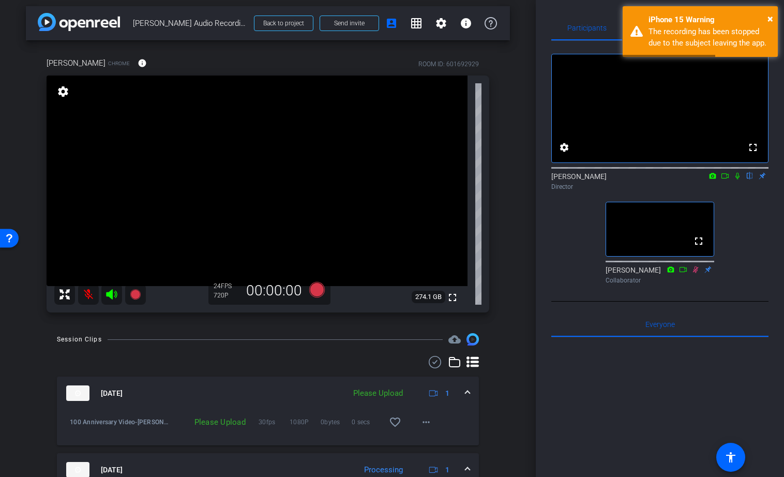
scroll to position [0, 0]
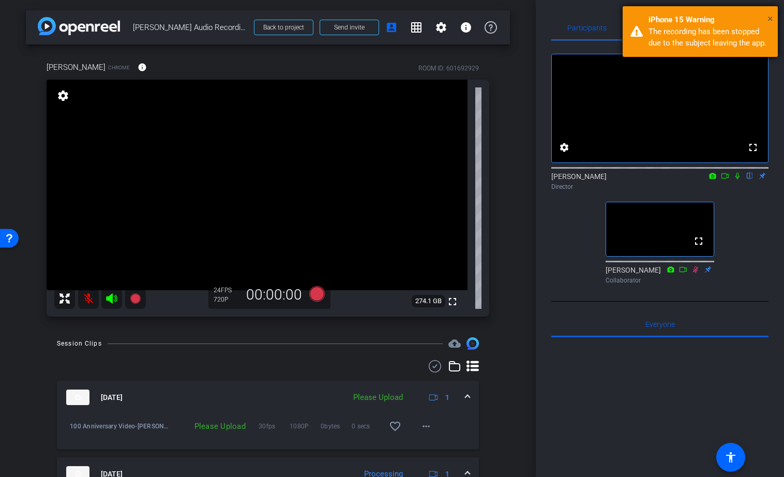
click at [770, 20] on span "×" at bounding box center [771, 18] width 6 height 12
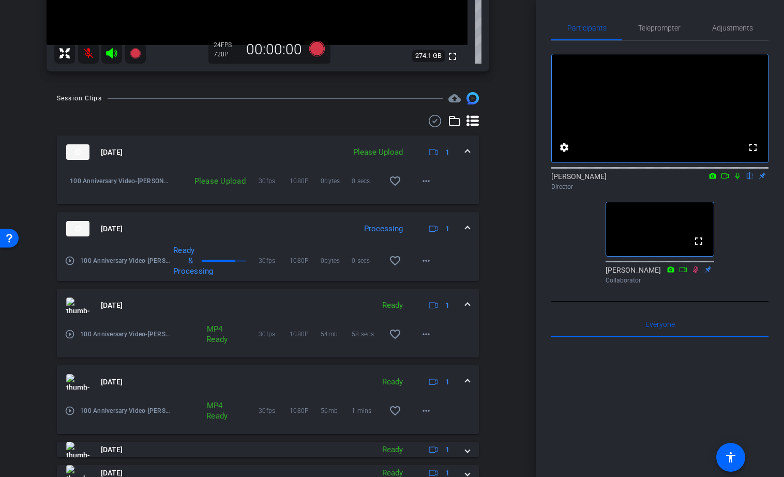
scroll to position [247, 0]
click at [428, 180] on mat-icon "more_horiz" at bounding box center [426, 179] width 12 height 12
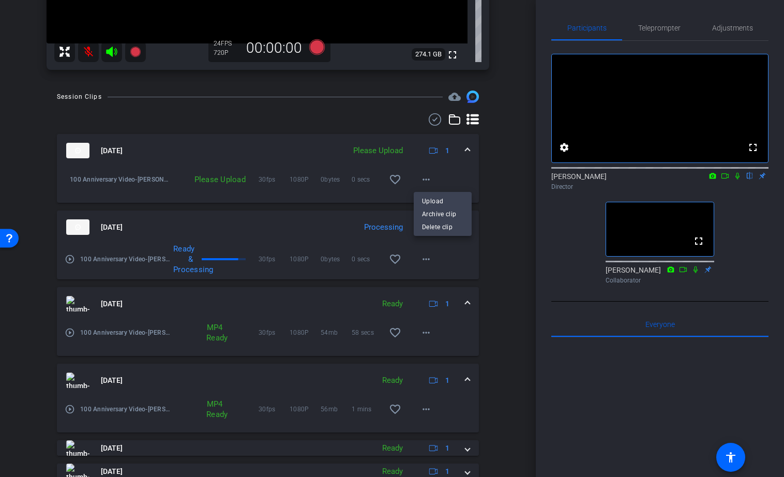
click at [506, 146] on div at bounding box center [392, 238] width 784 height 477
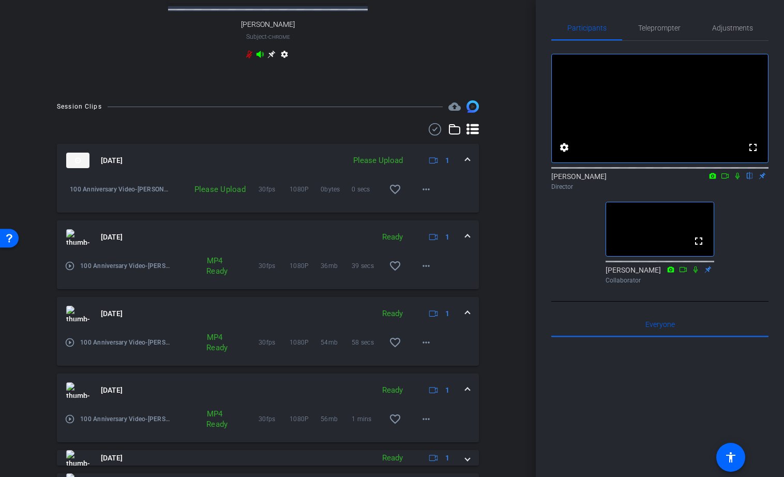
scroll to position [309, 0]
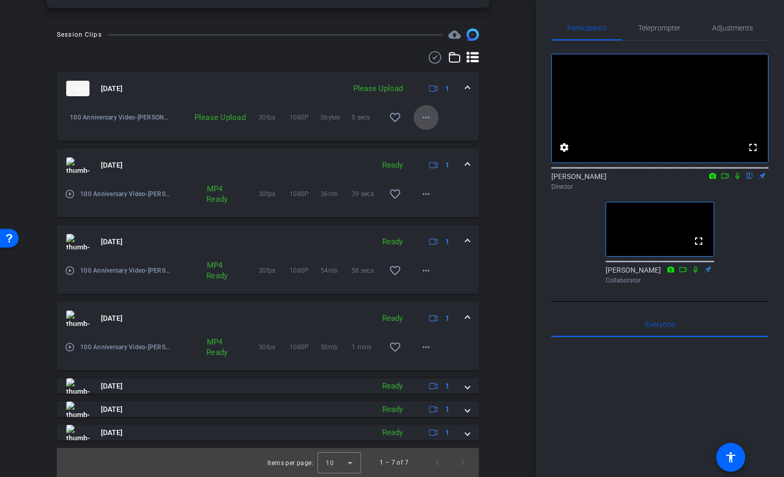
click at [425, 122] on mat-icon "more_horiz" at bounding box center [426, 117] width 12 height 12
click at [430, 136] on span "Upload" at bounding box center [442, 138] width 41 height 12
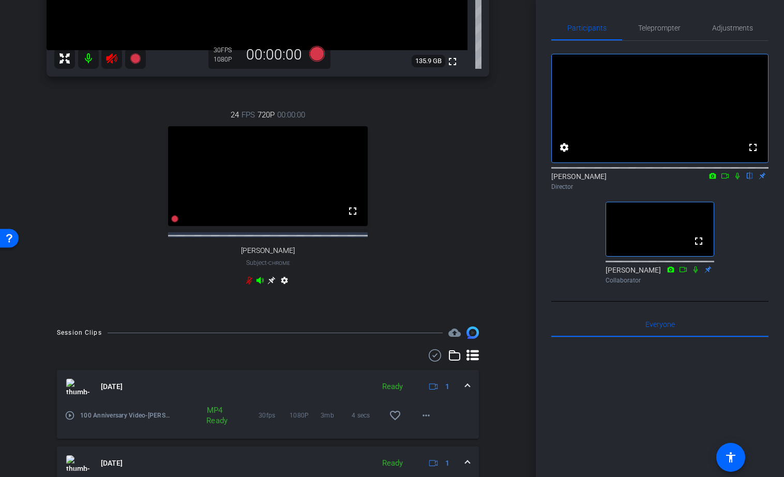
scroll to position [0, 0]
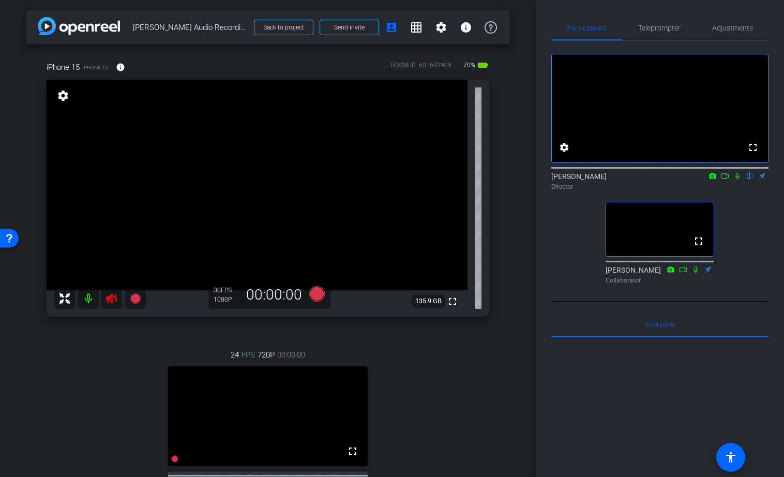
click at [117, 298] on icon at bounding box center [112, 298] width 12 height 12
click at [320, 290] on icon at bounding box center [317, 294] width 16 height 16
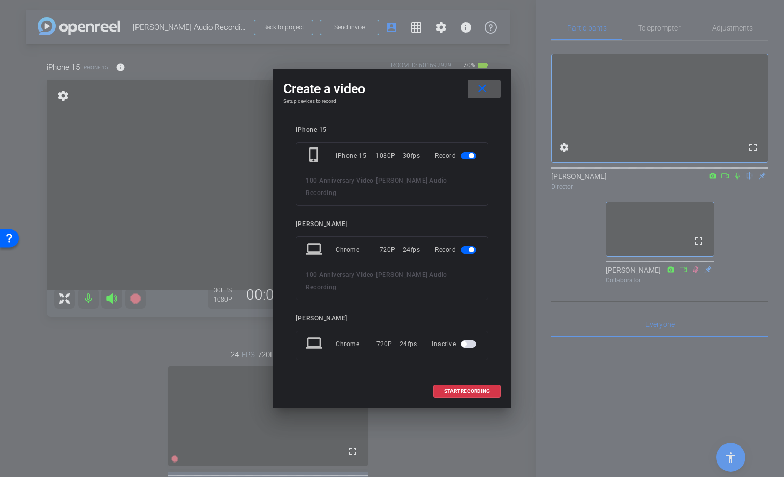
click at [470, 249] on span "button" at bounding box center [471, 249] width 5 height 5
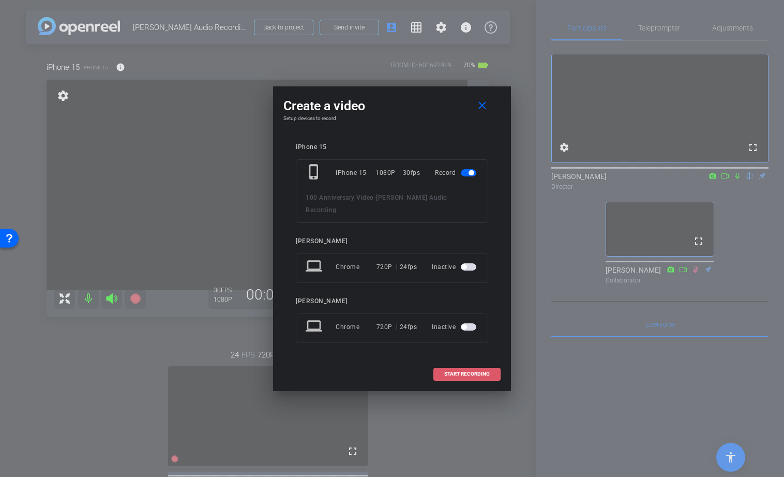
click at [456, 375] on span "START RECORDING" at bounding box center [467, 373] width 46 height 5
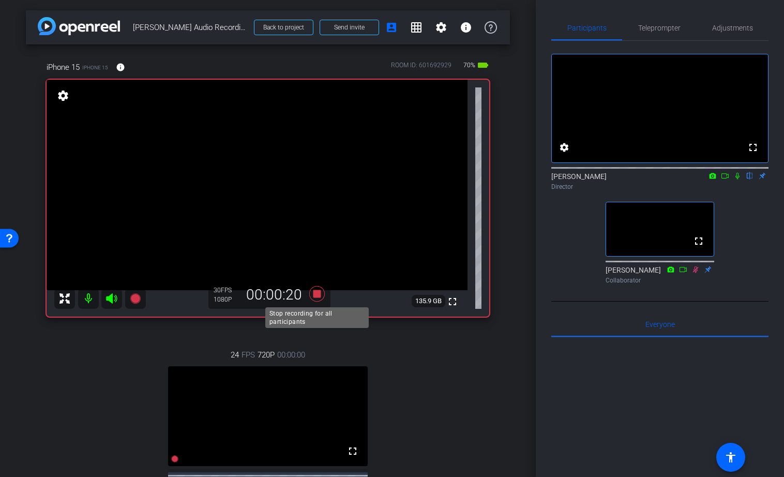
click at [317, 291] on icon at bounding box center [317, 294] width 16 height 16
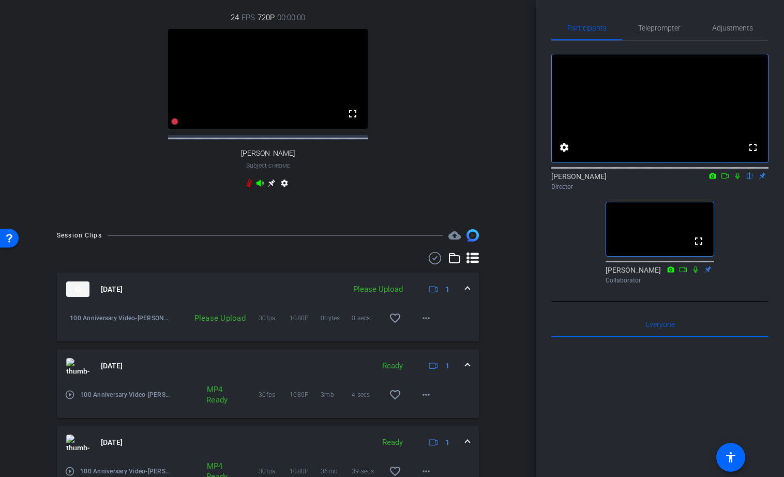
scroll to position [343, 0]
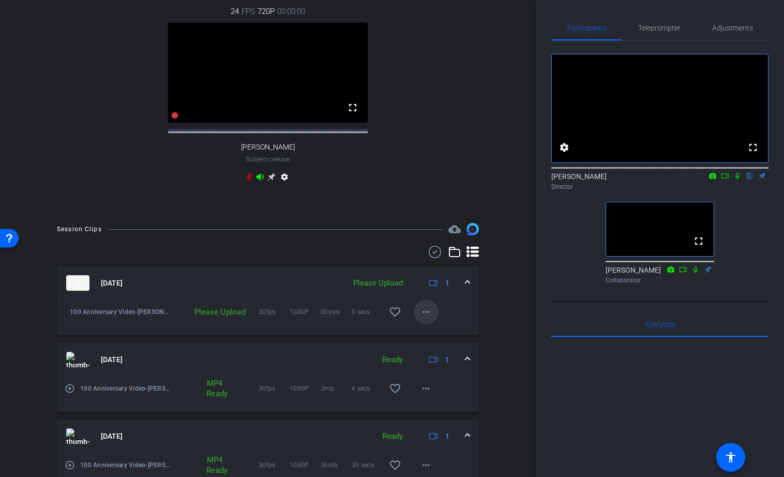
click at [425, 318] on mat-icon "more_horiz" at bounding box center [426, 312] width 12 height 12
click at [433, 340] on span "Upload" at bounding box center [442, 343] width 41 height 12
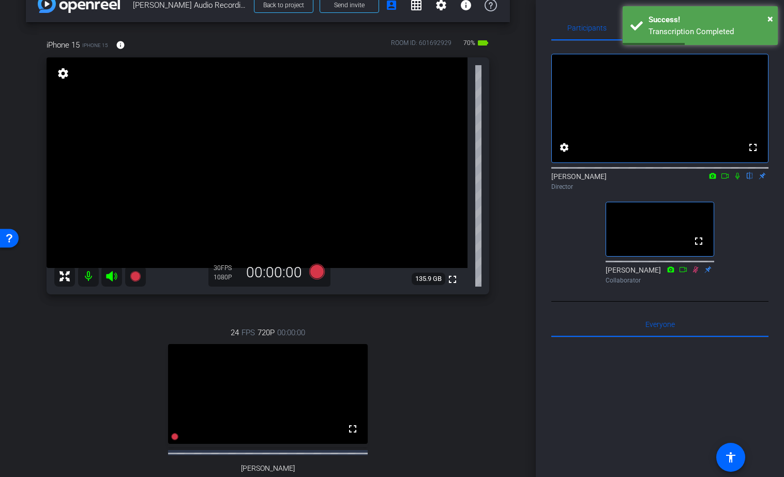
scroll to position [0, 0]
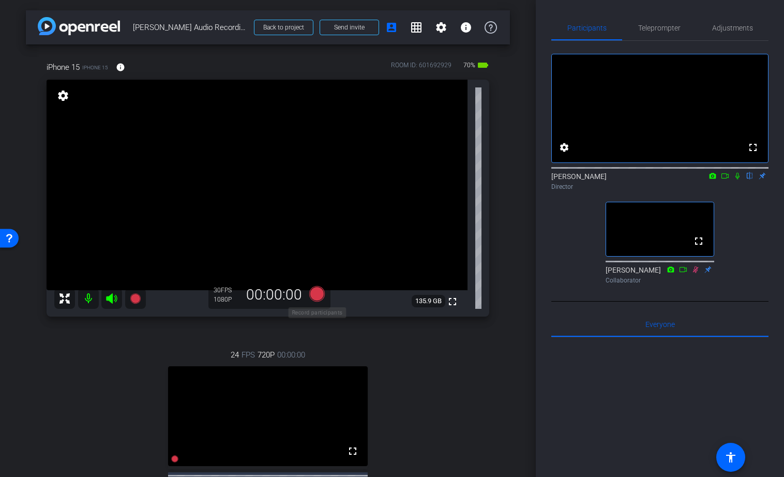
click at [320, 294] on icon at bounding box center [317, 294] width 16 height 16
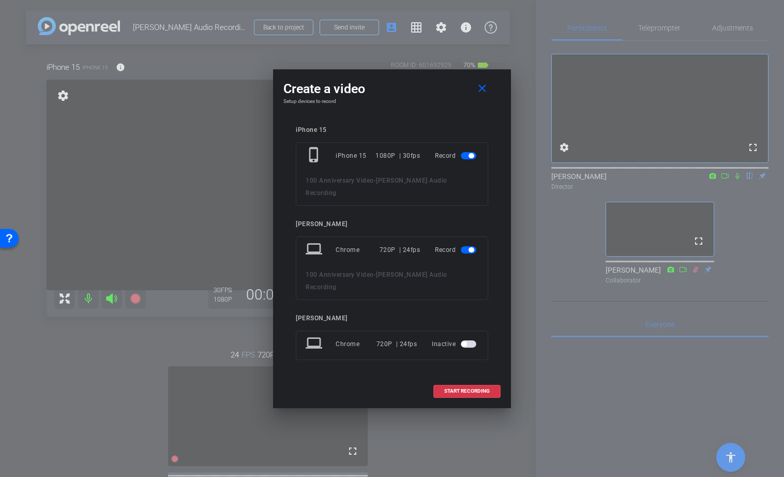
click at [471, 248] on span "button" at bounding box center [471, 249] width 5 height 5
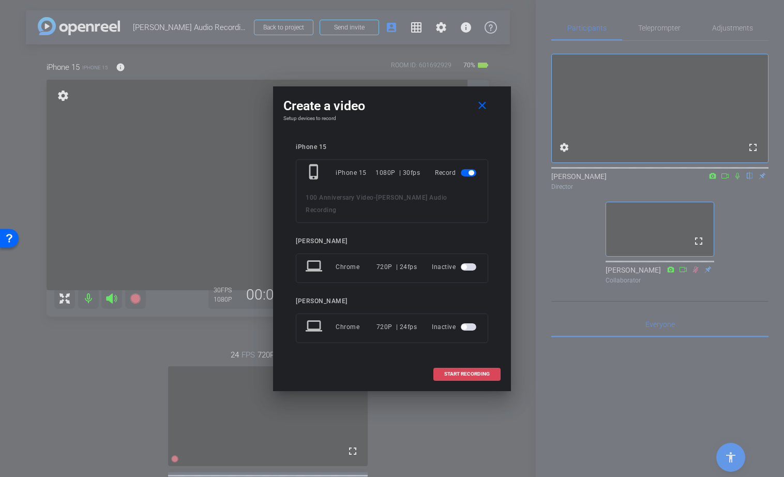
click at [453, 375] on span "START RECORDING" at bounding box center [467, 373] width 46 height 5
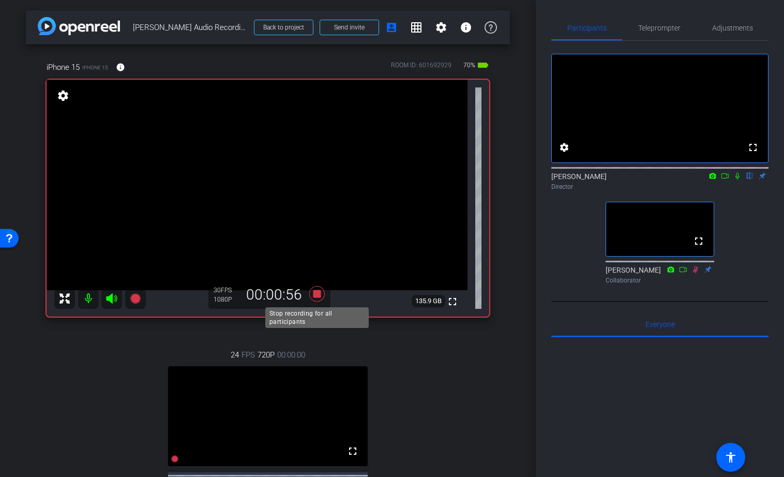
click at [318, 292] on icon at bounding box center [317, 294] width 16 height 16
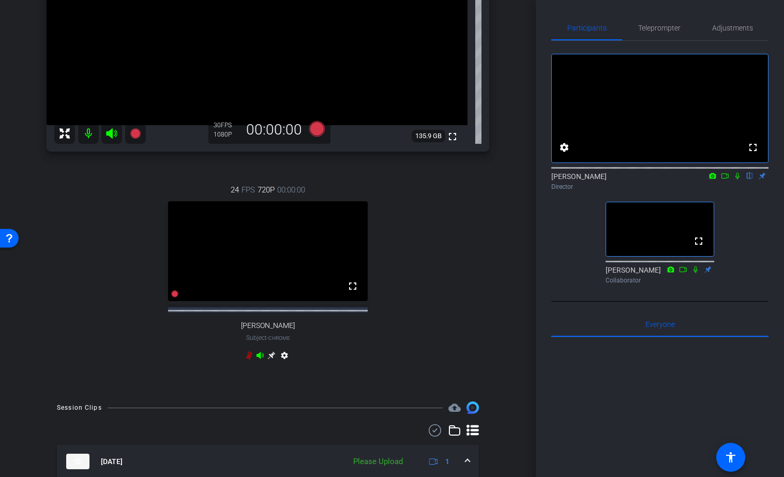
scroll to position [224, 0]
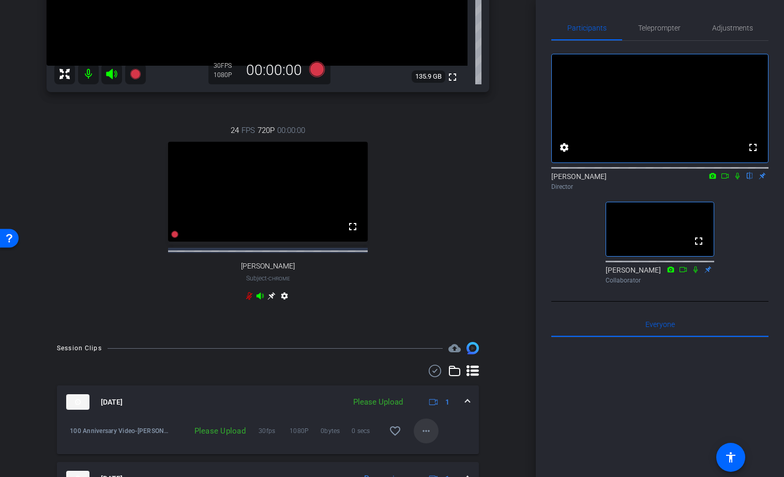
click at [429, 437] on mat-icon "more_horiz" at bounding box center [426, 431] width 12 height 12
click at [431, 392] on span "Upload" at bounding box center [442, 393] width 41 height 12
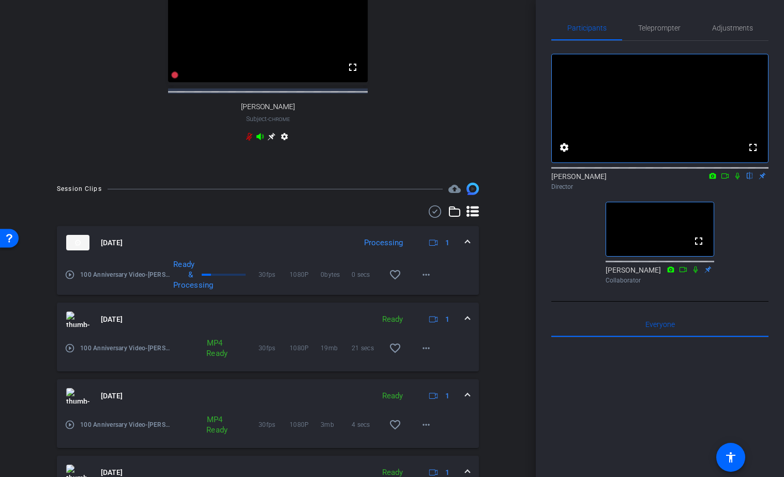
scroll to position [410, 0]
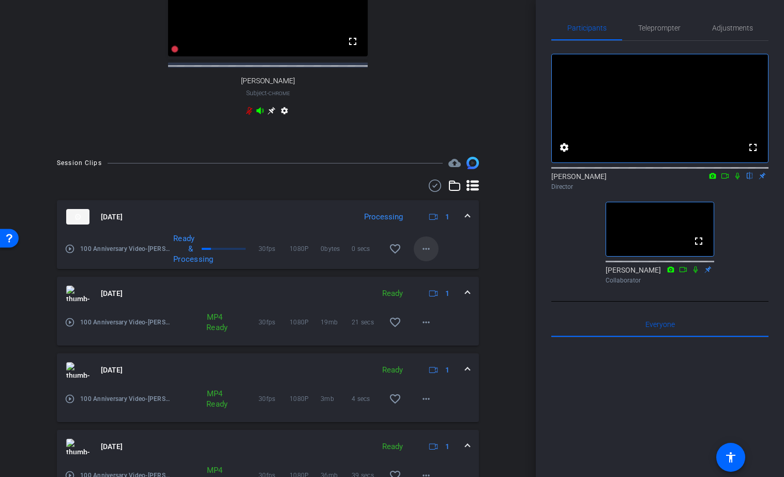
click at [423, 255] on mat-icon "more_horiz" at bounding box center [426, 249] width 12 height 12
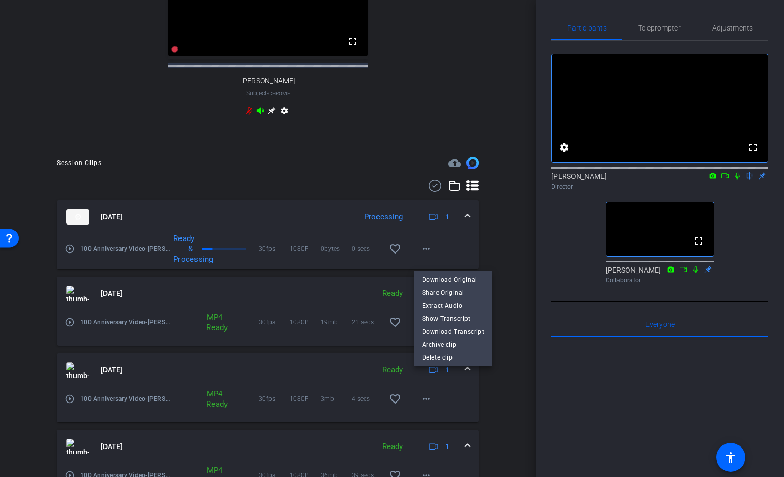
click at [502, 246] on div at bounding box center [392, 238] width 784 height 477
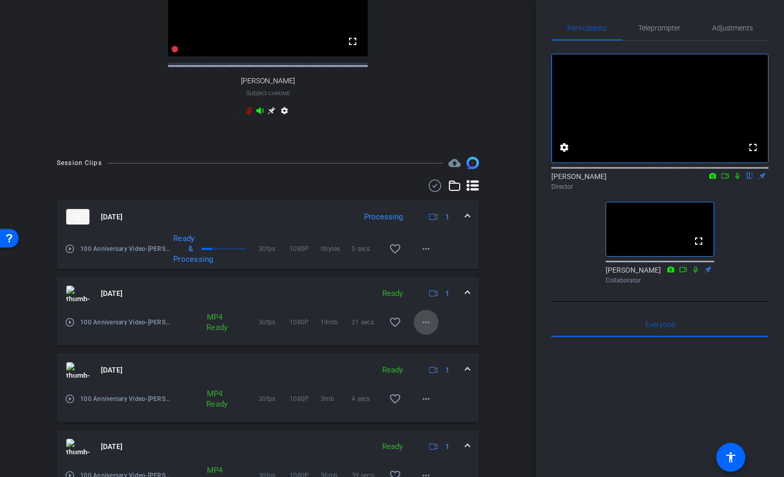
click at [424, 328] on mat-icon "more_horiz" at bounding box center [426, 322] width 12 height 12
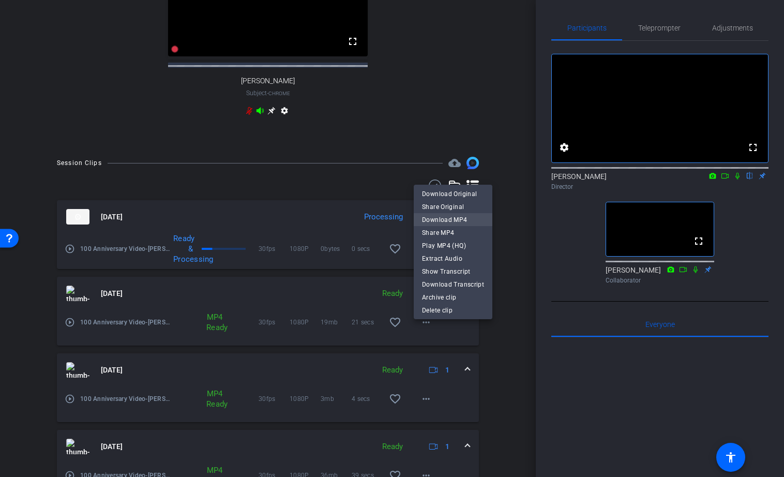
click at [455, 219] on span "Download MP4" at bounding box center [453, 220] width 62 height 12
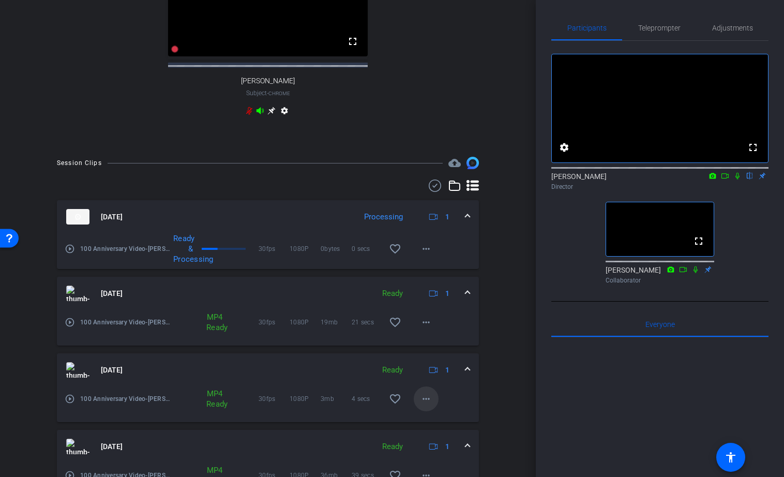
click at [426, 405] on mat-icon "more_horiz" at bounding box center [426, 399] width 12 height 12
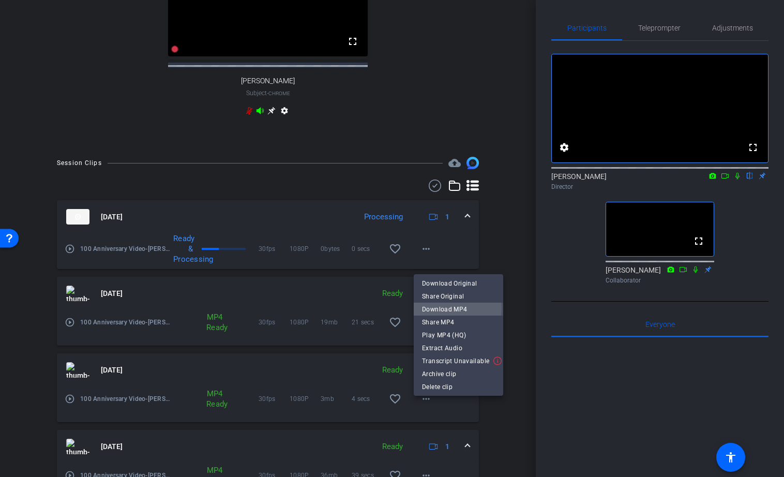
click at [440, 308] on span "Download MP4" at bounding box center [458, 309] width 73 height 12
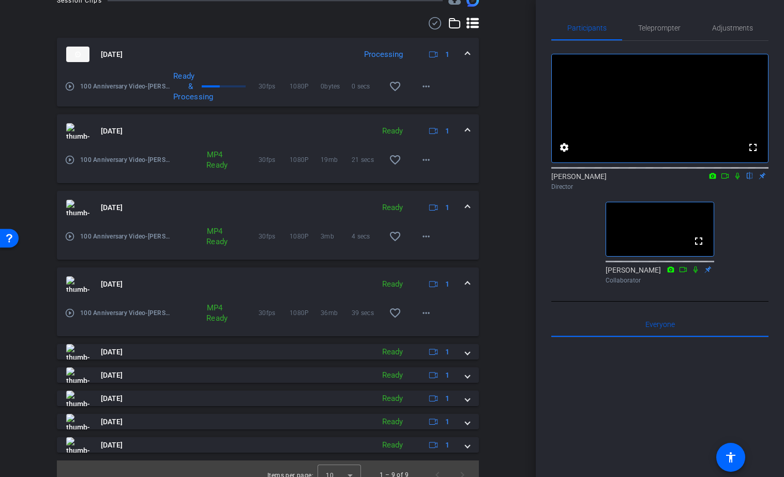
scroll to position [583, 0]
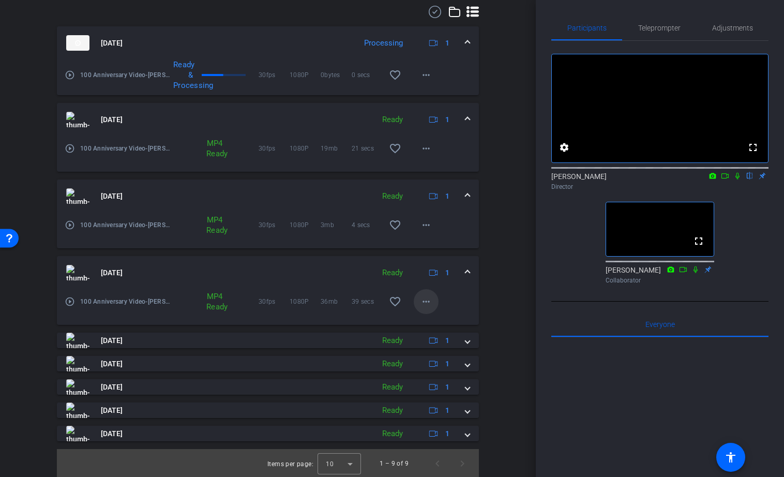
click at [428, 308] on mat-icon "more_horiz" at bounding box center [426, 301] width 12 height 12
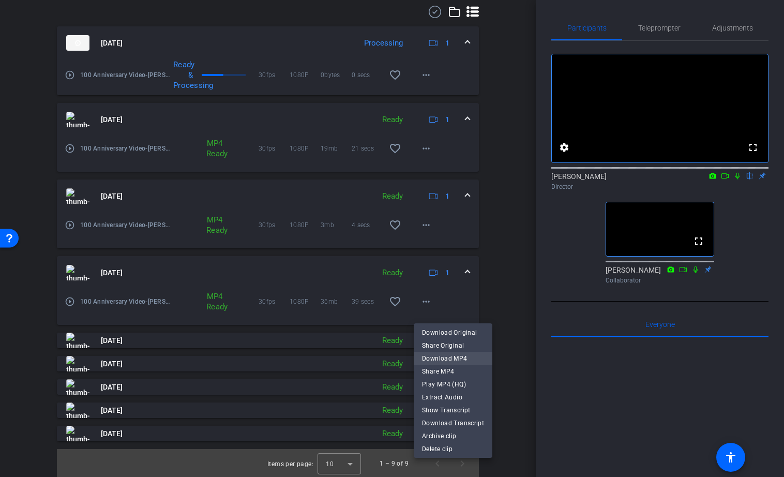
click at [433, 359] on span "Download MP4" at bounding box center [453, 358] width 62 height 12
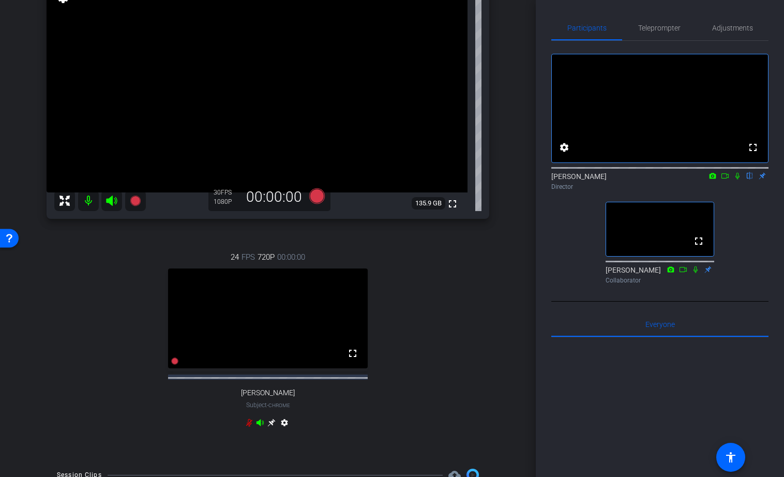
scroll to position [99, 0]
click at [725, 179] on icon at bounding box center [725, 175] width 8 height 7
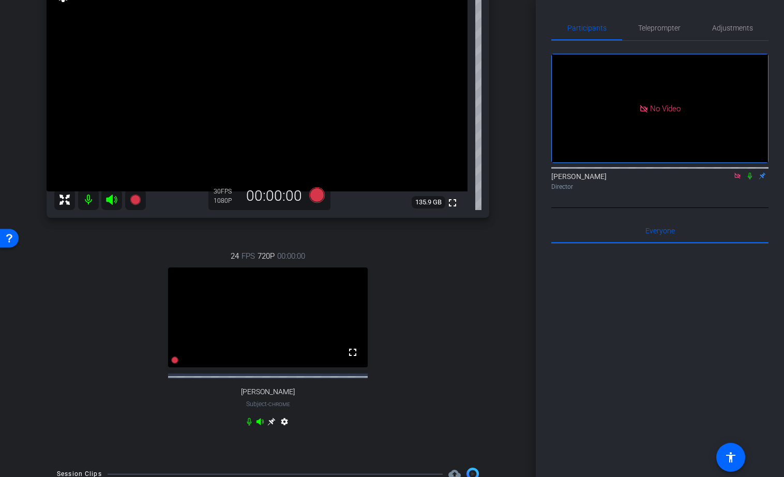
click at [750, 179] on icon at bounding box center [750, 175] width 8 height 7
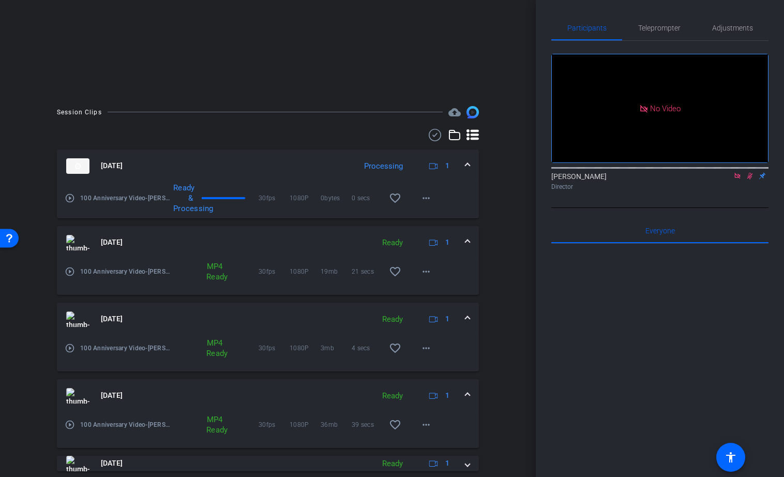
scroll to position [187, 0]
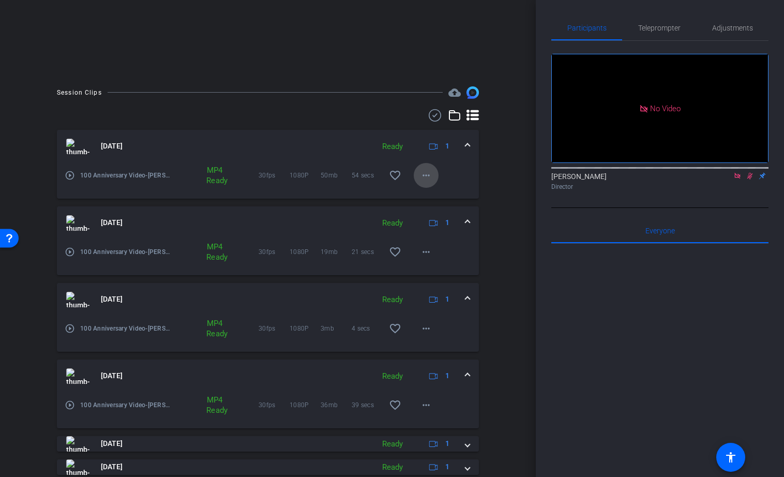
click at [423, 174] on mat-icon "more_horiz" at bounding box center [426, 175] width 12 height 12
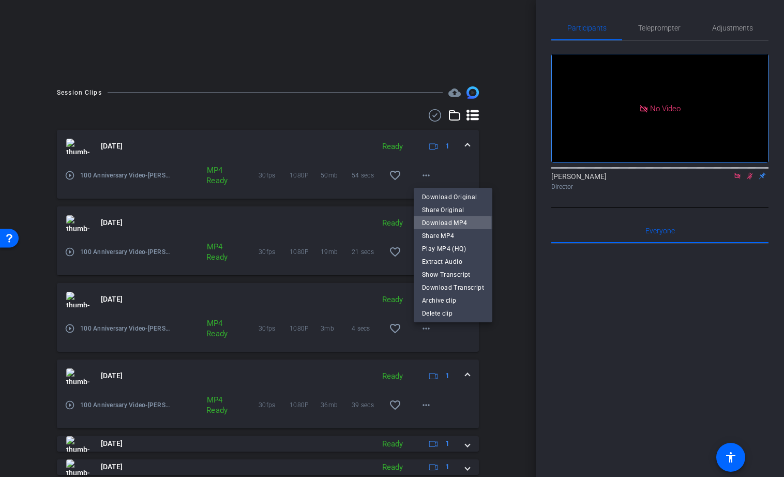
click at [443, 224] on span "Download MP4" at bounding box center [453, 223] width 62 height 12
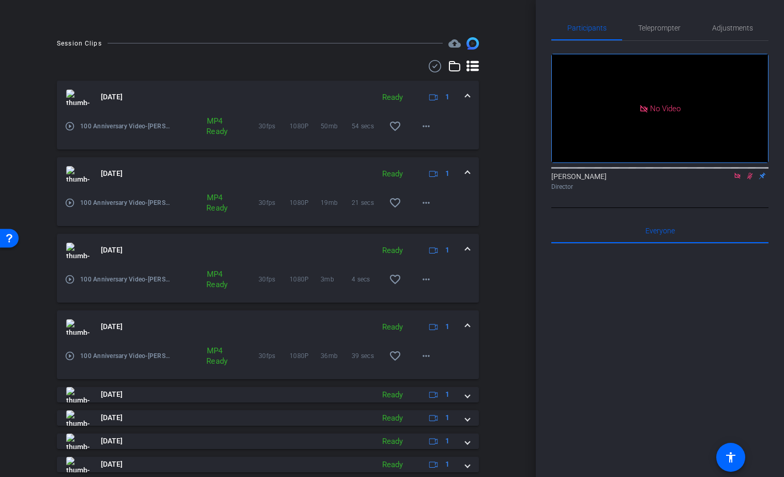
scroll to position [292, 0]
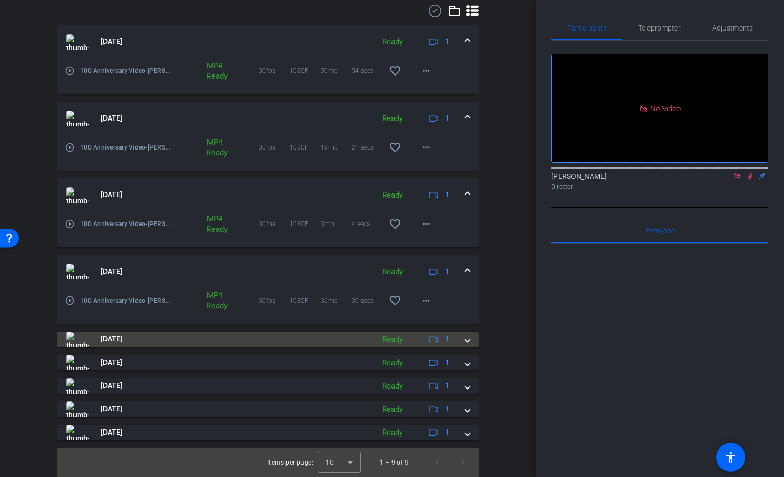
click at [123, 341] on span "[DATE]" at bounding box center [112, 339] width 22 height 11
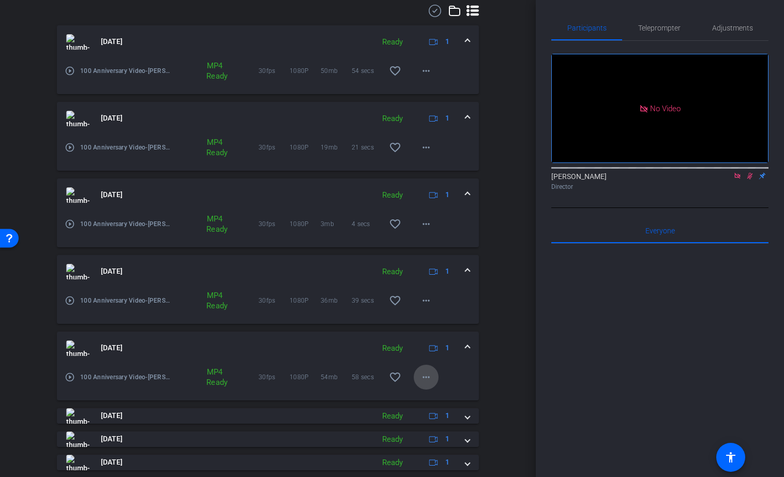
click at [424, 376] on mat-icon "more_horiz" at bounding box center [426, 377] width 12 height 12
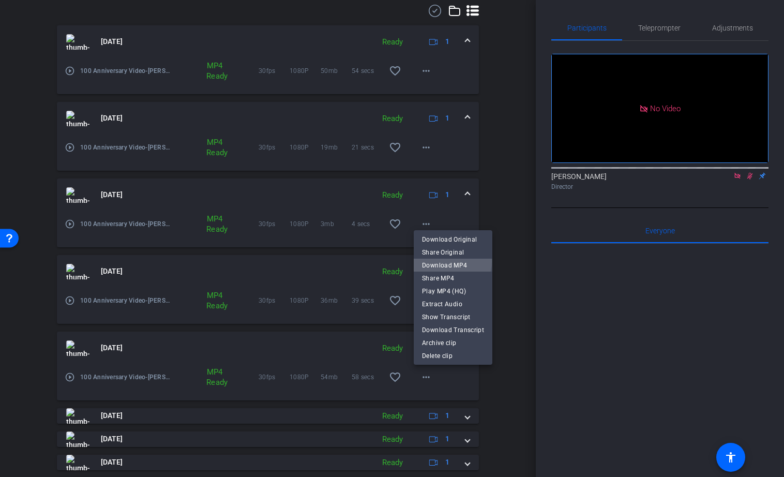
click at [446, 261] on span "Download MP4" at bounding box center [453, 265] width 62 height 12
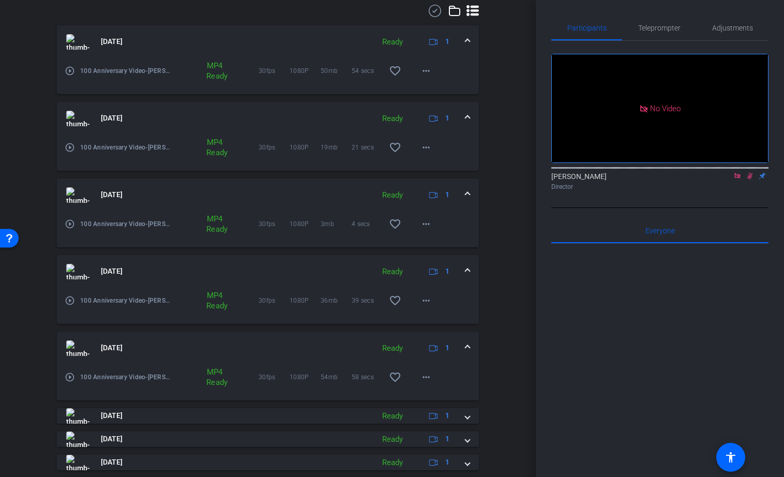
scroll to position [345, 0]
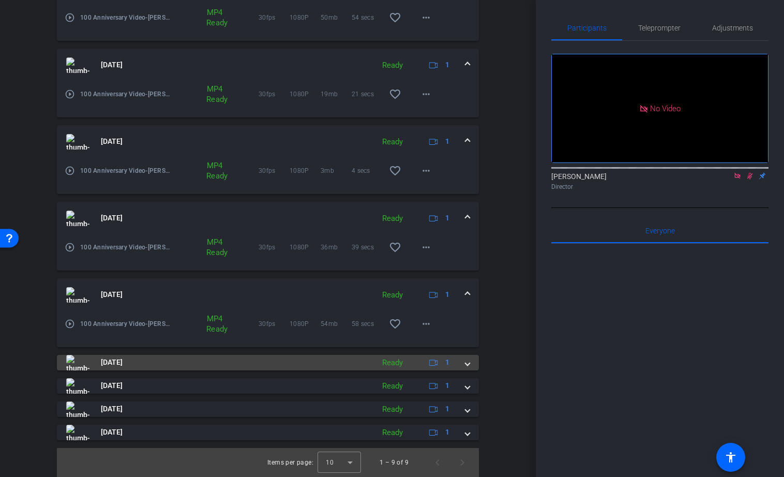
click at [123, 361] on span "[DATE]" at bounding box center [112, 362] width 22 height 11
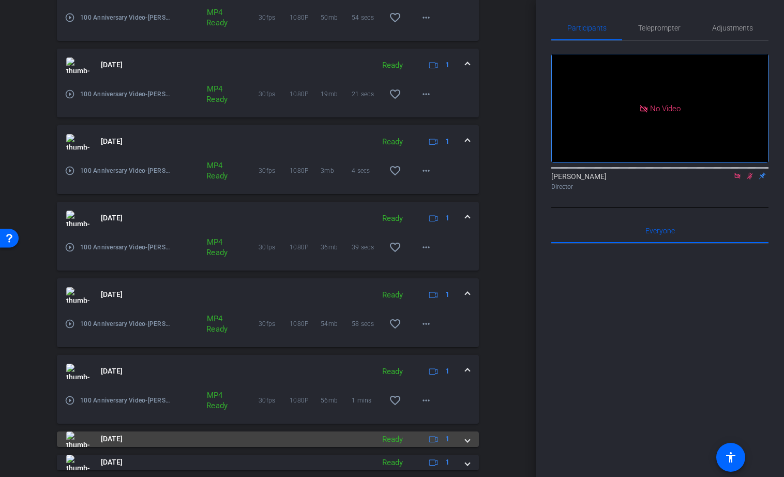
click at [121, 437] on span "[DATE]" at bounding box center [112, 438] width 22 height 11
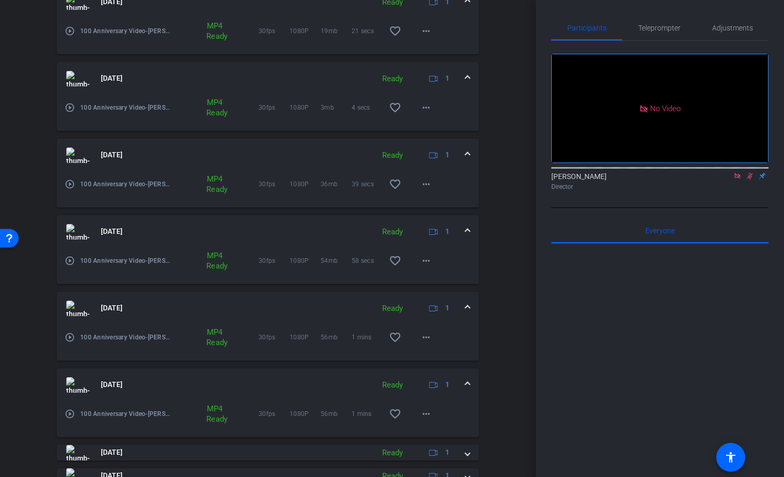
scroll to position [452, 0]
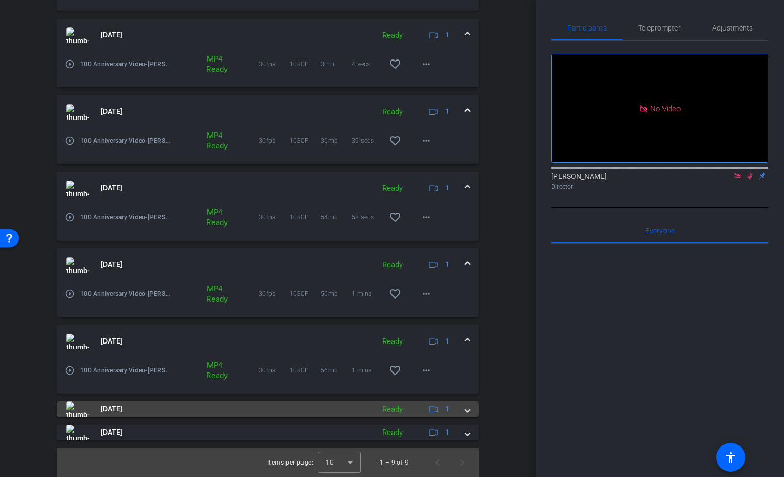
click at [123, 409] on span "[DATE]" at bounding box center [112, 408] width 22 height 11
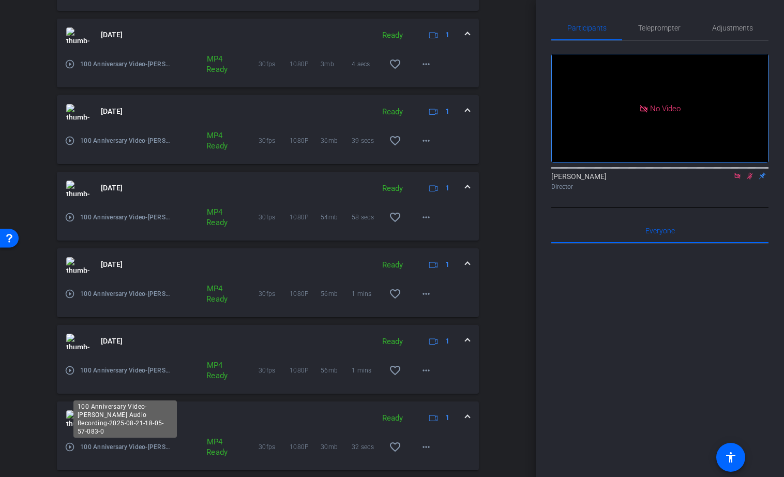
scroll to position [505, 0]
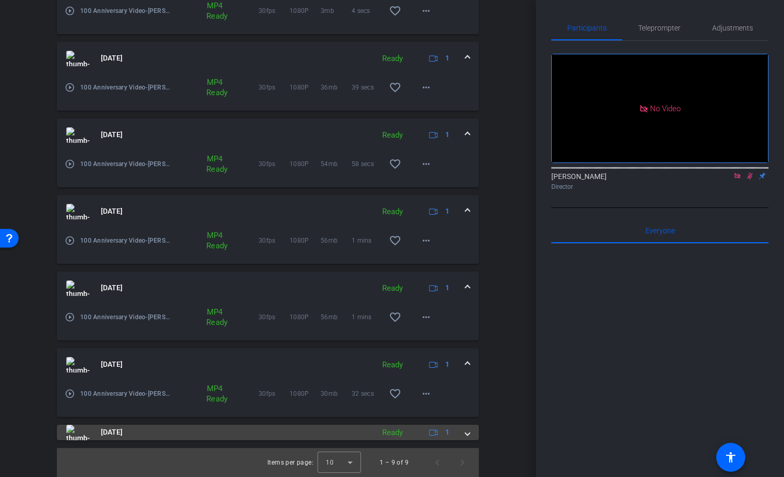
click at [119, 433] on span "[DATE]" at bounding box center [112, 432] width 22 height 11
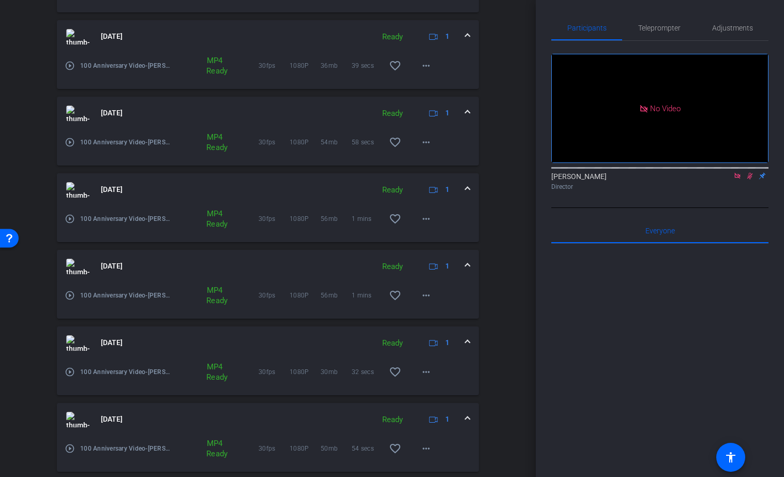
scroll to position [558, 0]
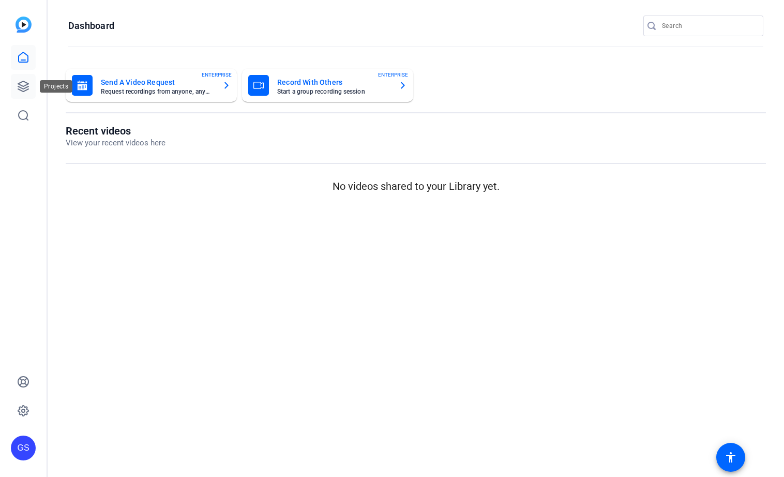
click at [24, 84] on icon at bounding box center [23, 86] width 12 height 12
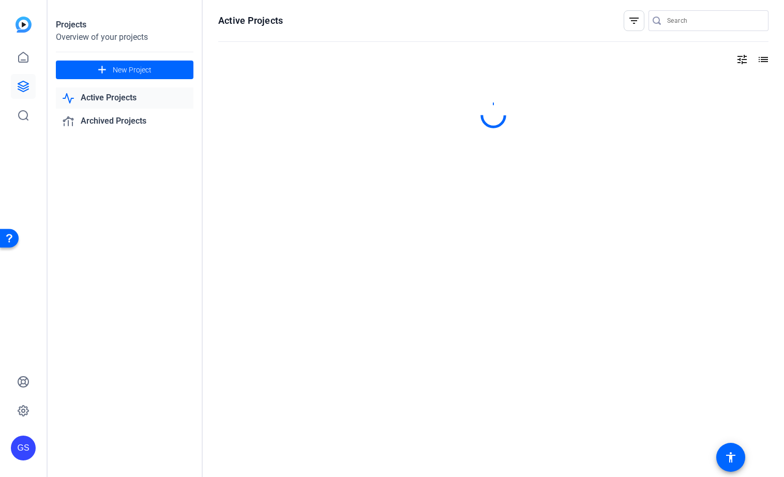
click at [97, 97] on link "Active Projects" at bounding box center [125, 97] width 138 height 21
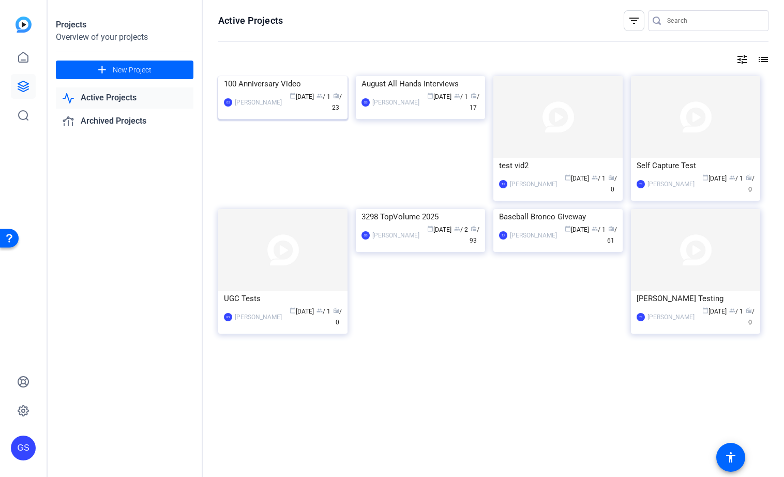
click at [268, 92] on div "100 Anniversary Video" at bounding box center [283, 84] width 118 height 16
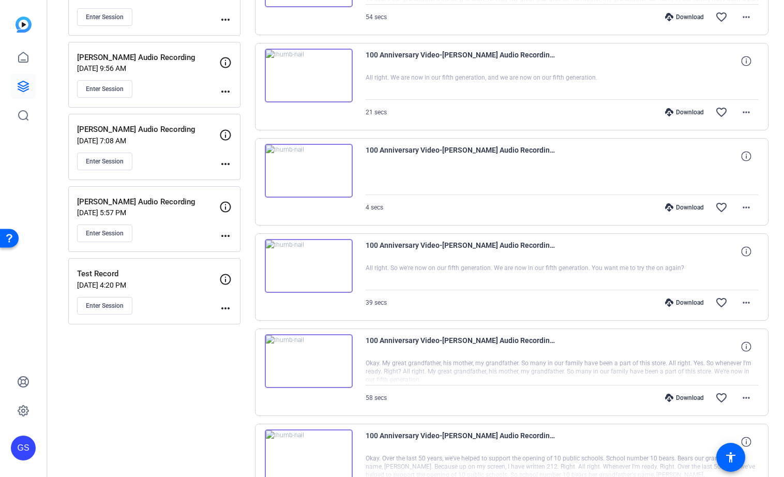
scroll to position [190, 0]
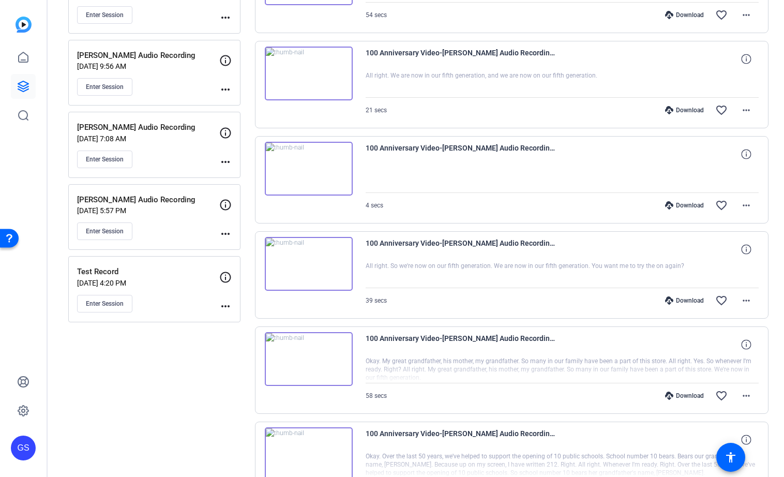
click at [223, 159] on mat-icon "more_horiz" at bounding box center [225, 162] width 12 height 12
click at [234, 174] on span "Edit Session" at bounding box center [251, 177] width 47 height 12
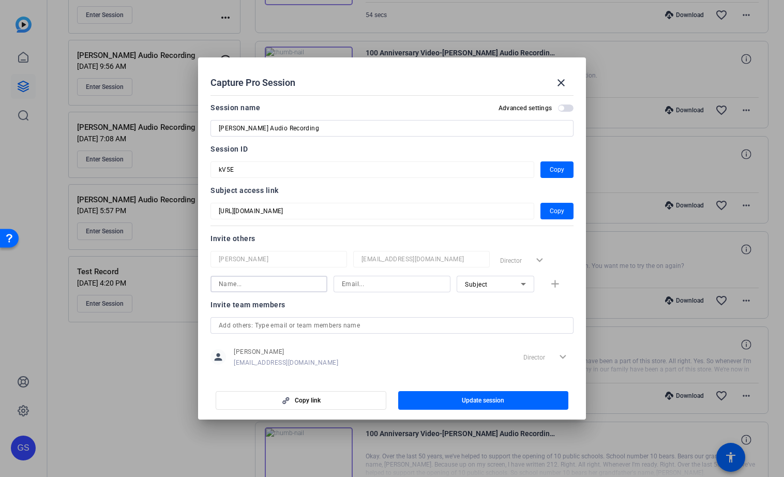
click at [233, 281] on input at bounding box center [269, 284] width 100 height 12
type input "Julie M"
type input "jmoyer@xperience-det.com"
click at [479, 279] on div "Subject" at bounding box center [493, 284] width 56 height 13
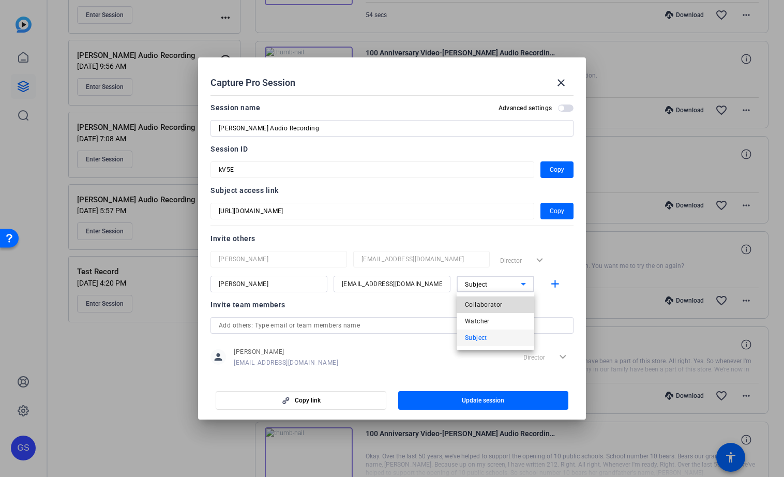
click at [479, 303] on span "Collaborator" at bounding box center [484, 304] width 38 height 12
click at [262, 326] on input "text" at bounding box center [392, 325] width 347 height 12
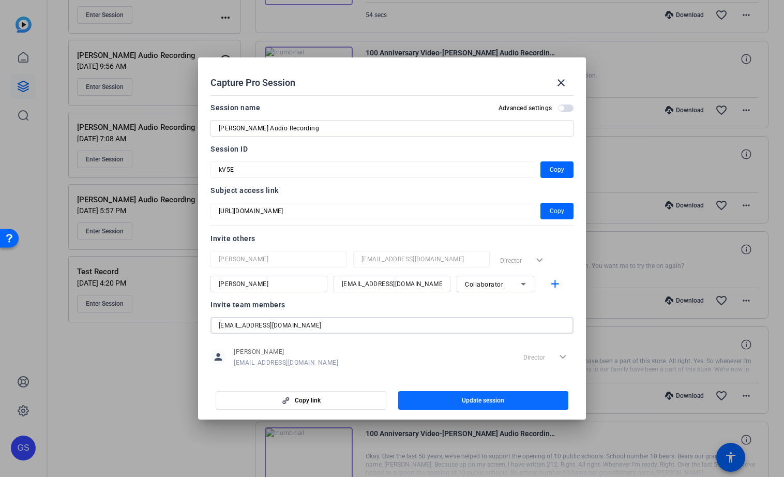
type input "jmoyer@xperience-det.com"
click at [428, 396] on span "button" at bounding box center [483, 400] width 171 height 25
